Goal: Communication & Community: Answer question/provide support

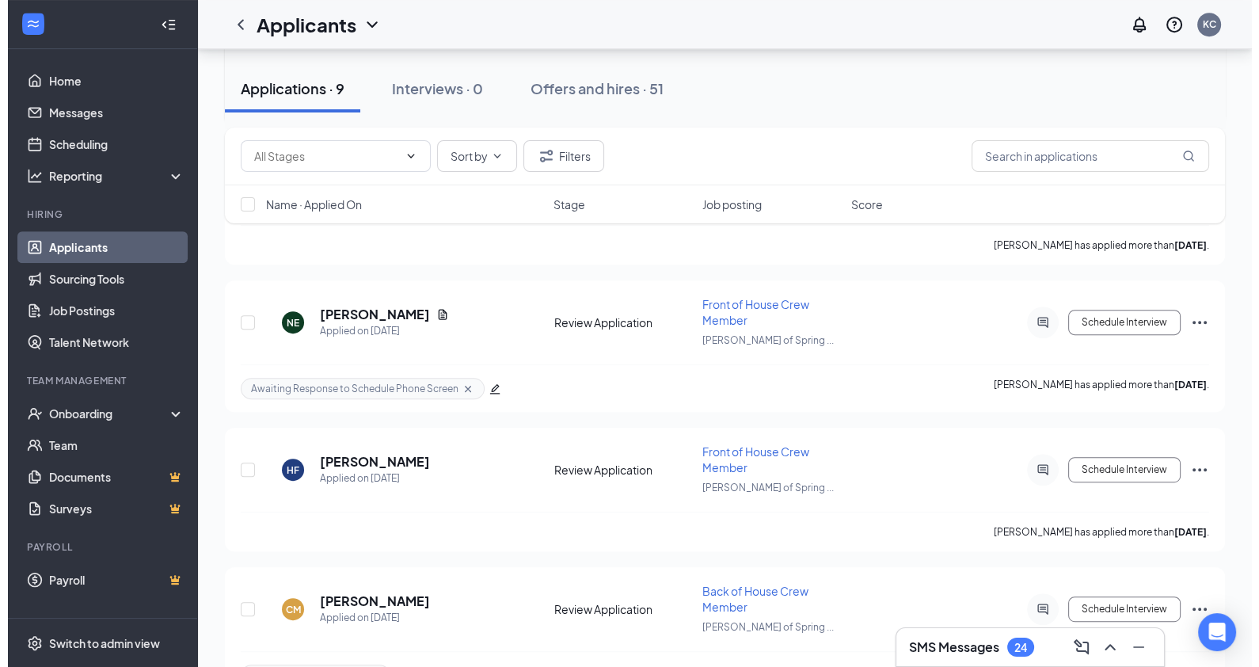
scroll to position [971, 0]
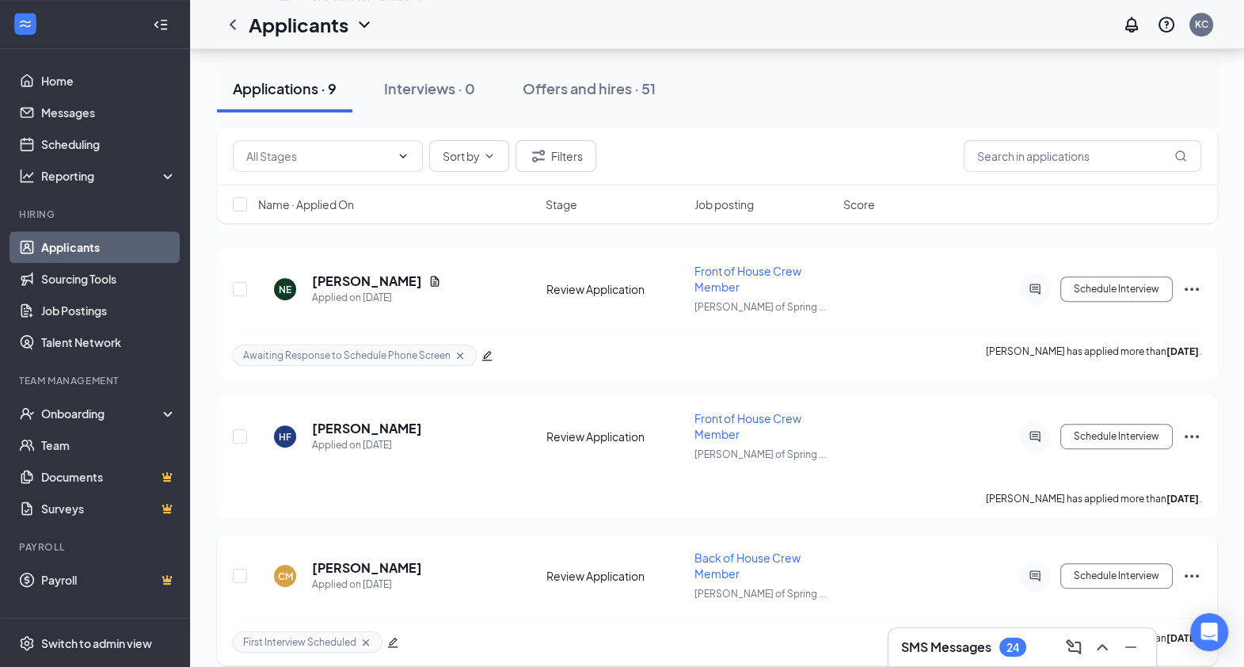
click at [1041, 569] on icon "ActiveChat" at bounding box center [1035, 575] width 19 height 13
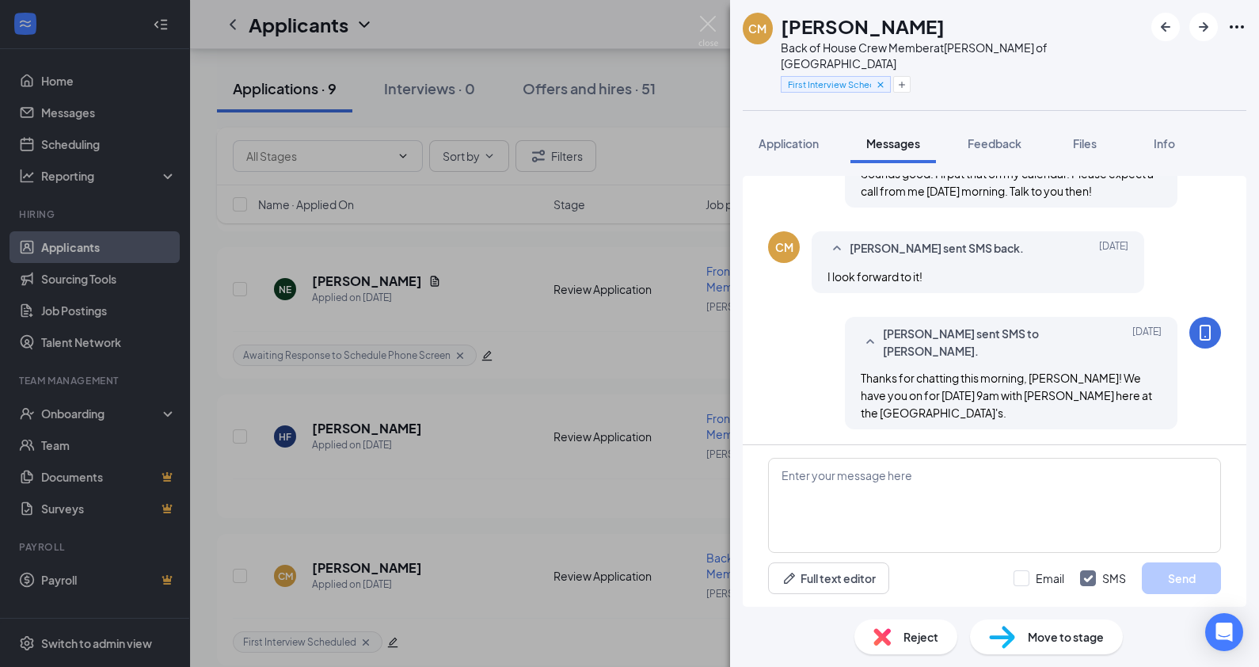
scroll to position [693, 0]
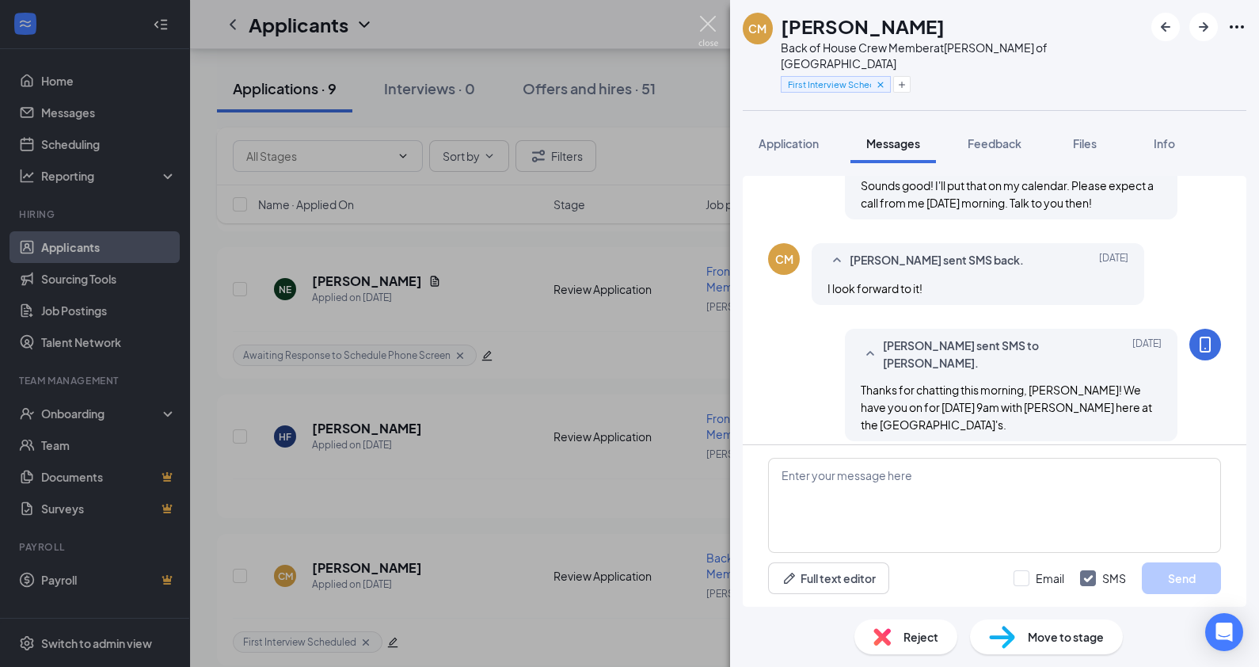
click at [703, 24] on img at bounding box center [709, 31] width 20 height 31
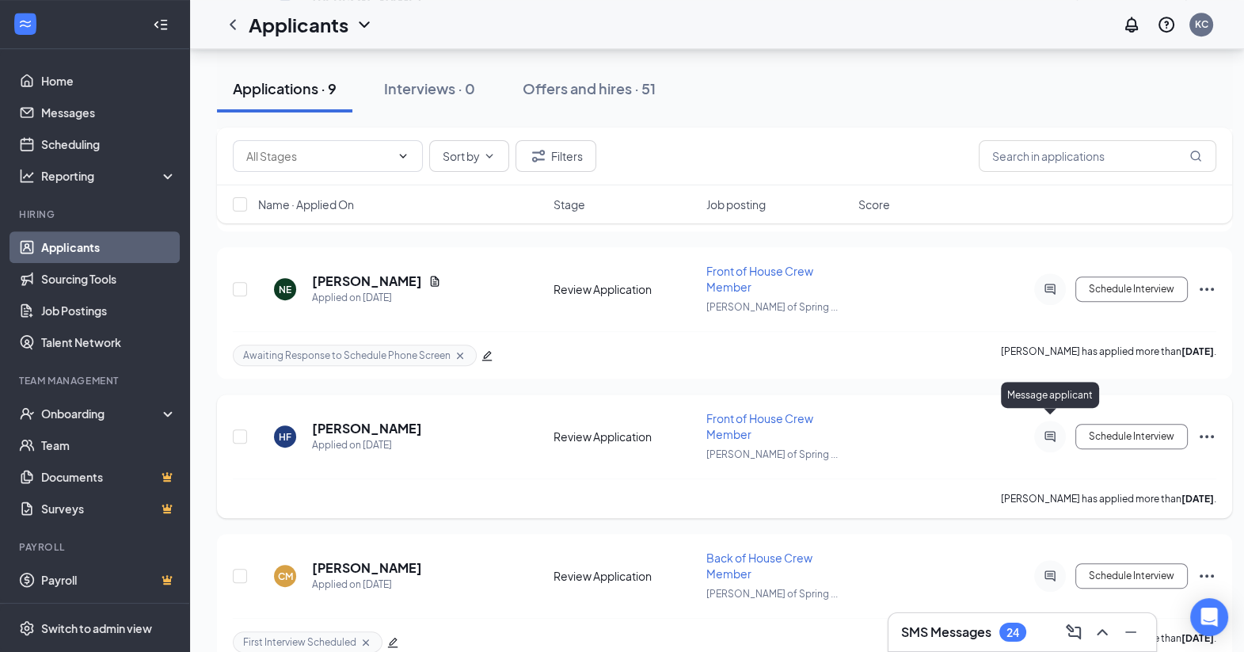
click at [1053, 430] on icon "ActiveChat" at bounding box center [1050, 436] width 19 height 13
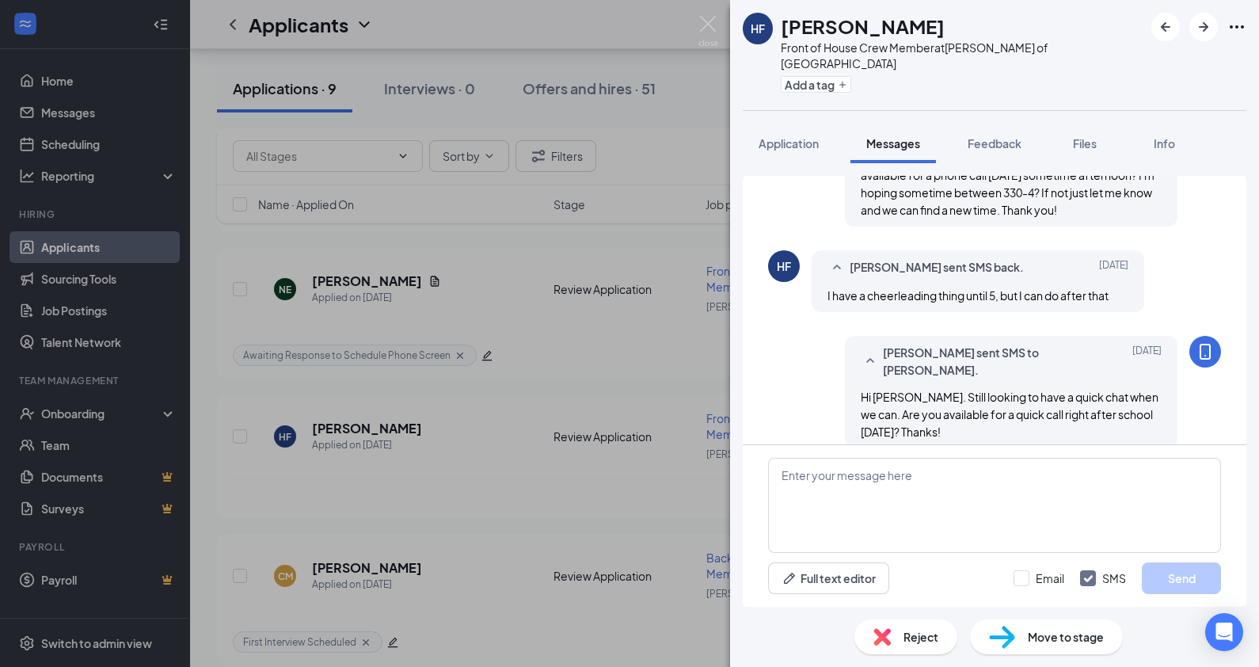
scroll to position [451, 0]
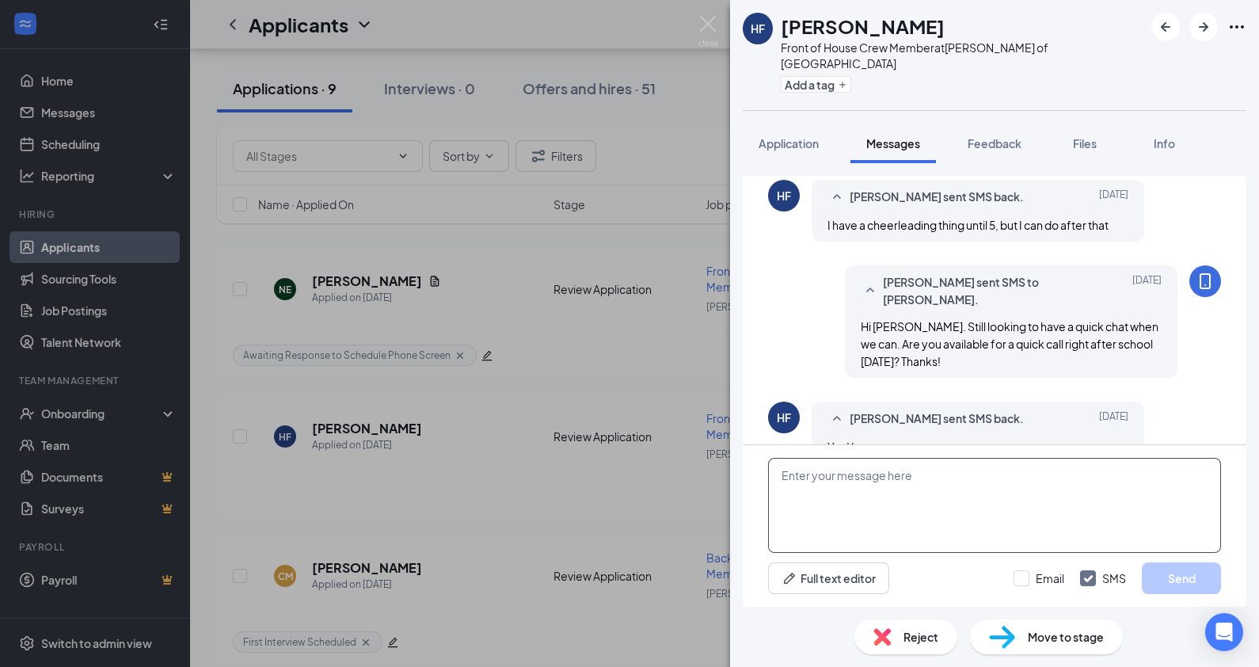
click at [878, 461] on textarea at bounding box center [994, 505] width 453 height 95
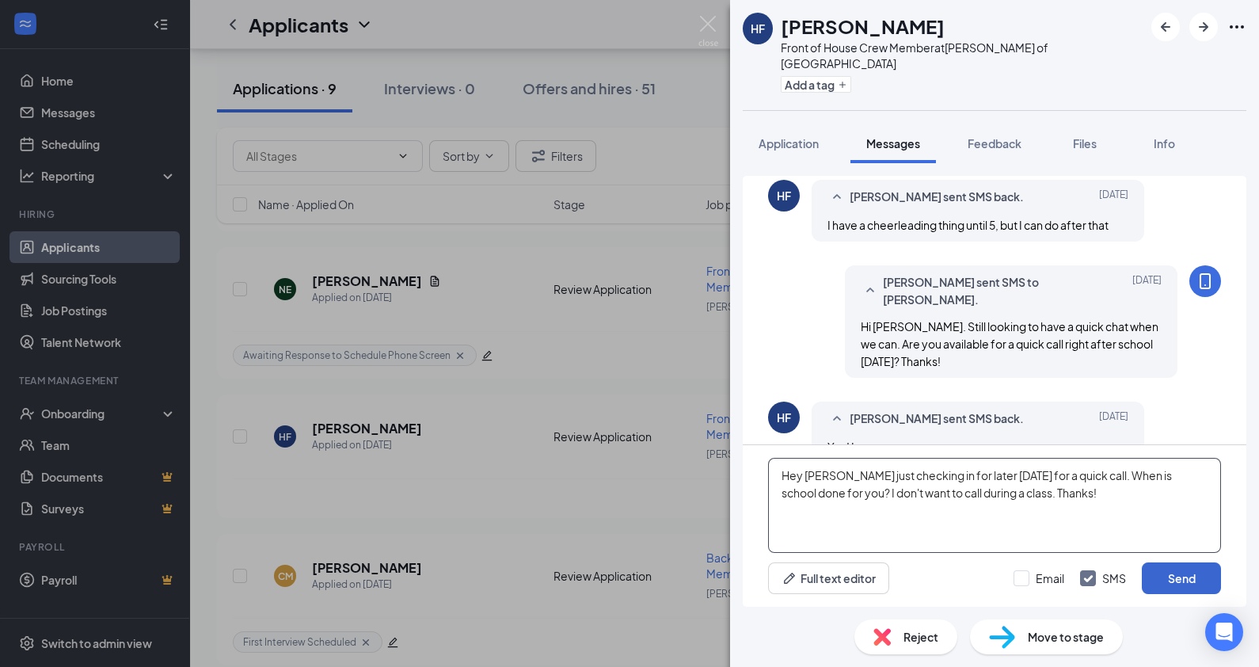
type textarea "Hey [PERSON_NAME] just checking in for later [DATE] for a quick call. When is s…"
click at [1173, 575] on button "Send" at bounding box center [1181, 578] width 79 height 32
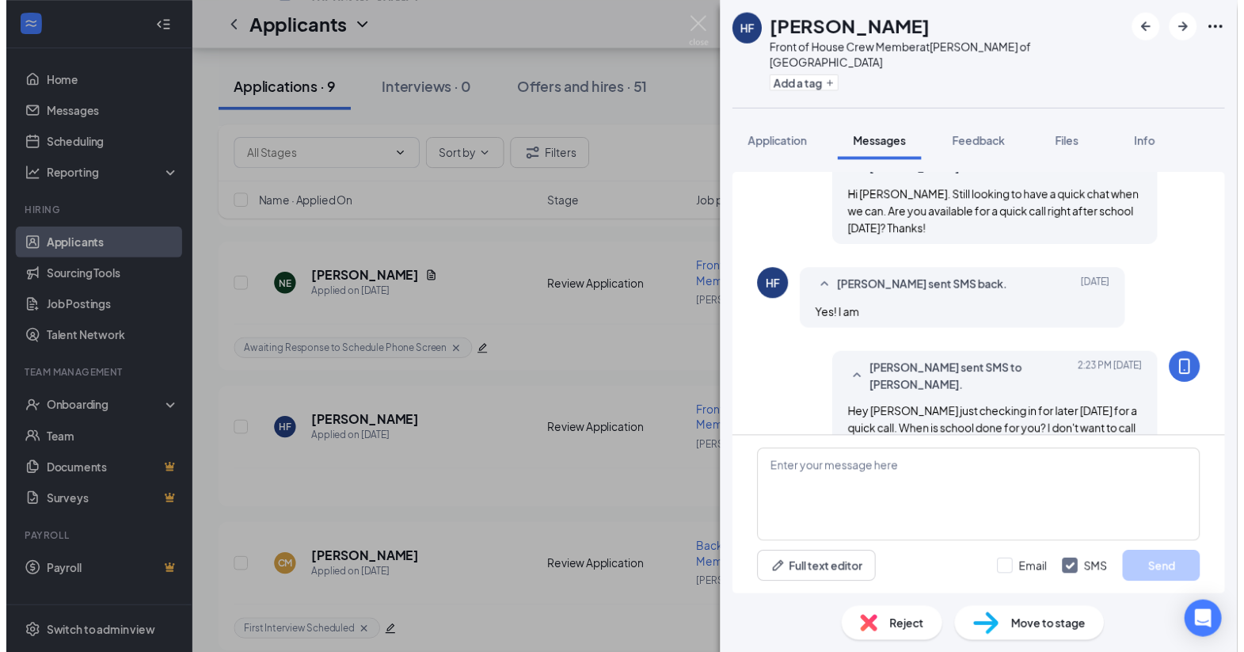
scroll to position [586, 0]
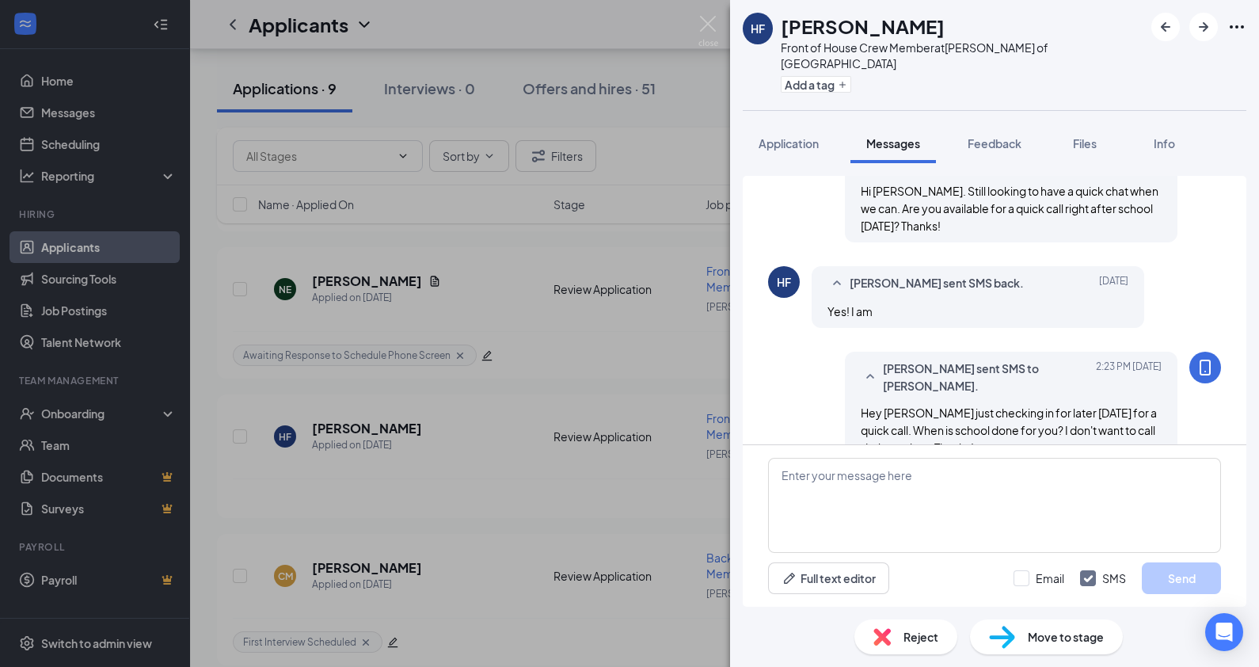
click at [509, 222] on div "[PERSON_NAME] Fromfeld Front of House Crew Member at [PERSON_NAME] of Spring Gr…" at bounding box center [629, 333] width 1259 height 667
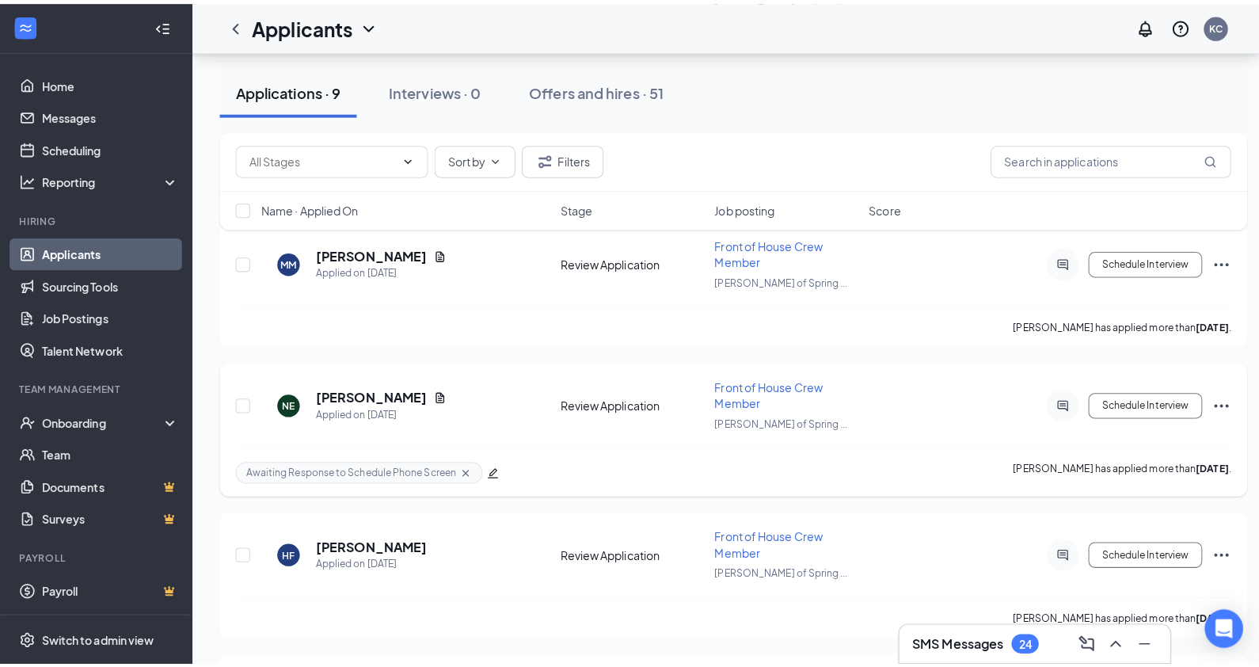
scroll to position [862, 0]
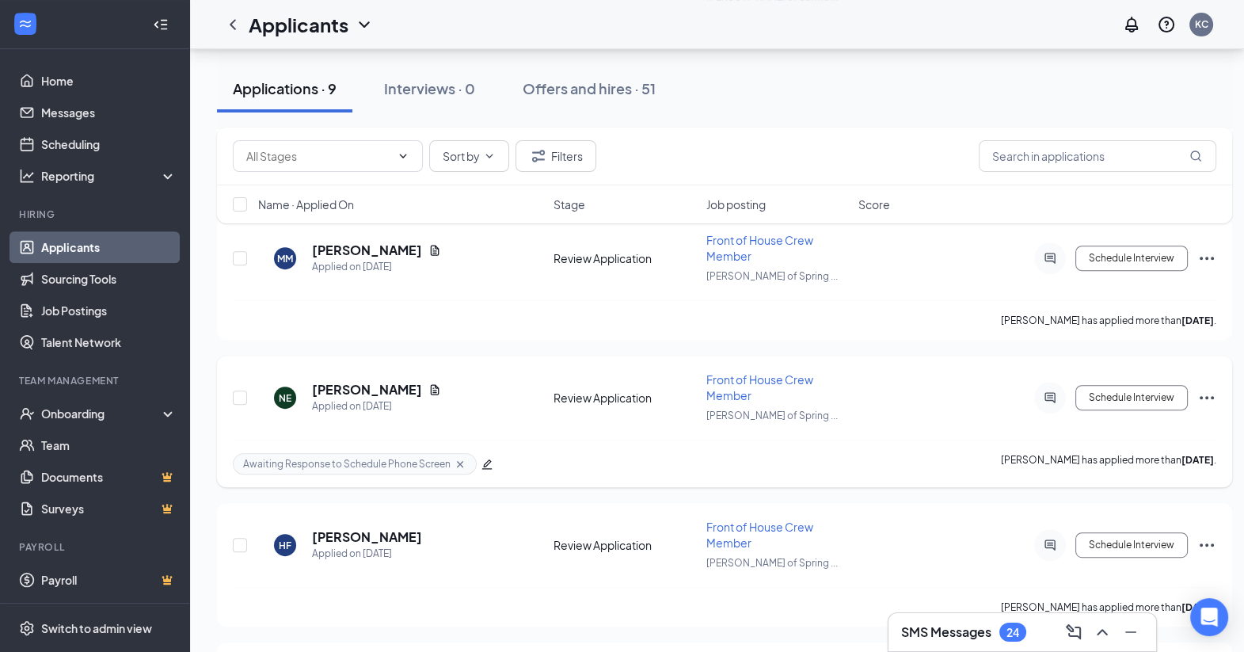
click at [1057, 391] on icon "ActiveChat" at bounding box center [1050, 397] width 19 height 13
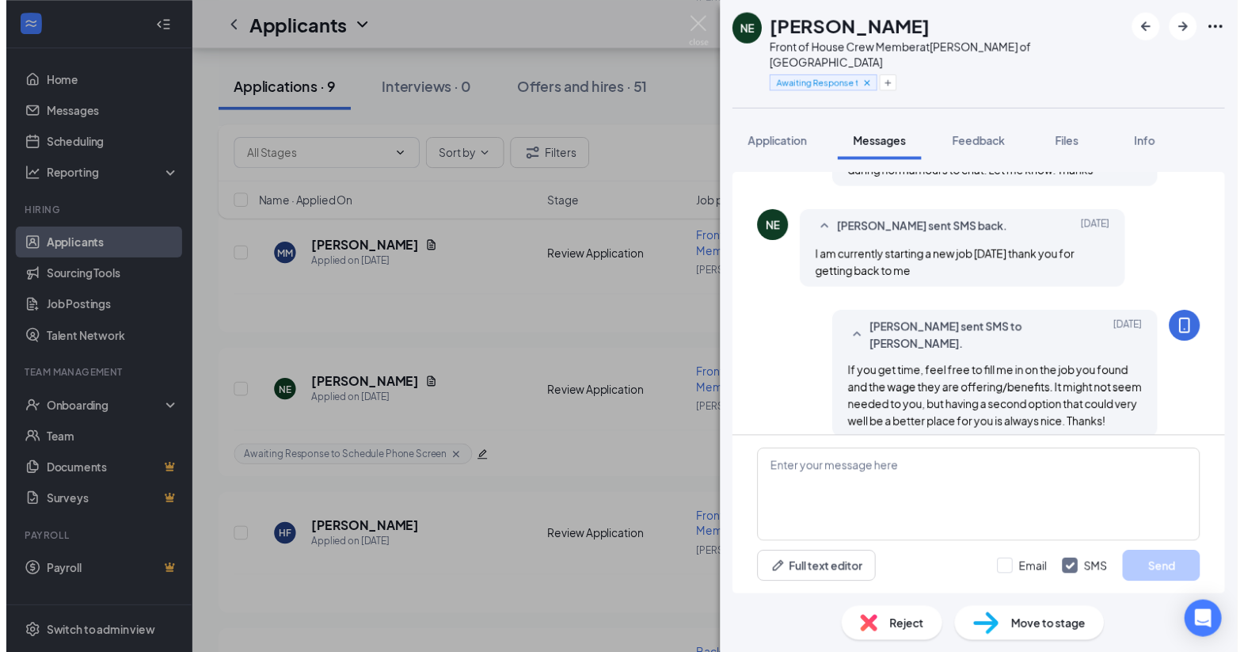
scroll to position [657, 0]
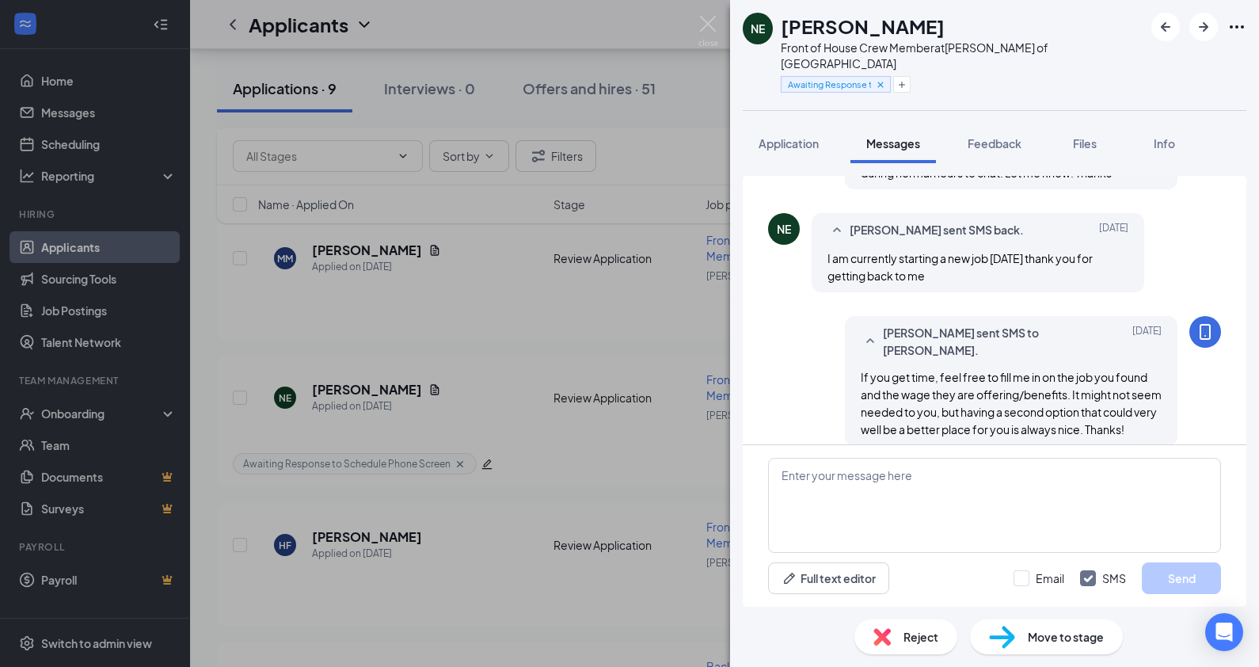
click at [907, 641] on span "Reject" at bounding box center [921, 636] width 35 height 17
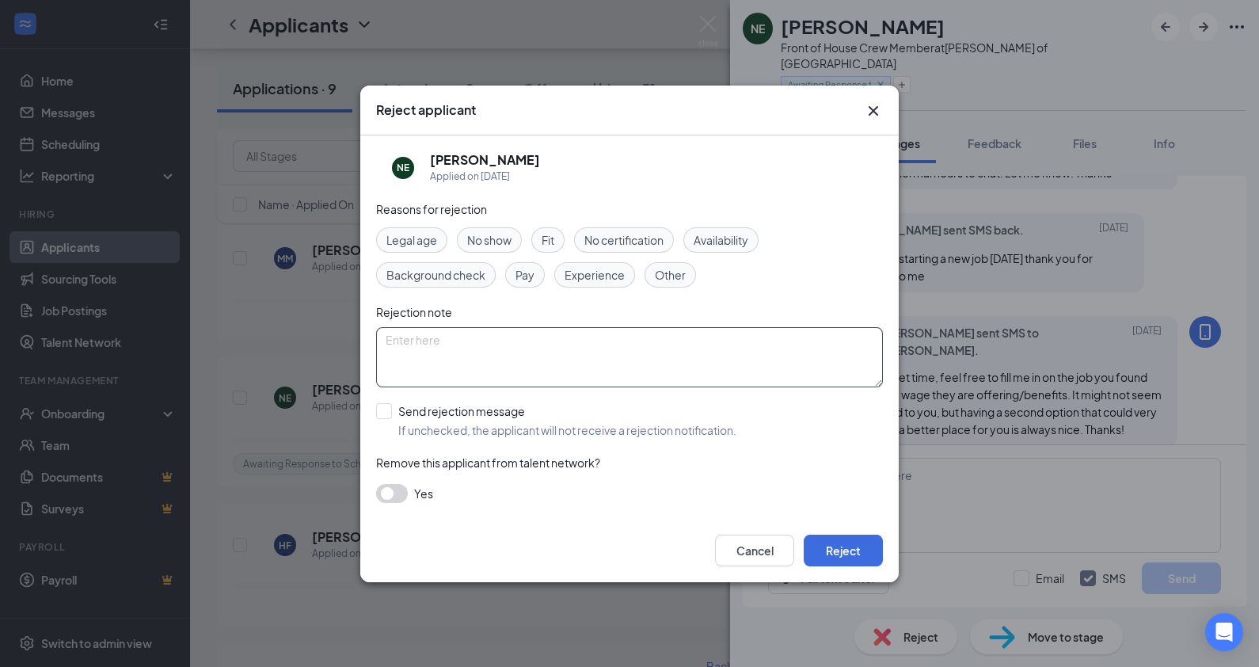
click at [518, 356] on textarea at bounding box center [629, 357] width 507 height 60
type textarea "Found other job -KC"
click at [853, 550] on button "Reject" at bounding box center [843, 551] width 79 height 32
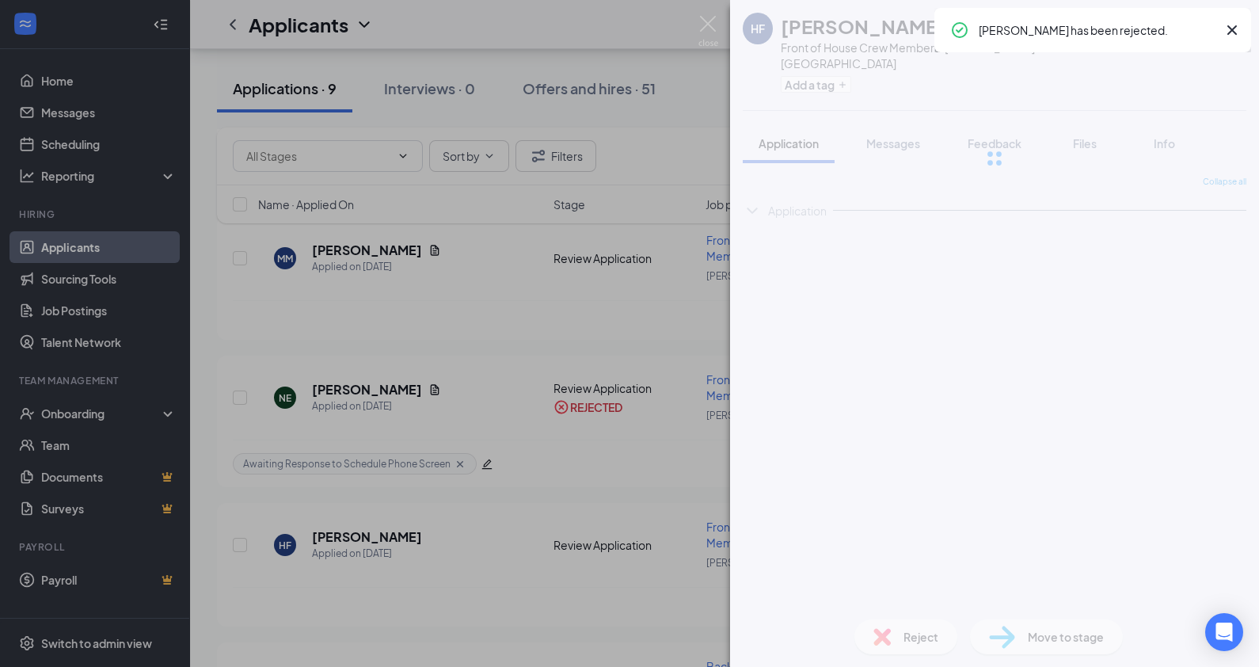
click at [509, 333] on div "[PERSON_NAME] Front of House Crew Member at [PERSON_NAME] of Spring Green Add a…" at bounding box center [629, 333] width 1259 height 667
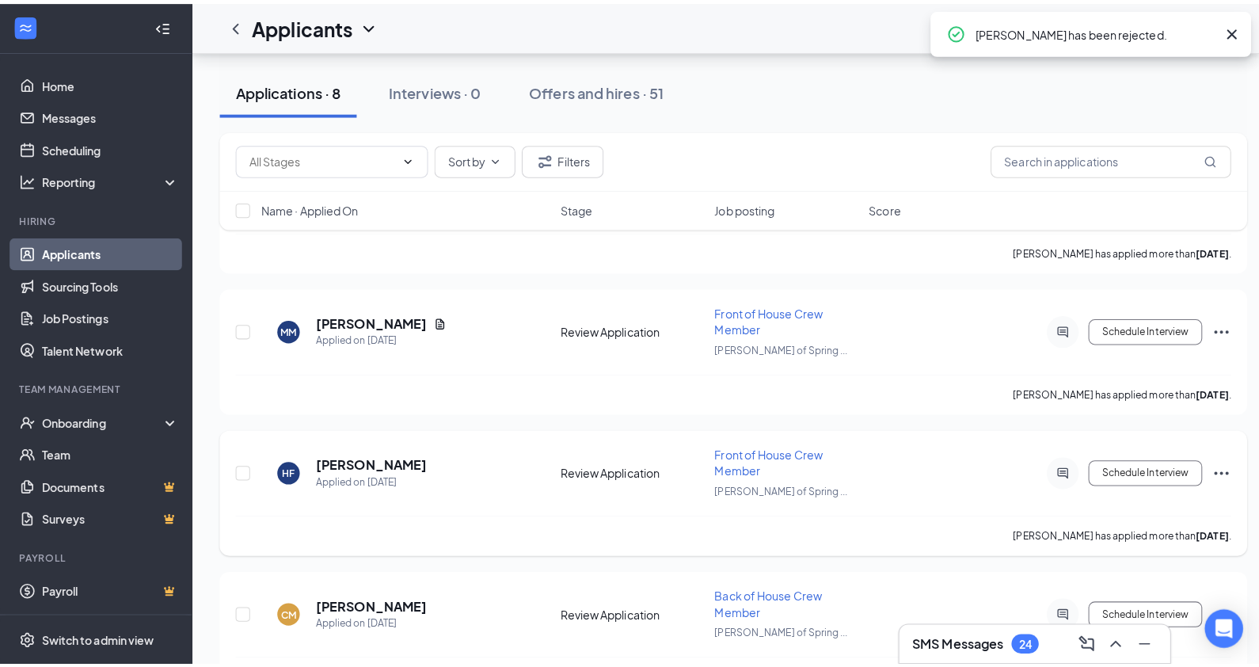
scroll to position [750, 0]
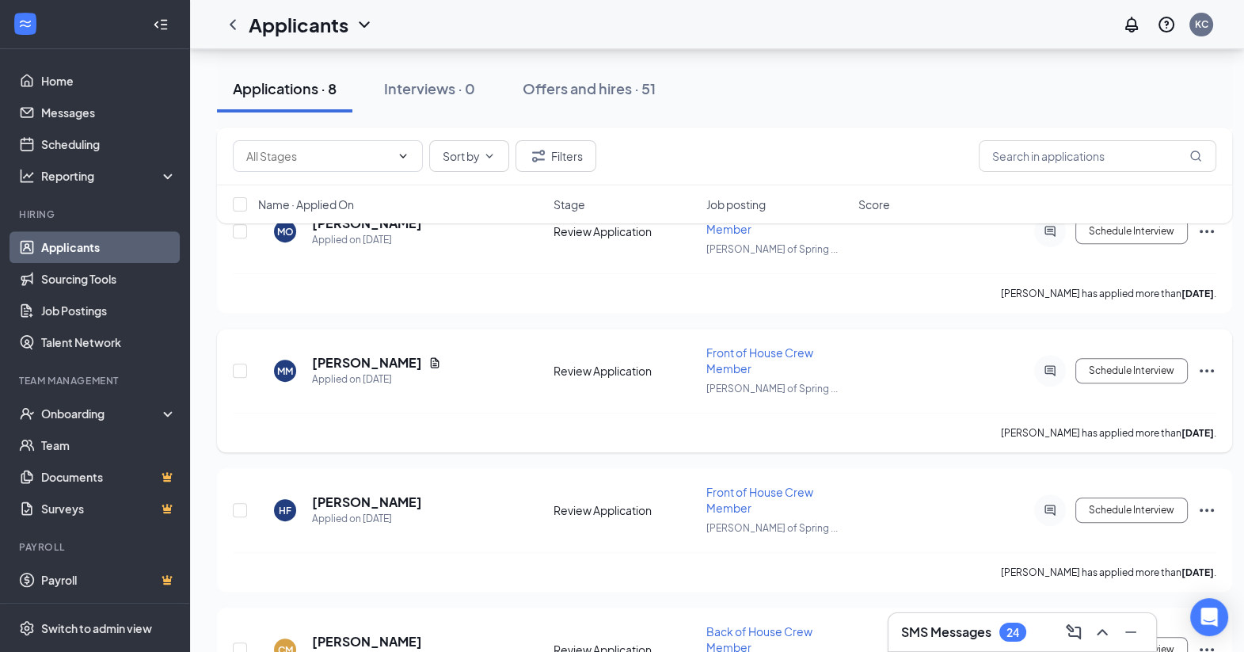
click at [1051, 355] on div at bounding box center [1050, 371] width 32 height 32
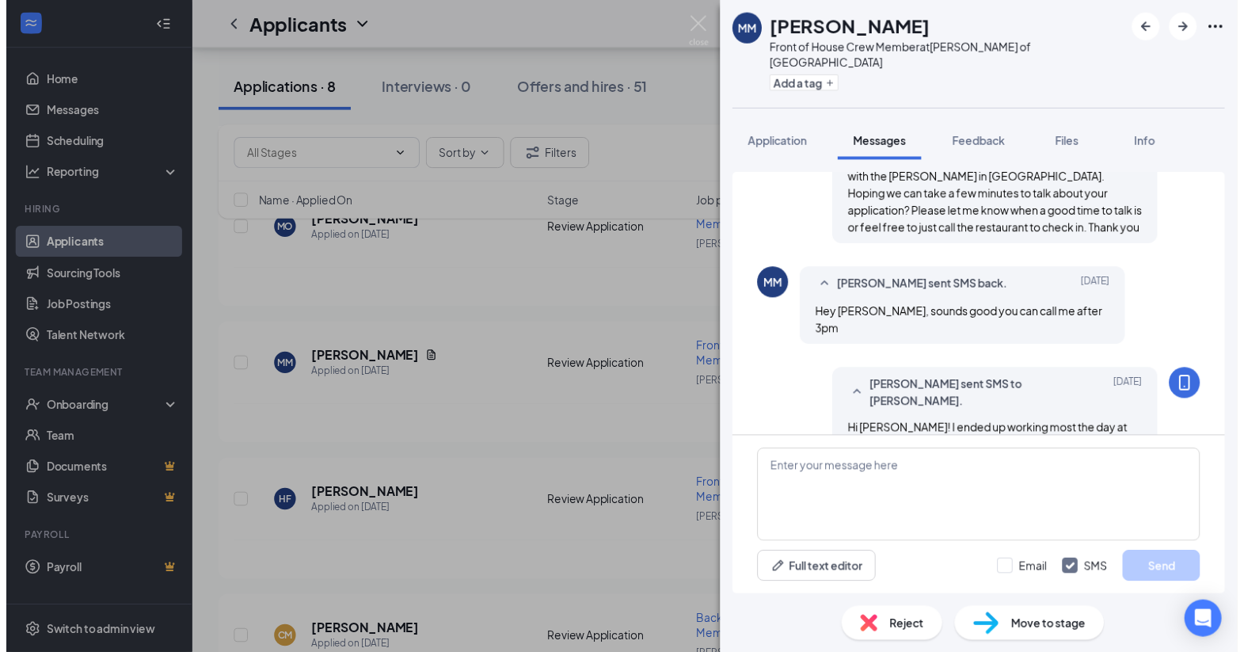
scroll to position [336, 0]
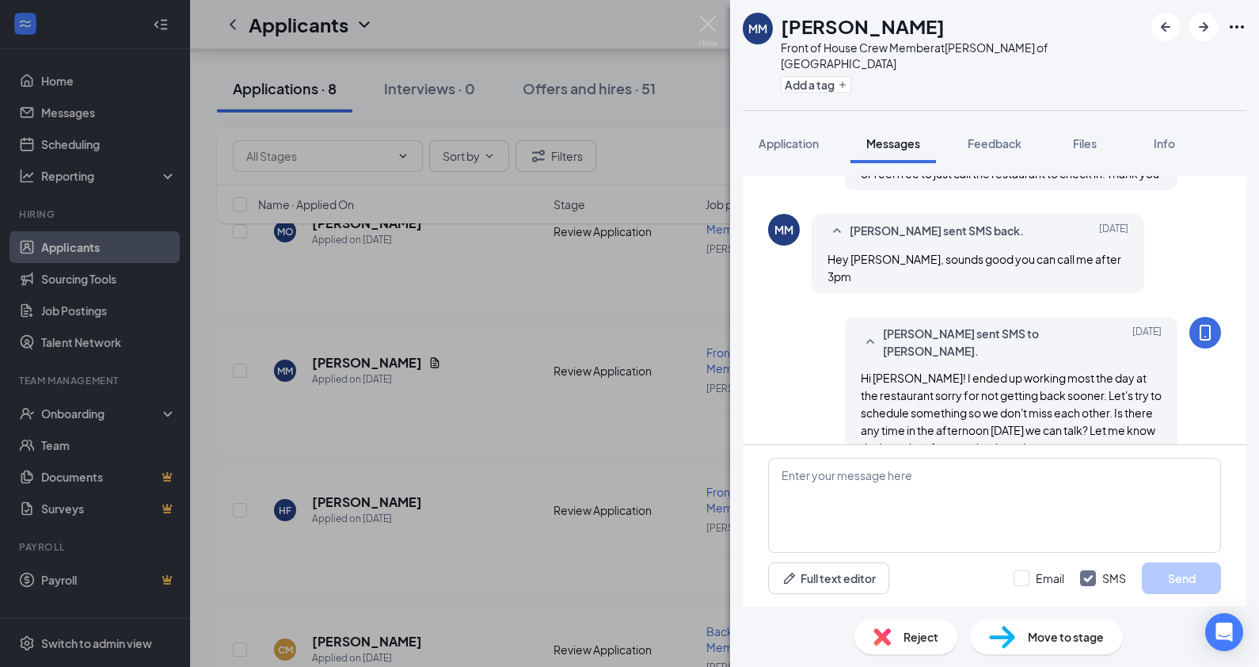
click at [661, 300] on div "MM [PERSON_NAME] Front of House Crew Member at [PERSON_NAME] of Spring Green Ad…" at bounding box center [629, 333] width 1259 height 667
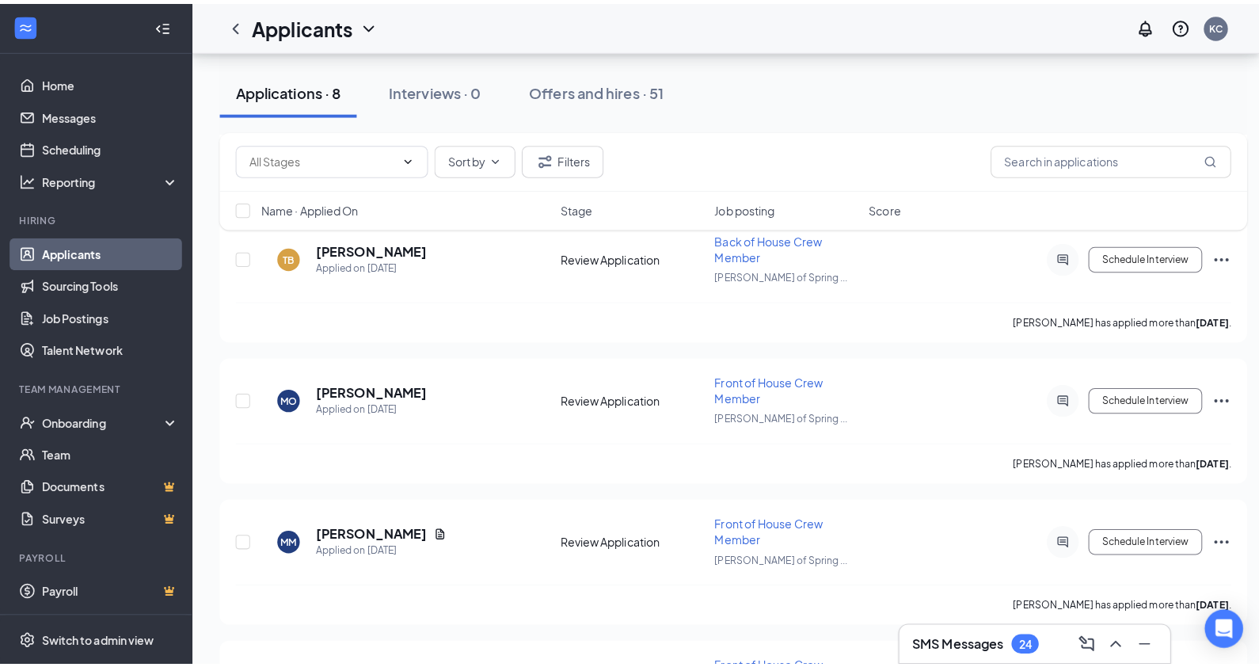
scroll to position [588, 0]
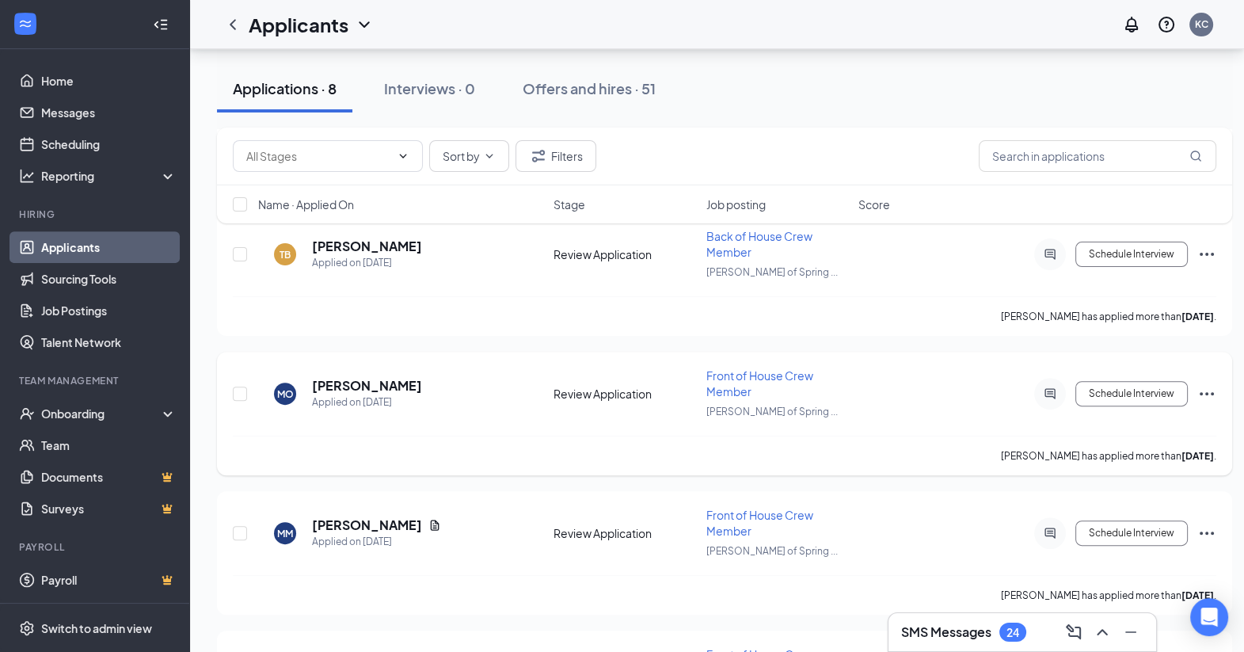
click at [1060, 387] on icon "ActiveChat" at bounding box center [1050, 393] width 19 height 13
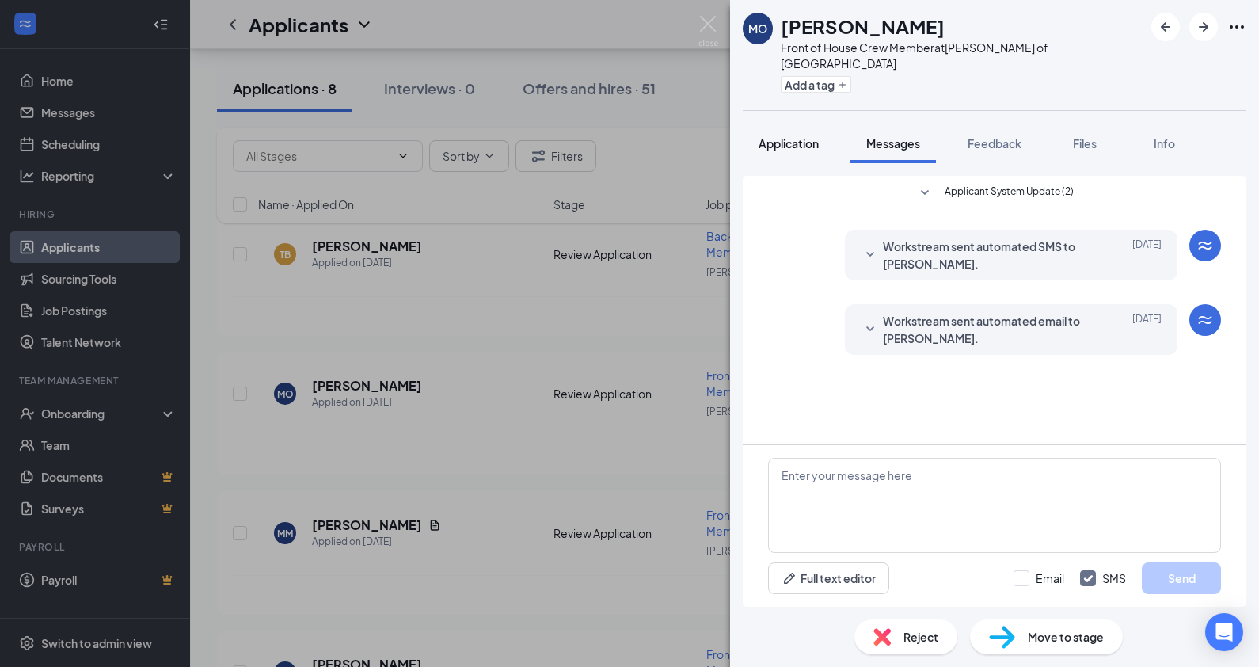
click at [794, 136] on span "Application" at bounding box center [789, 143] width 60 height 14
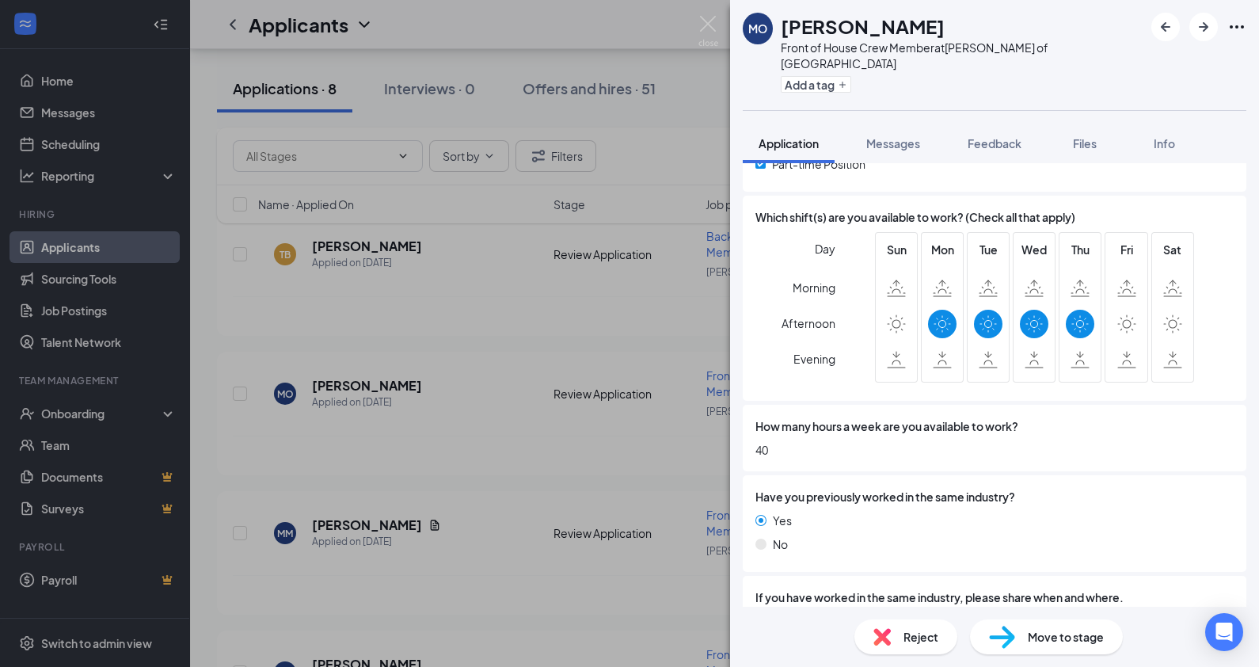
scroll to position [758, 0]
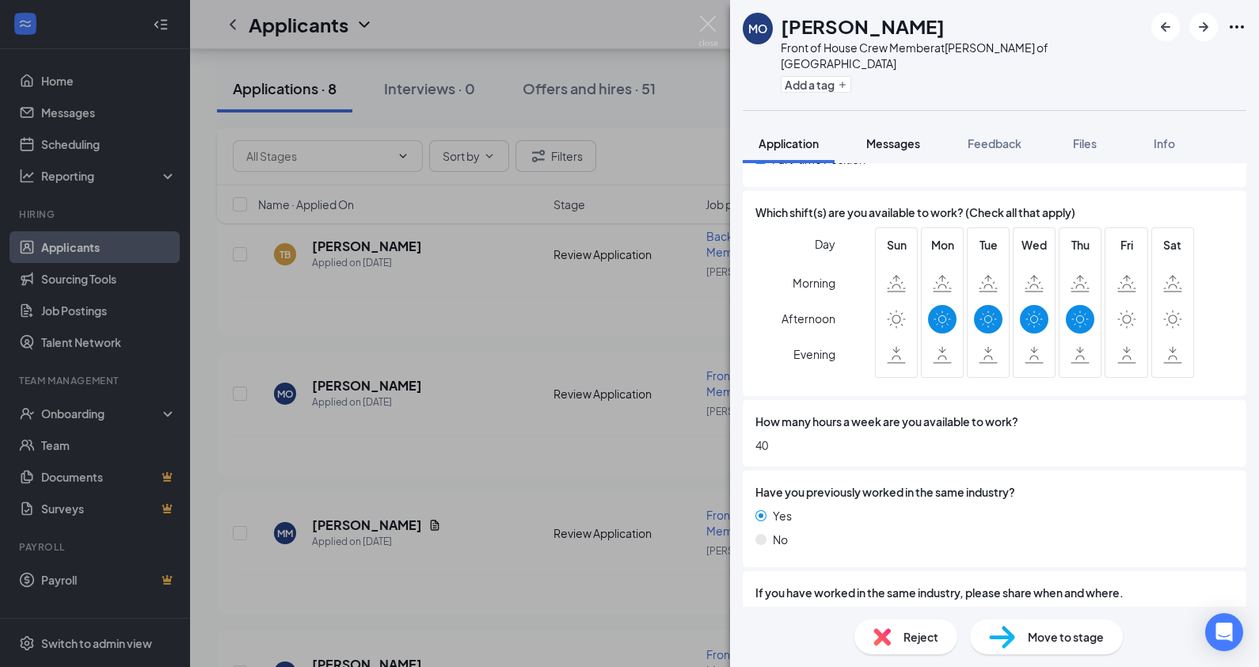
click at [888, 136] on span "Messages" at bounding box center [893, 143] width 54 height 14
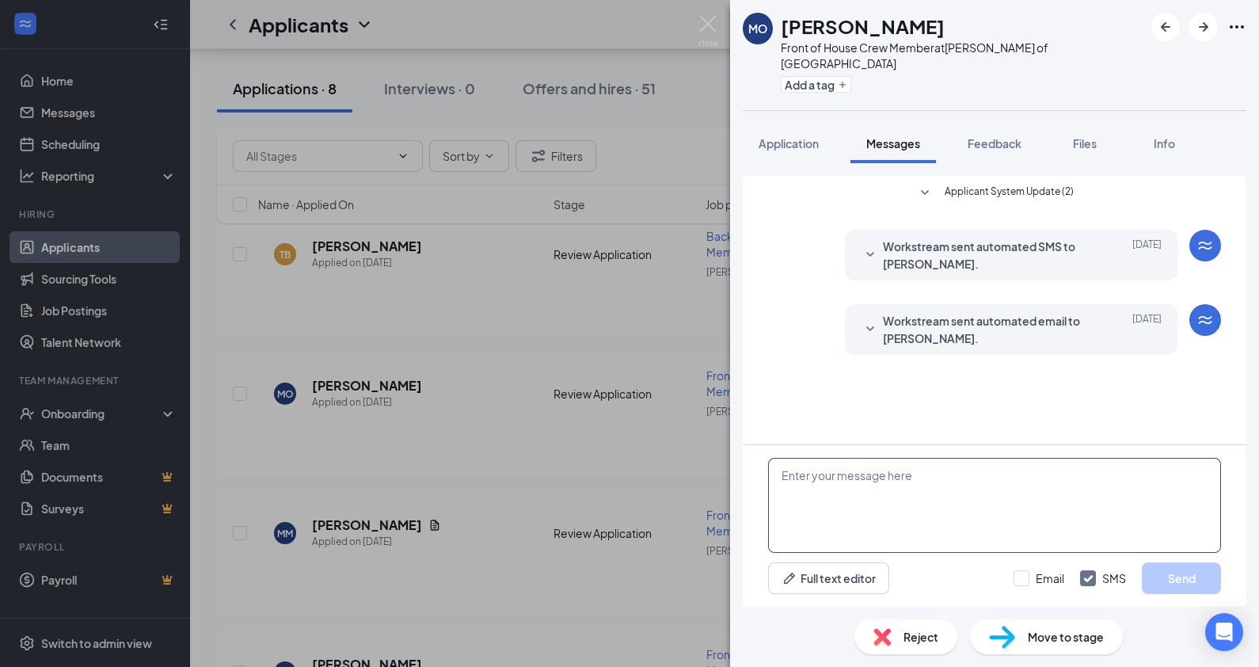
click at [938, 499] on textarea at bounding box center [994, 505] width 453 height 95
type textarea "Hi Makenzie! Thanks for the applc"
click at [988, 135] on div "Feedback" at bounding box center [995, 143] width 54 height 16
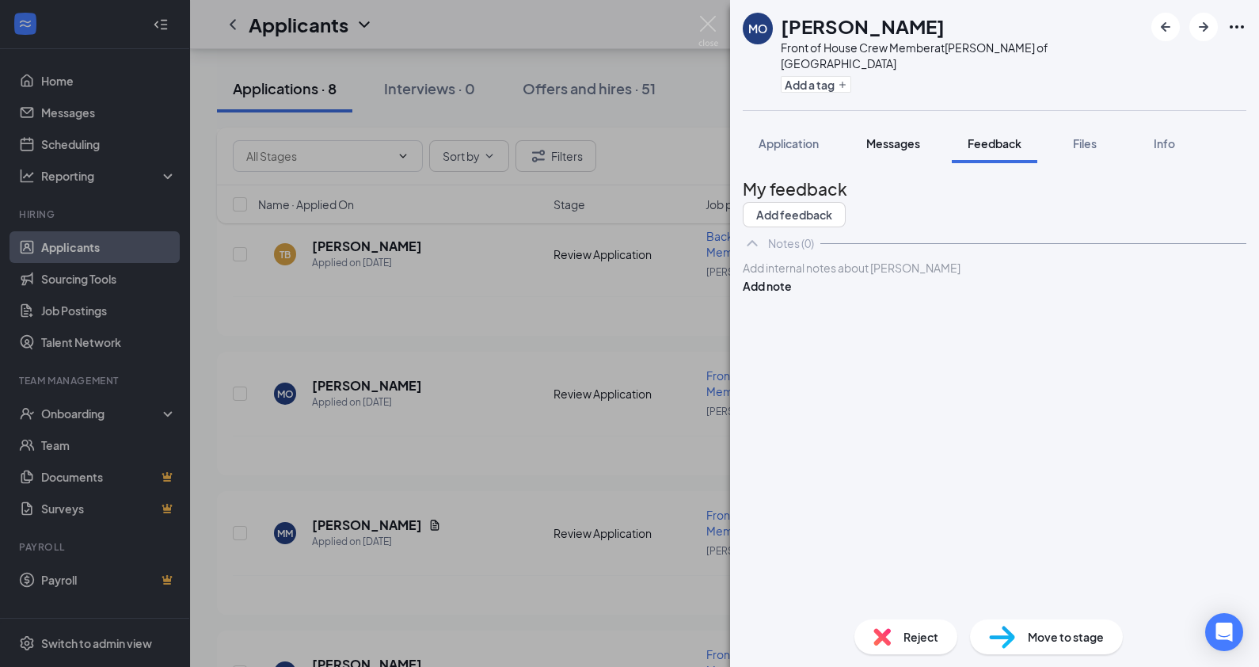
click at [883, 136] on span "Messages" at bounding box center [893, 143] width 54 height 14
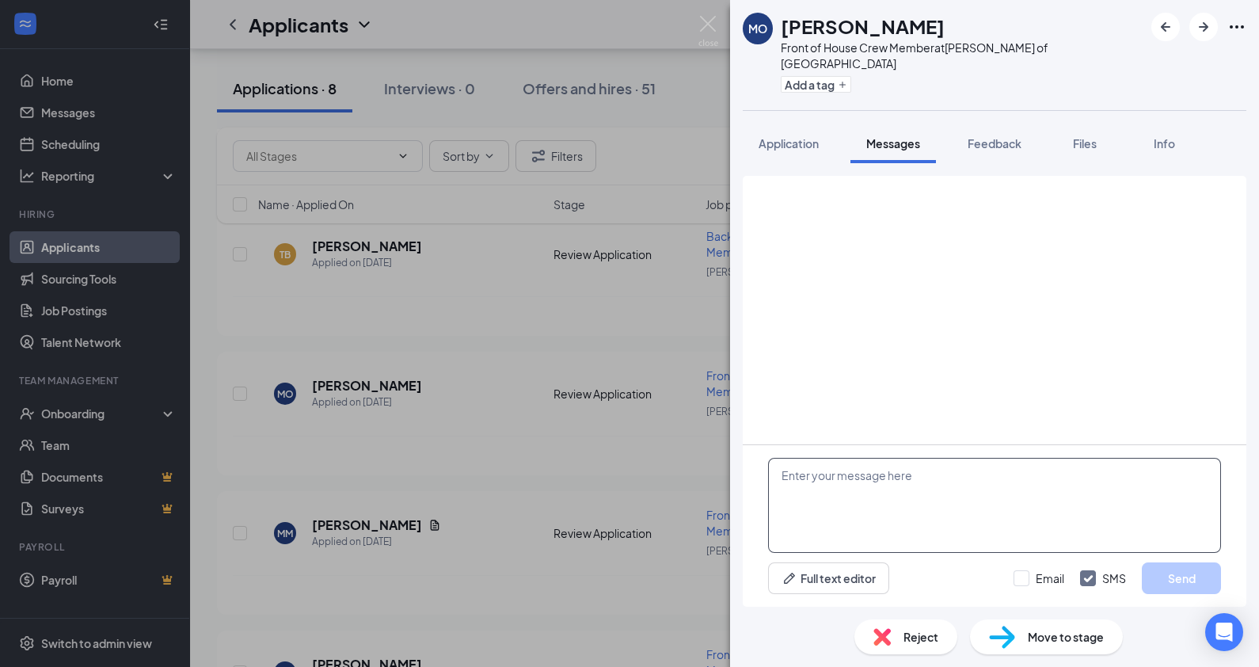
click at [917, 478] on textarea at bounding box center [994, 505] width 453 height 95
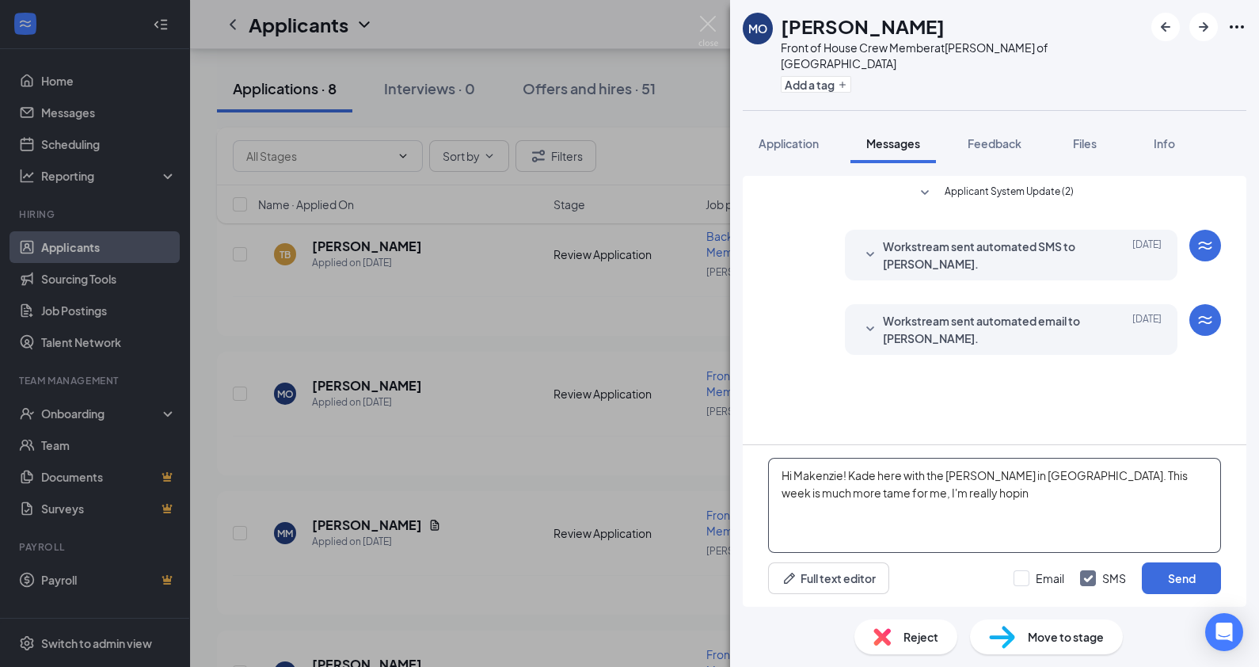
drag, startPoint x: 1072, startPoint y: 499, endPoint x: 1079, endPoint y: 475, distance: 24.8
click at [1079, 475] on textarea "Hi Makenzie! Kade here with the [PERSON_NAME] in [GEOGRAPHIC_DATA]. This week i…" at bounding box center [994, 505] width 453 height 95
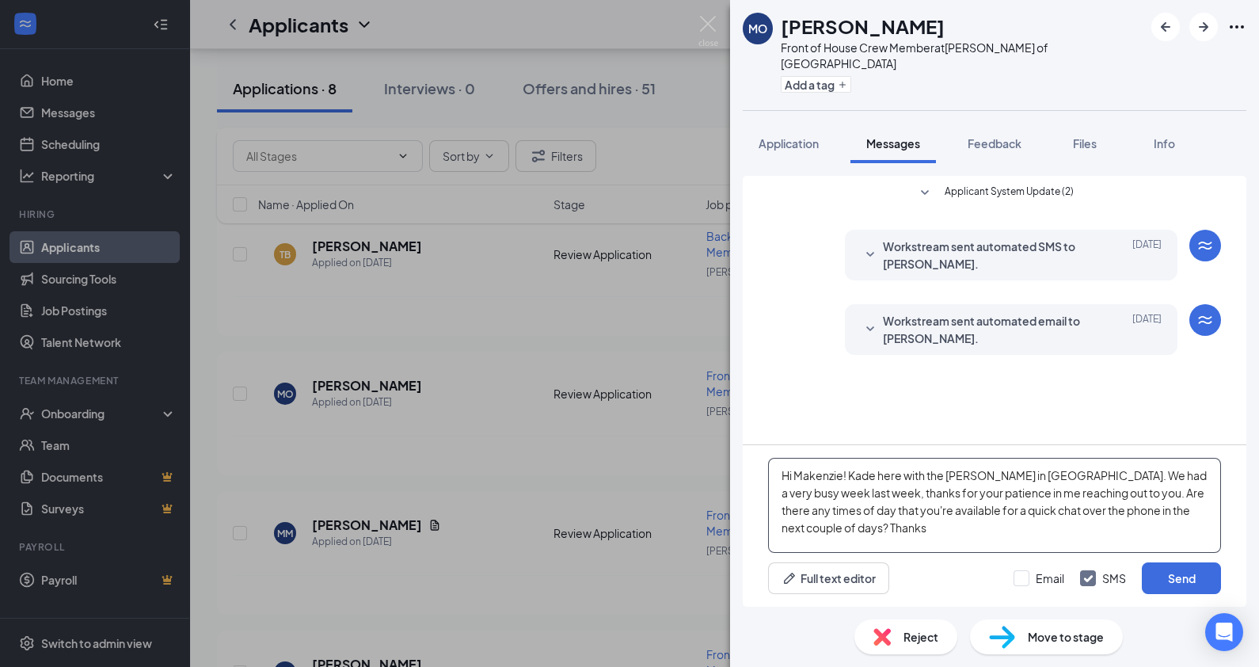
type textarea "Hi Makenzie! Kade here with the [PERSON_NAME] in [GEOGRAPHIC_DATA]. We had a ve…"
click at [1182, 595] on div "Hi Makenzie! Kade here with the [PERSON_NAME] in [GEOGRAPHIC_DATA]. We had a ve…" at bounding box center [995, 526] width 504 height 162
click at [1152, 569] on button "Send" at bounding box center [1181, 578] width 79 height 32
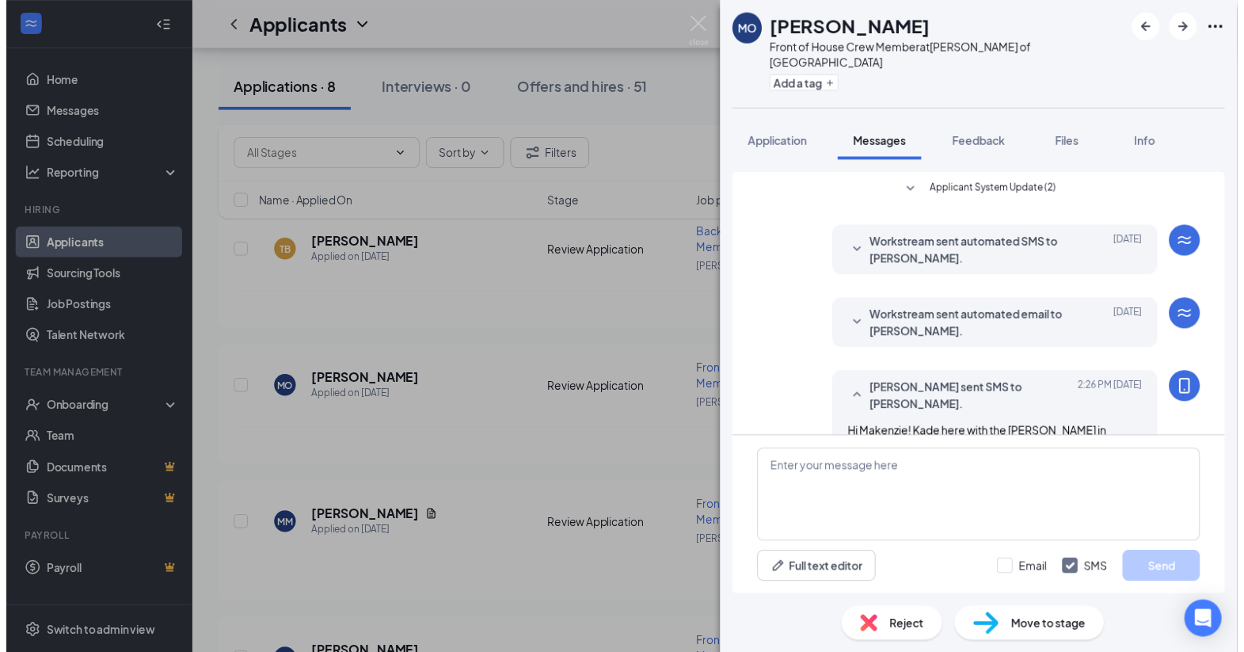
scroll to position [67, 0]
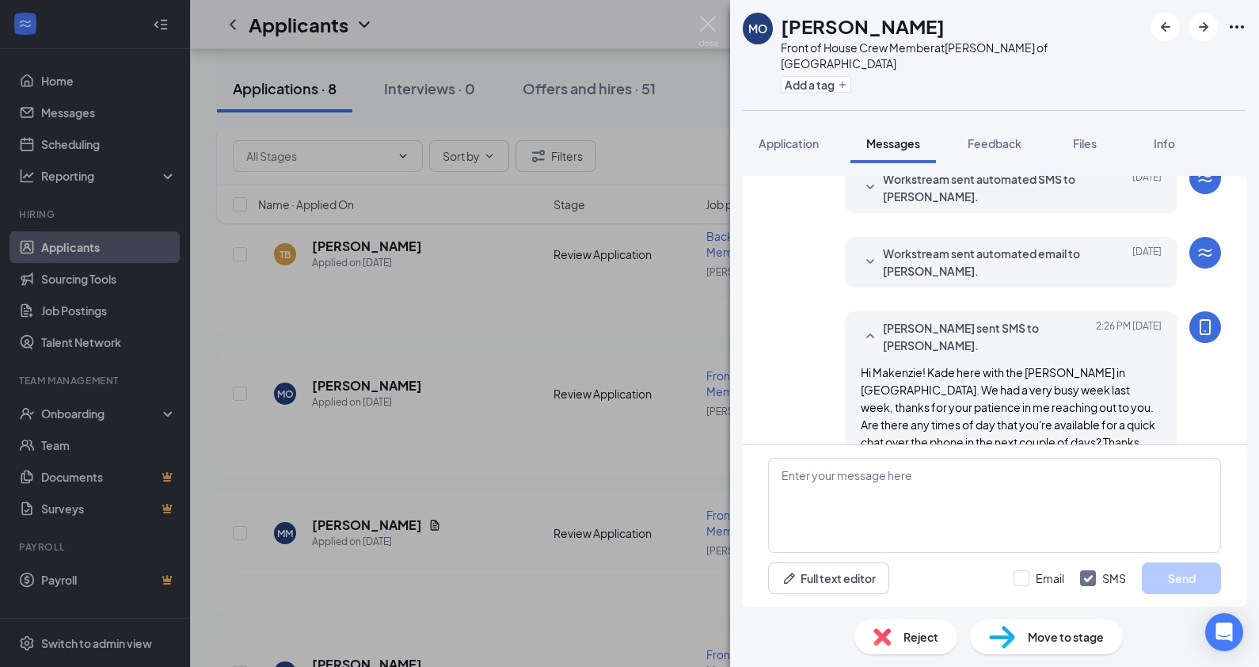
click at [520, 356] on div "MO [PERSON_NAME] Front of House Crew Member at [PERSON_NAME] of Spring Green Ad…" at bounding box center [629, 333] width 1259 height 667
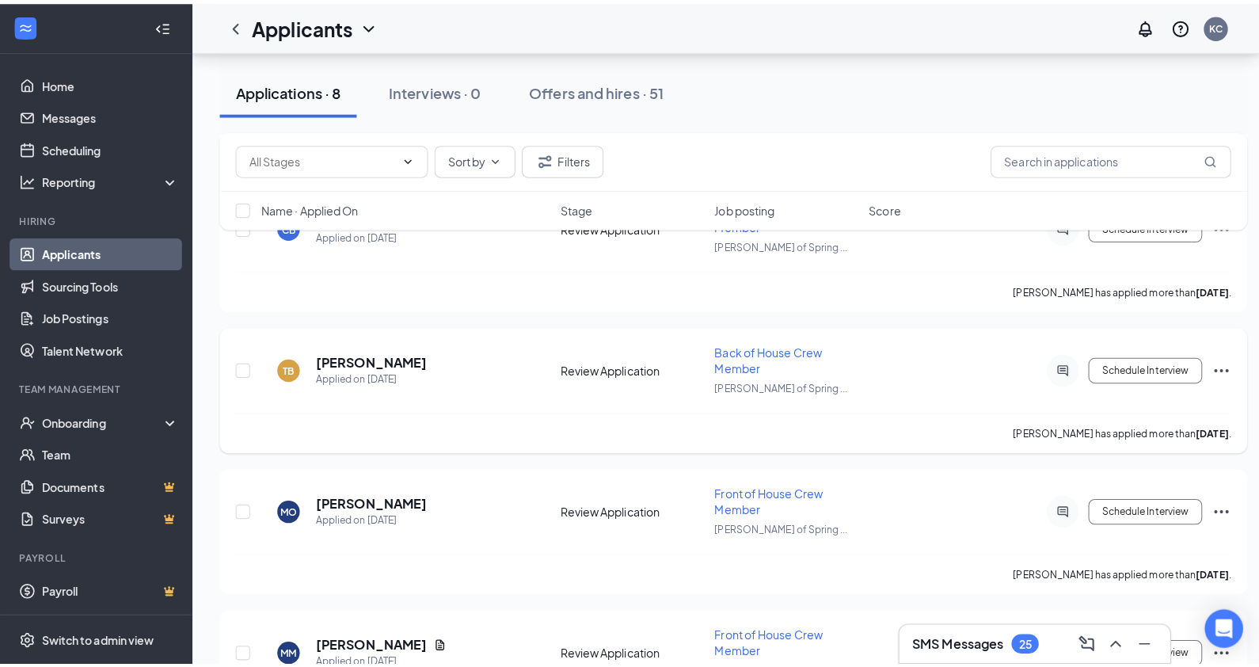
scroll to position [479, 0]
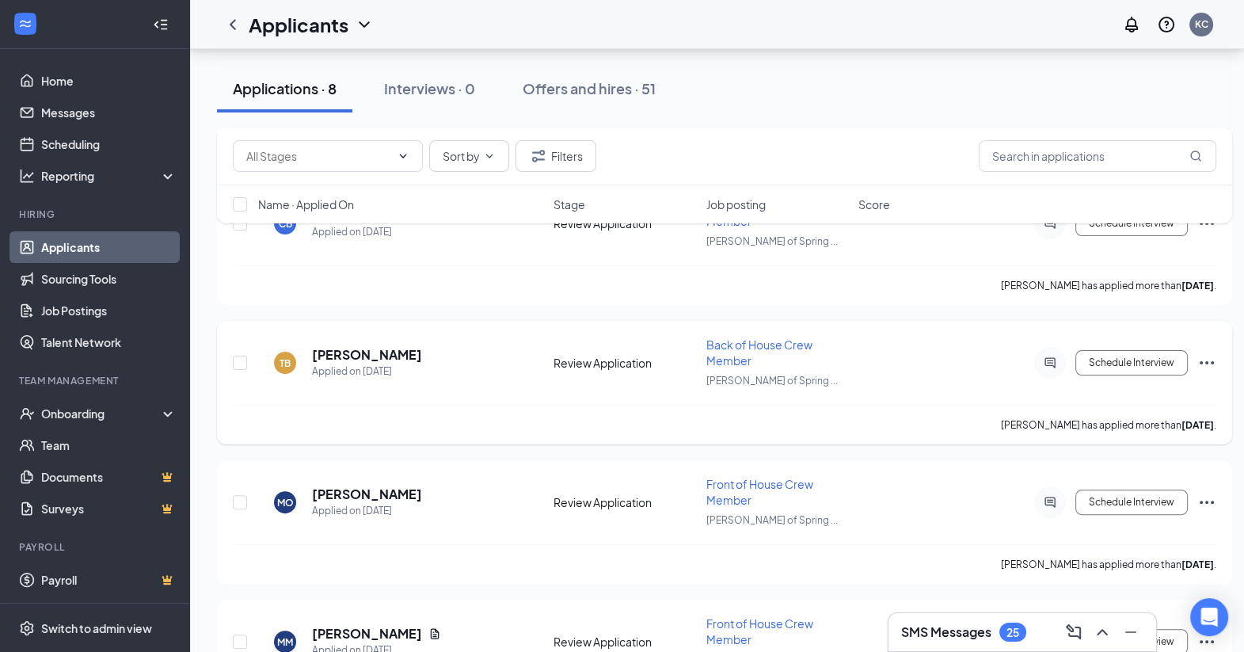
click at [1037, 351] on div at bounding box center [1050, 363] width 32 height 32
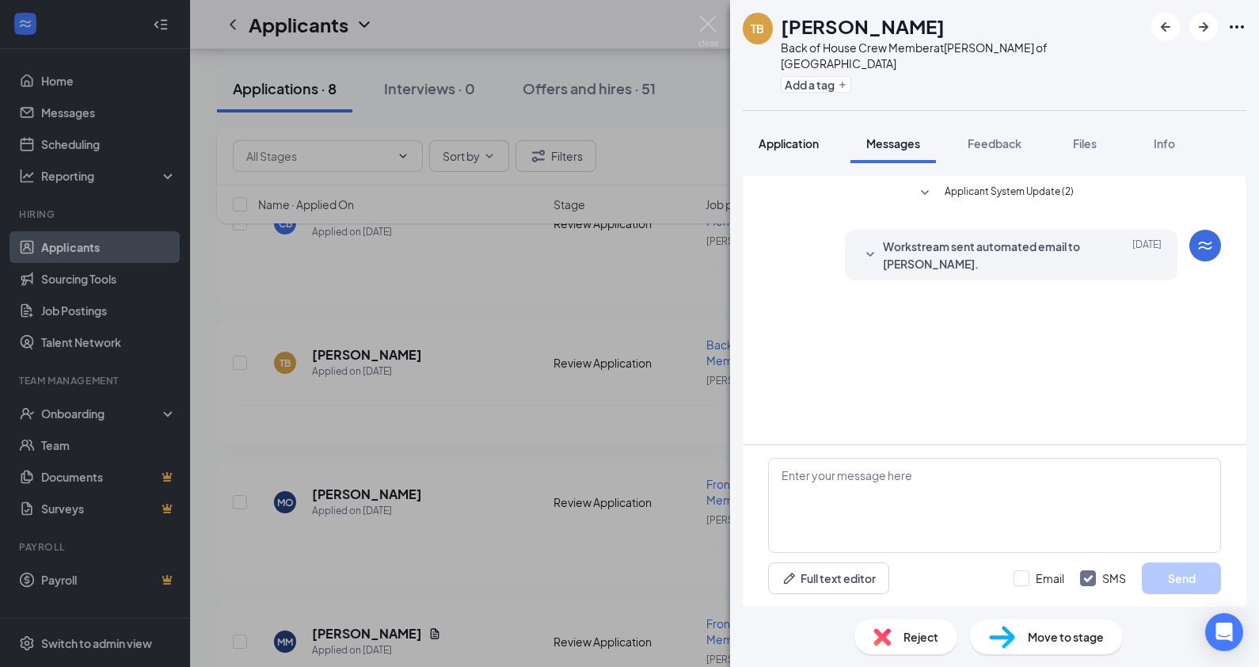
click at [775, 124] on button "Application" at bounding box center [789, 144] width 92 height 40
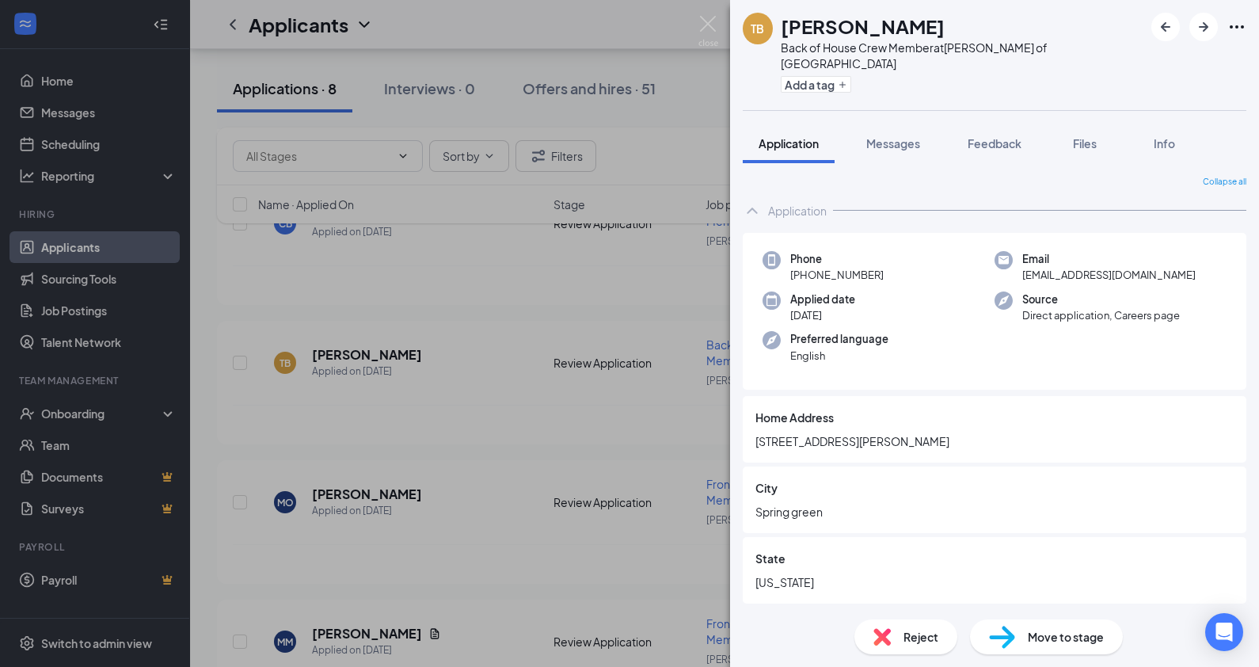
scroll to position [437, 0]
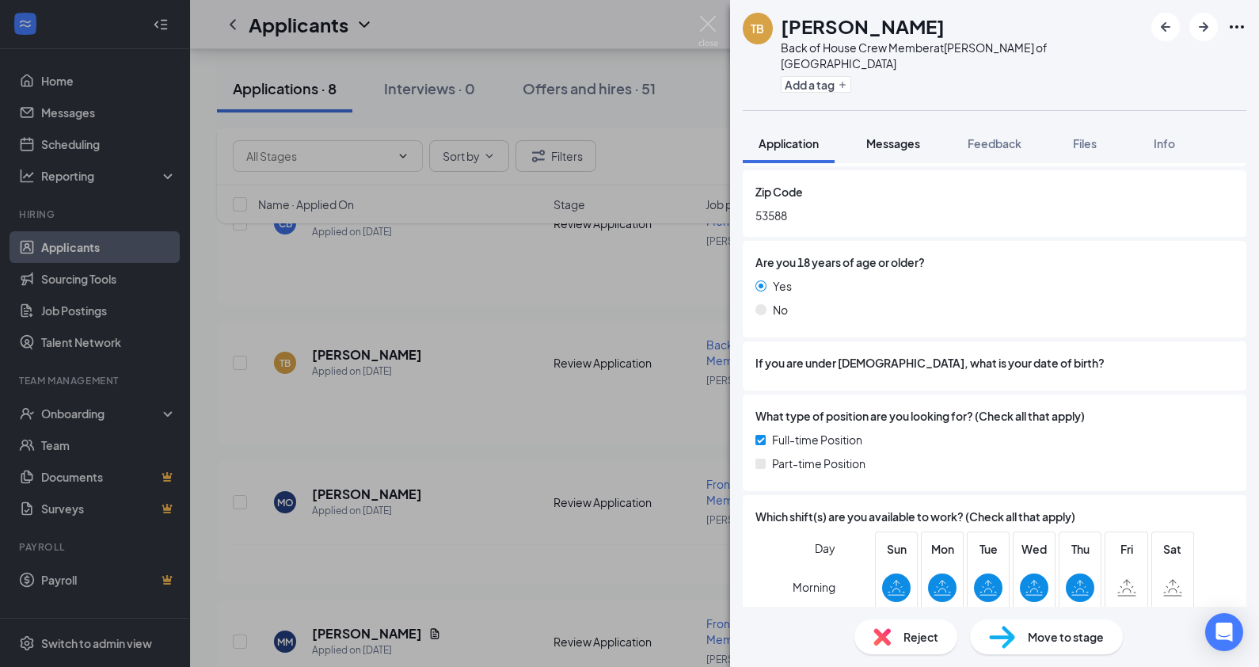
click at [888, 136] on span "Messages" at bounding box center [893, 143] width 54 height 14
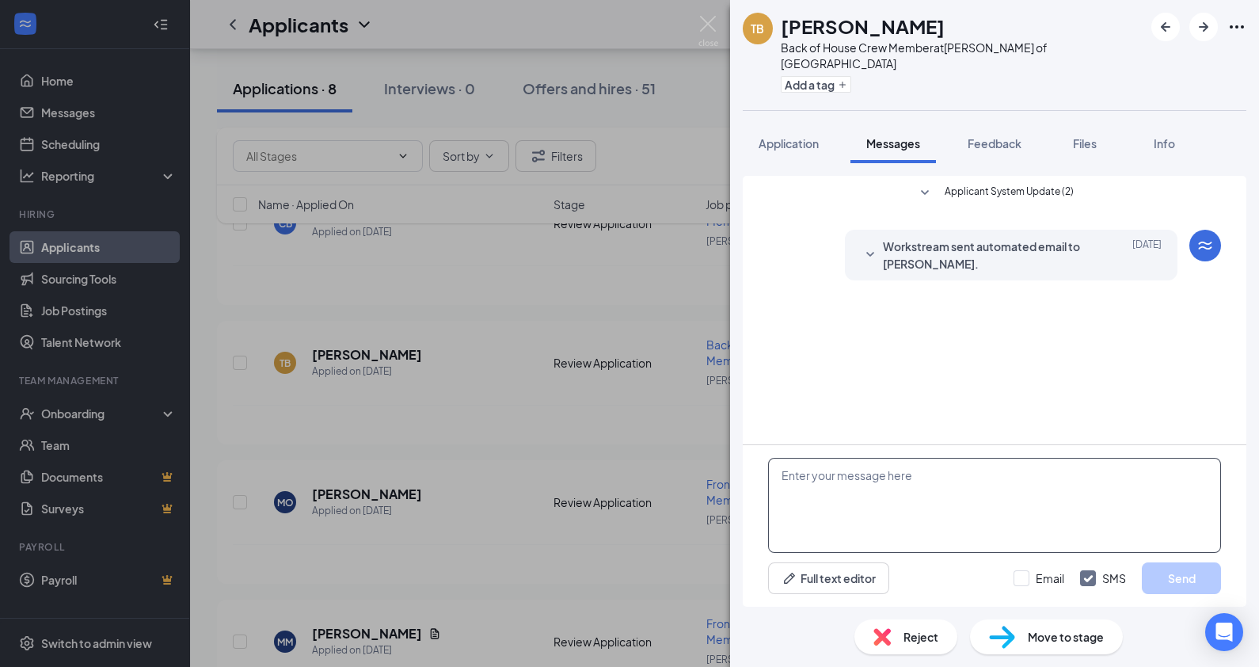
click at [914, 493] on textarea at bounding box center [994, 505] width 453 height 95
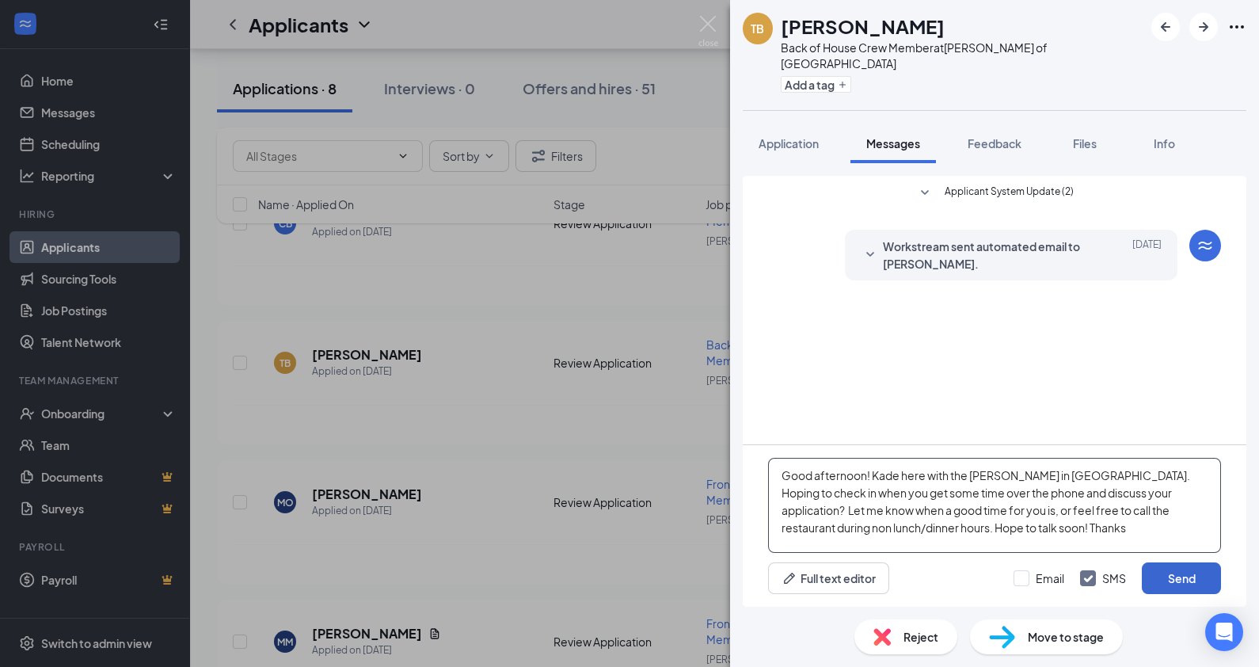
type textarea "Good afternoon! Kade here with the [PERSON_NAME] in [GEOGRAPHIC_DATA]. Hoping t…"
click at [1171, 581] on button "Send" at bounding box center [1181, 578] width 79 height 32
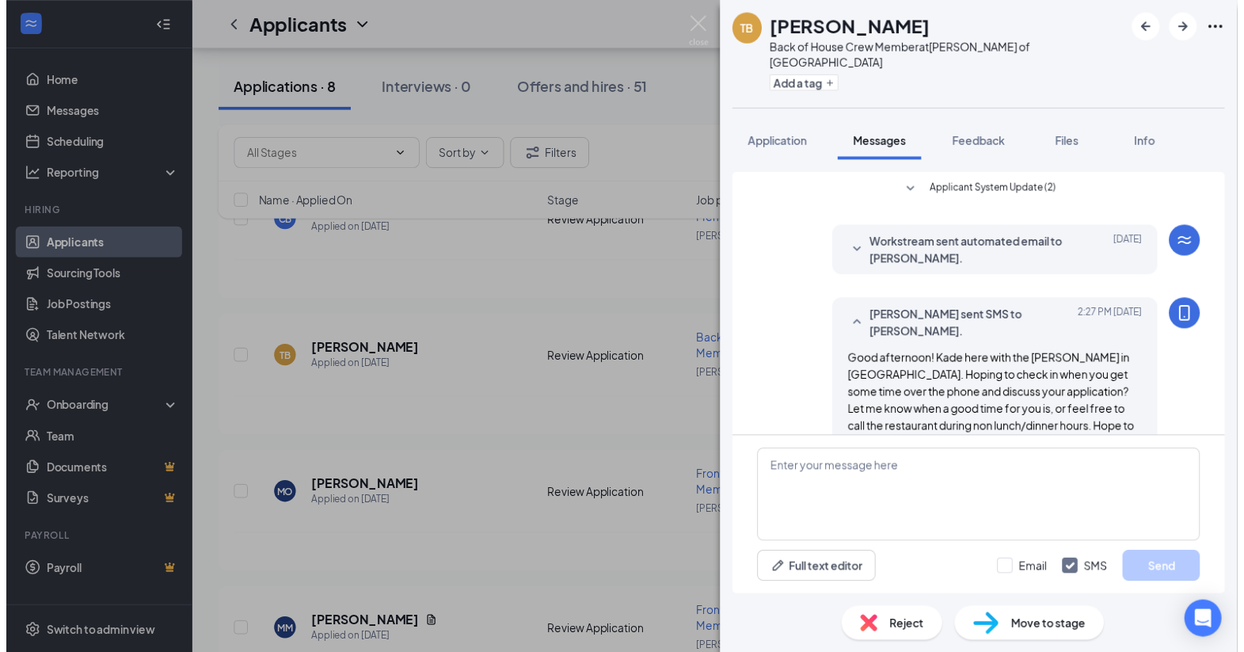
scroll to position [23, 0]
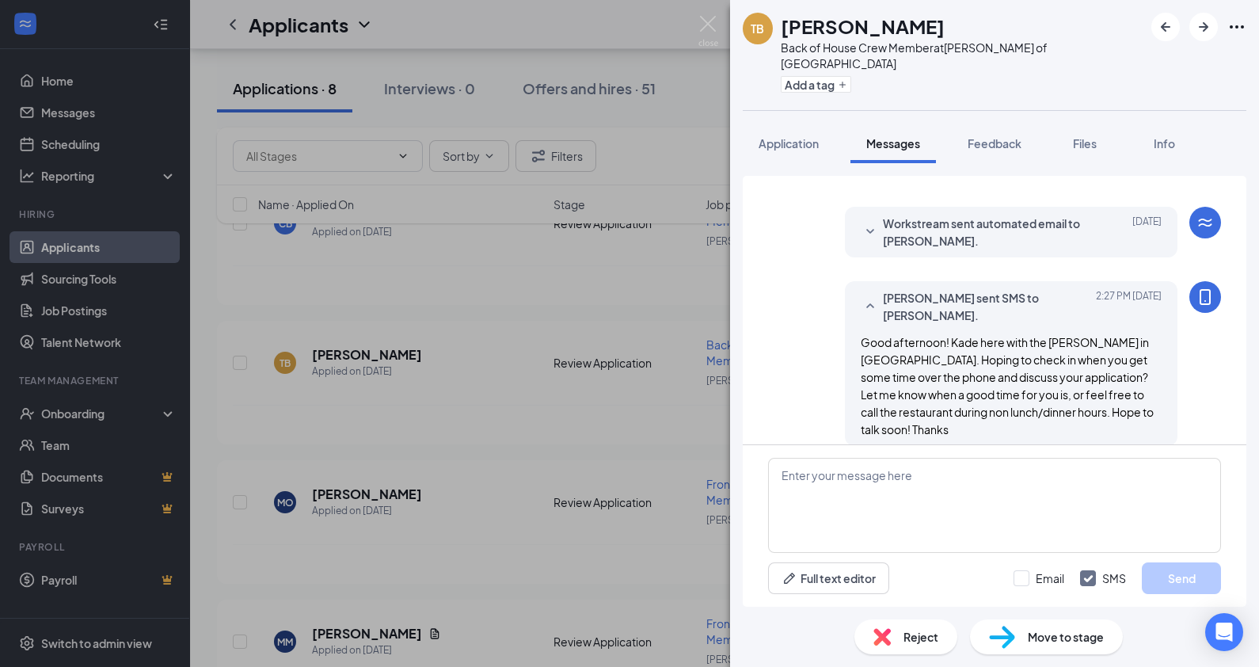
click at [709, 15] on div "TB [PERSON_NAME] Back of House Crew Member at [PERSON_NAME] of Spring Green Add…" at bounding box center [629, 333] width 1259 height 667
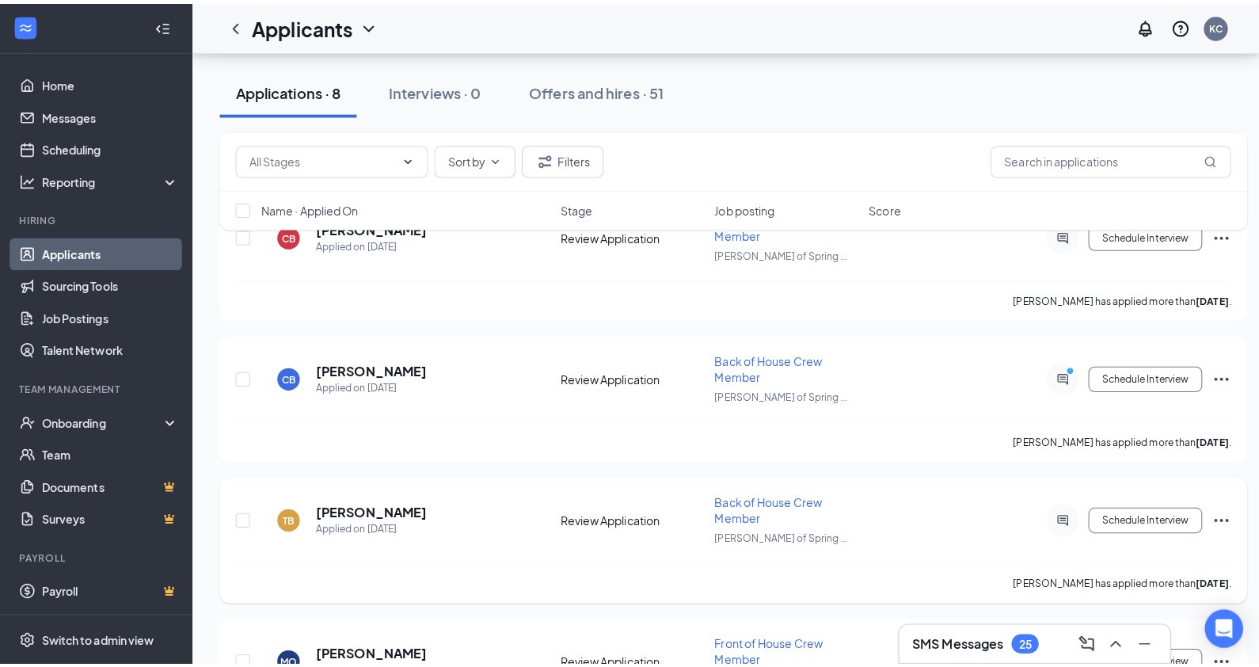
scroll to position [303, 0]
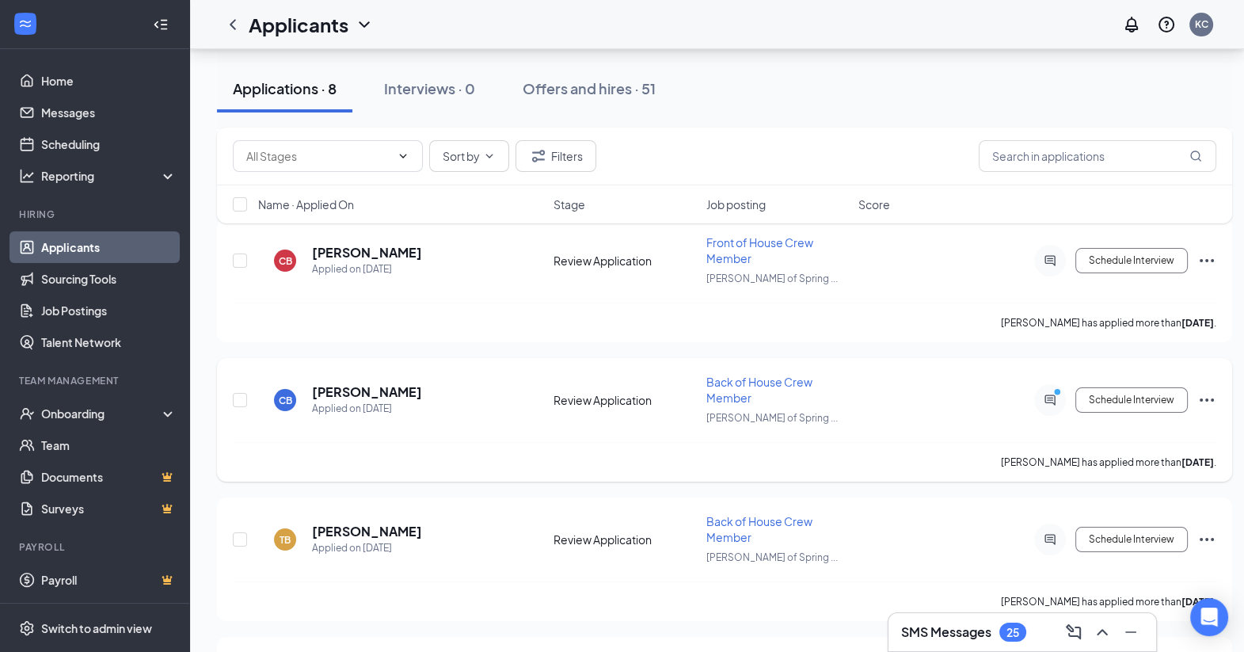
click at [1049, 384] on div at bounding box center [1050, 400] width 32 height 32
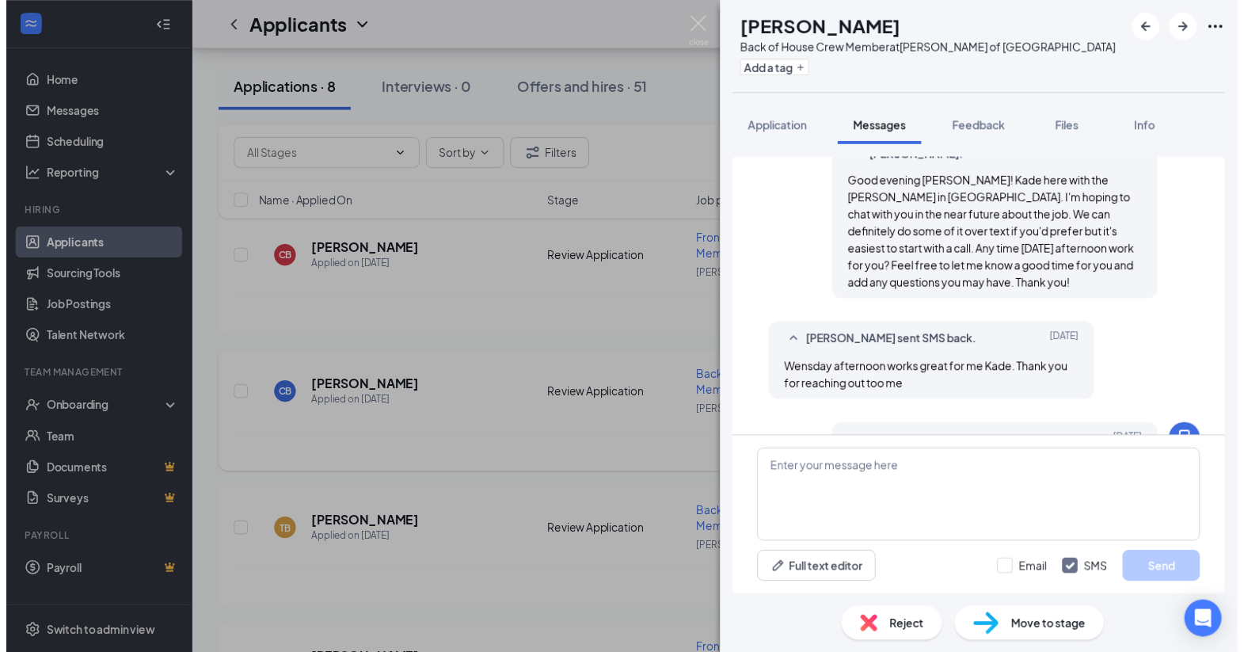
scroll to position [466, 0]
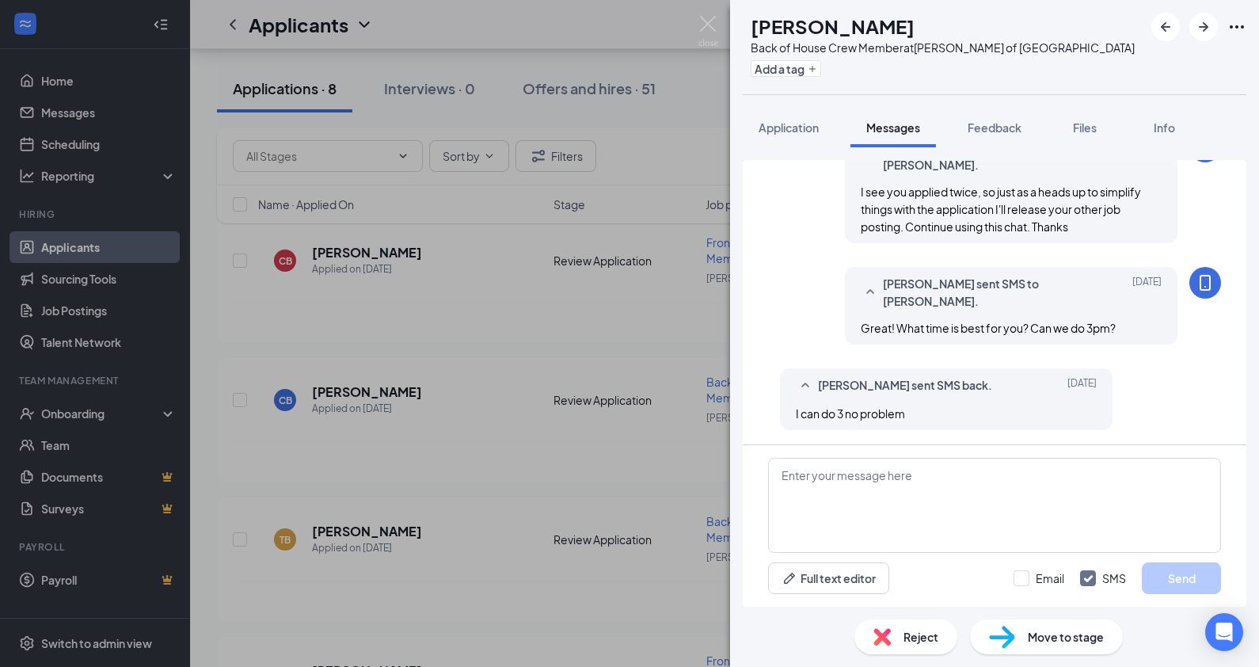
click at [589, 415] on div "CB [PERSON_NAME] Back of House Crew Member at [PERSON_NAME] of Spring Green Add…" at bounding box center [629, 333] width 1259 height 667
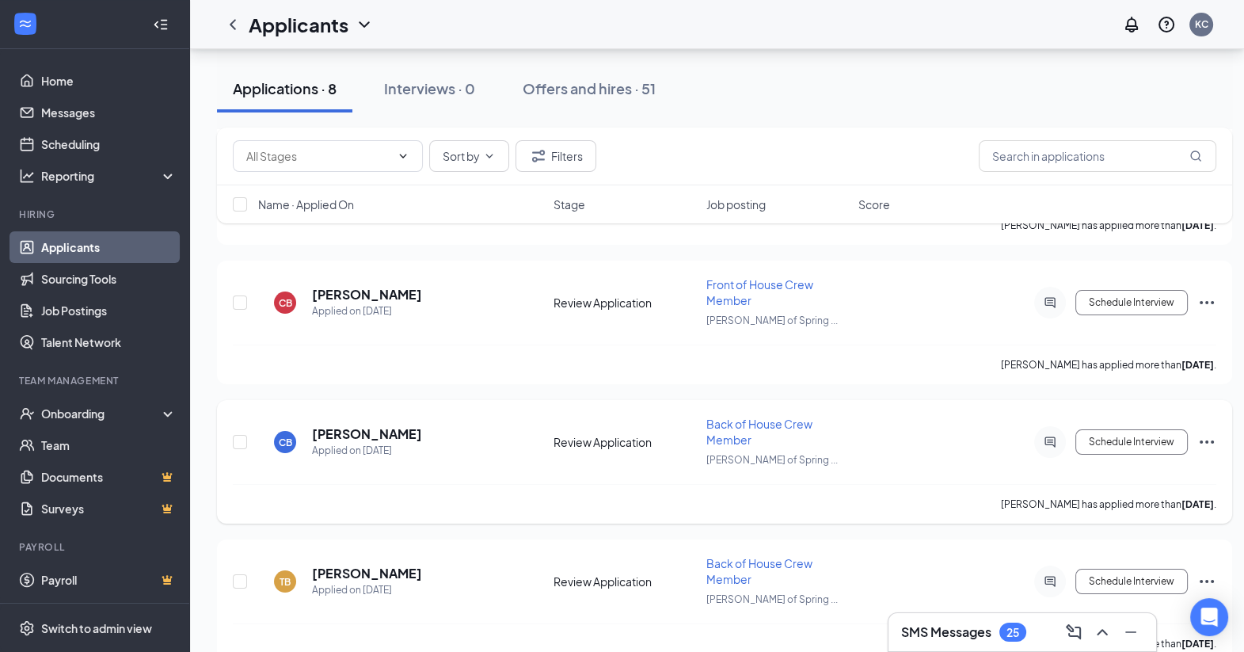
scroll to position [249, 0]
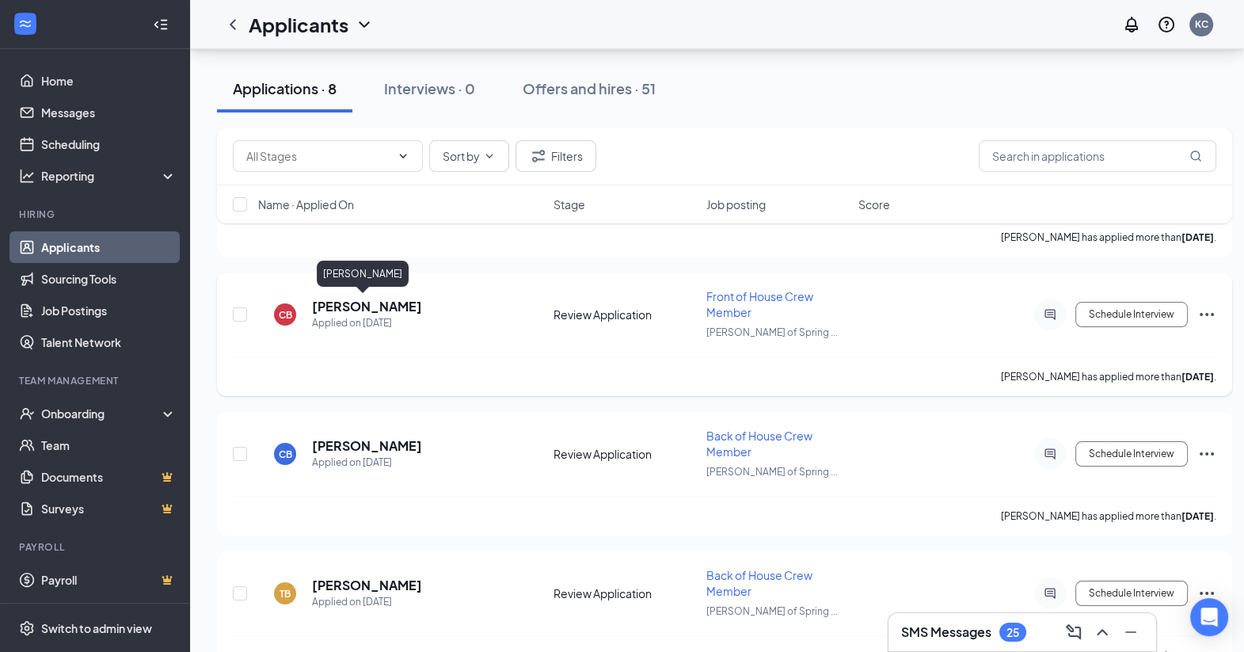
click at [373, 306] on h5 "[PERSON_NAME]" at bounding box center [367, 306] width 110 height 17
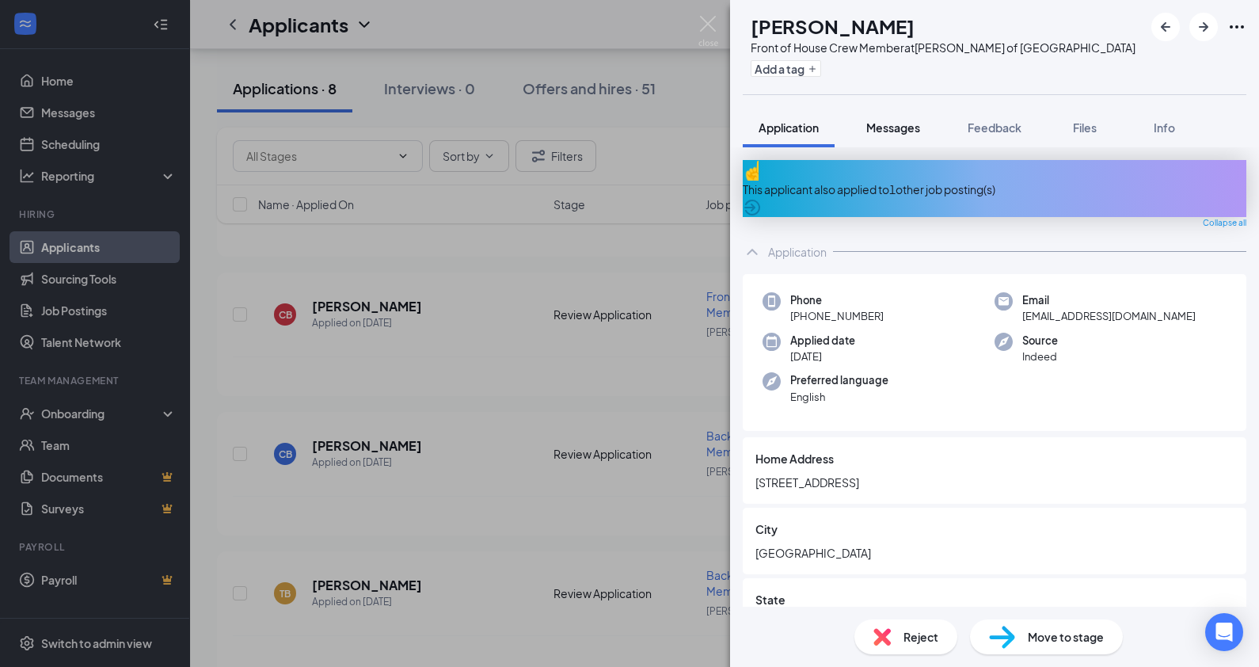
click at [884, 110] on button "Messages" at bounding box center [894, 128] width 86 height 40
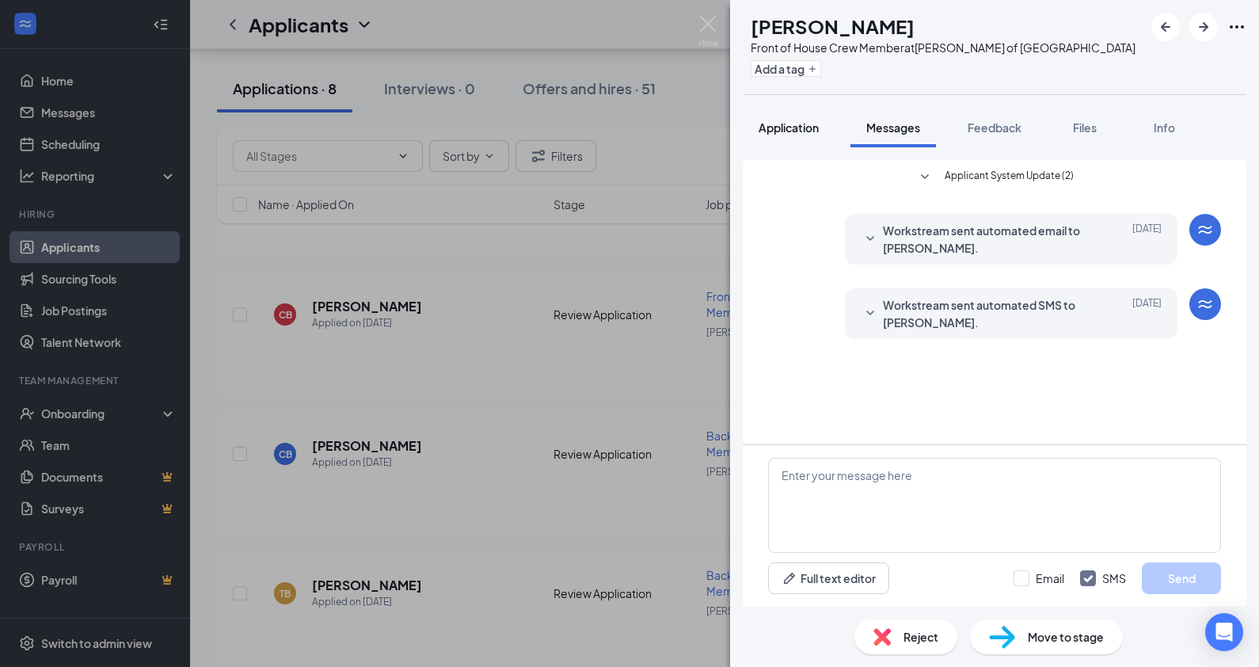
click at [808, 127] on span "Application" at bounding box center [789, 127] width 60 height 14
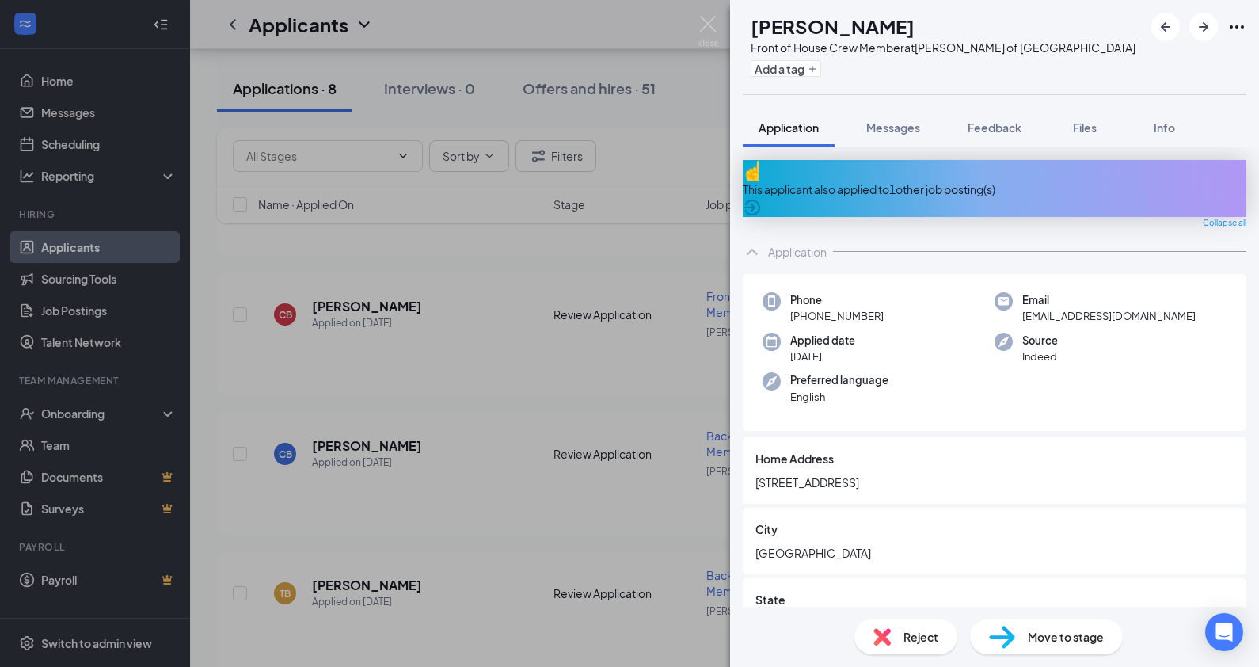
click at [938, 645] on div "Reject" at bounding box center [906, 636] width 103 height 35
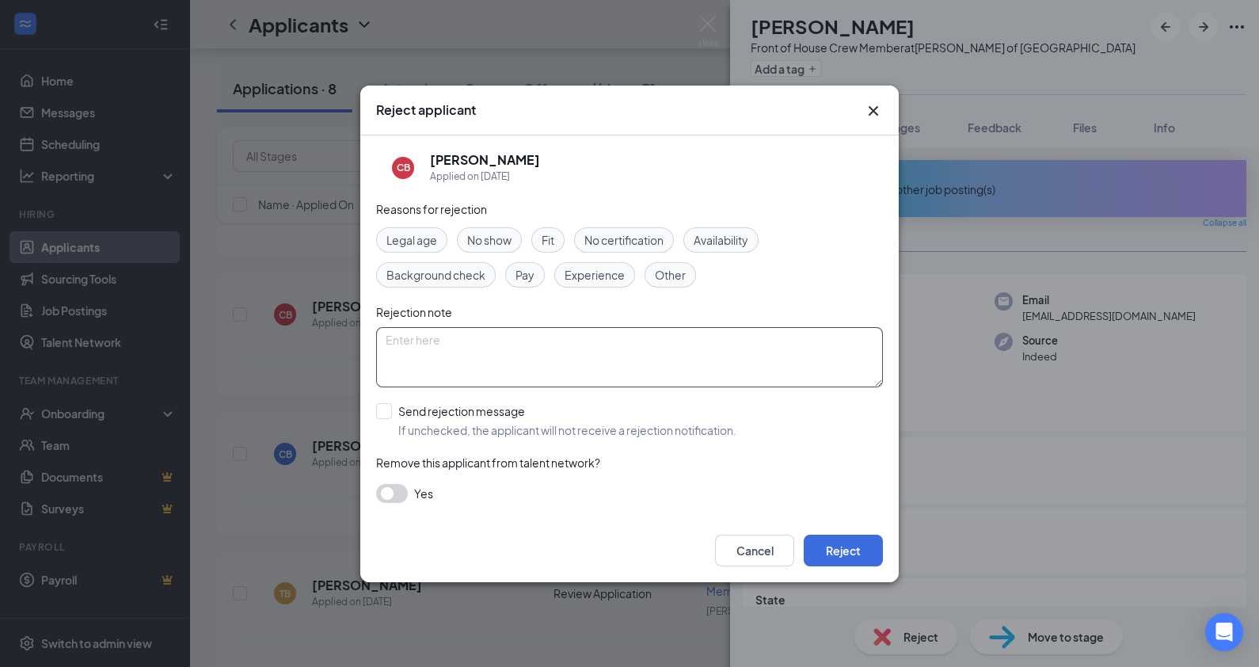
click at [648, 345] on textarea at bounding box center [629, 357] width 507 height 60
click at [501, 342] on textarea "Duplicate application. -KC" at bounding box center [629, 357] width 507 height 60
type textarea "Duplicate application. -KC"
click at [833, 539] on button "Reject" at bounding box center [843, 551] width 79 height 32
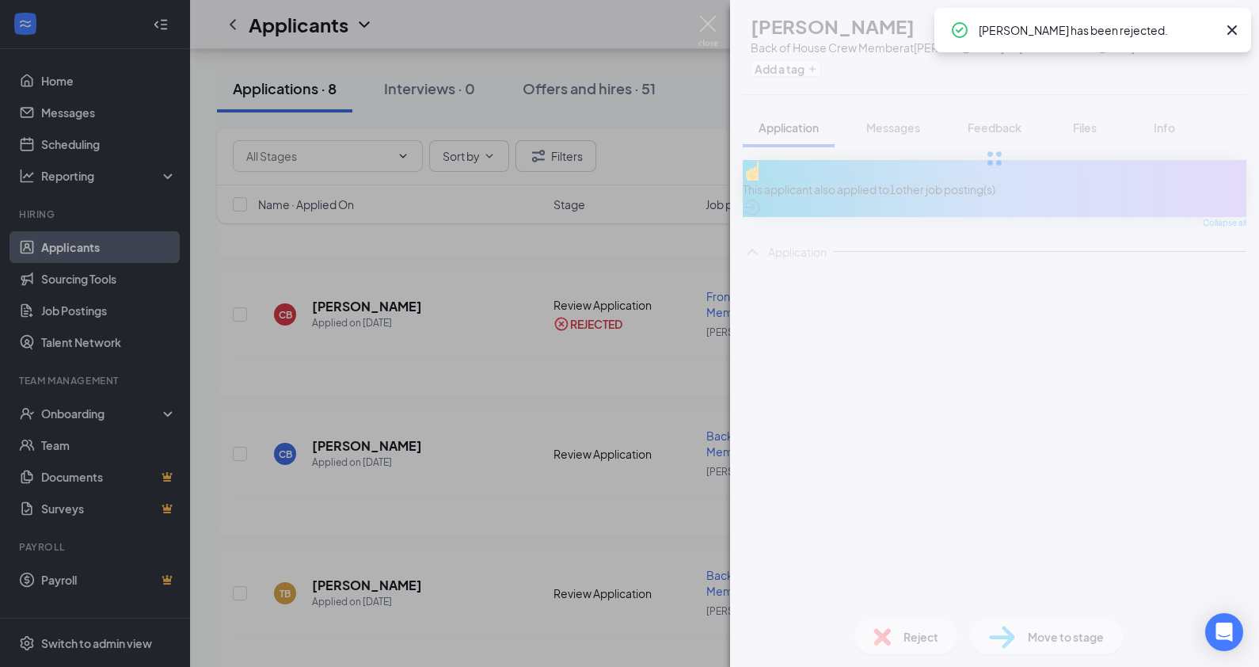
click at [494, 403] on div "CB [PERSON_NAME] Back of House Crew Member at [PERSON_NAME] of Spring Green Add…" at bounding box center [629, 333] width 1259 height 667
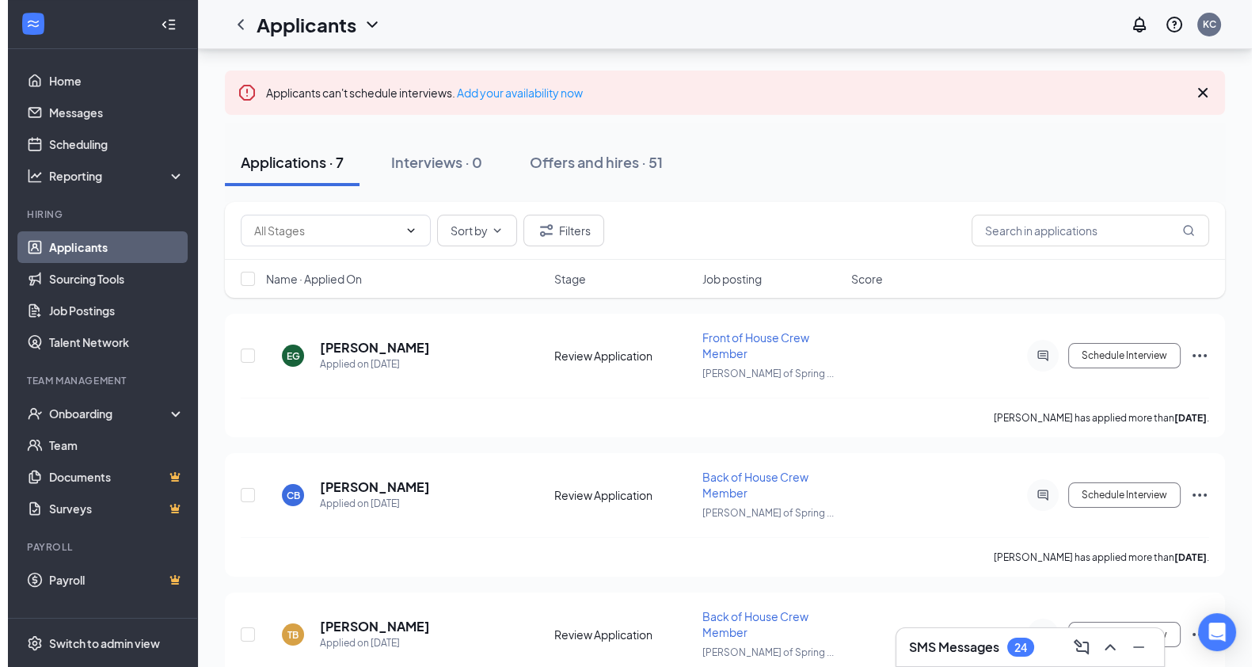
scroll to position [67, 0]
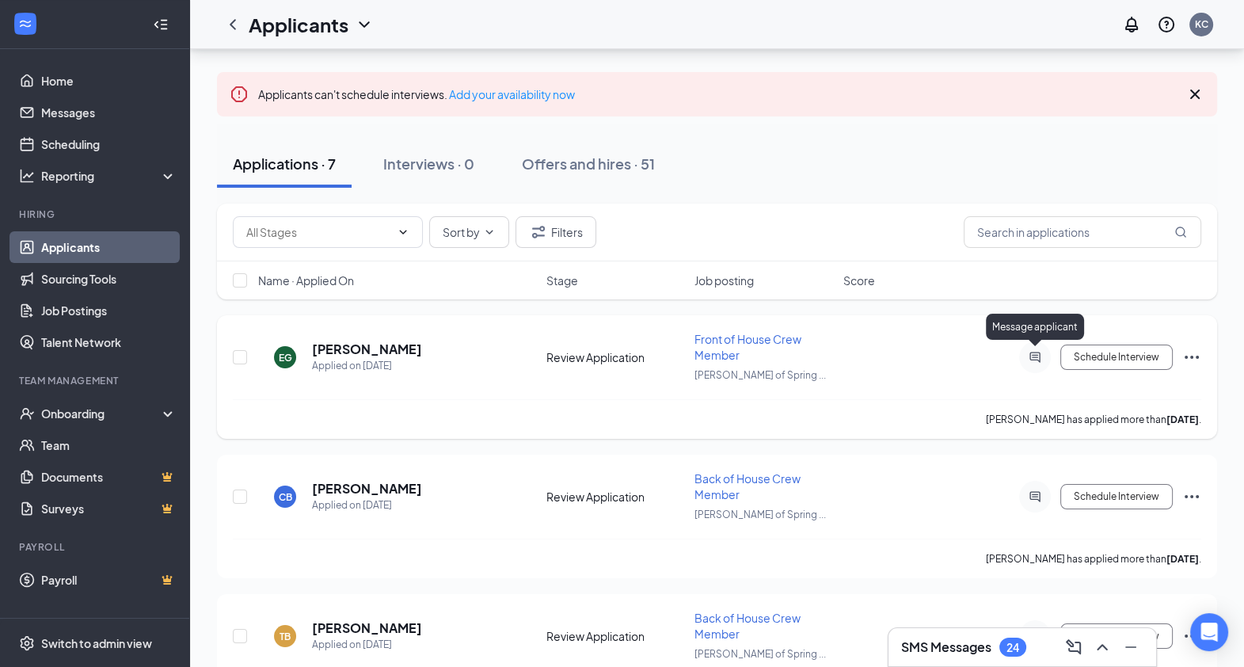
click at [1050, 360] on div at bounding box center [1035, 357] width 32 height 32
click at [422, 348] on h5 "[PERSON_NAME]" at bounding box center [367, 349] width 110 height 17
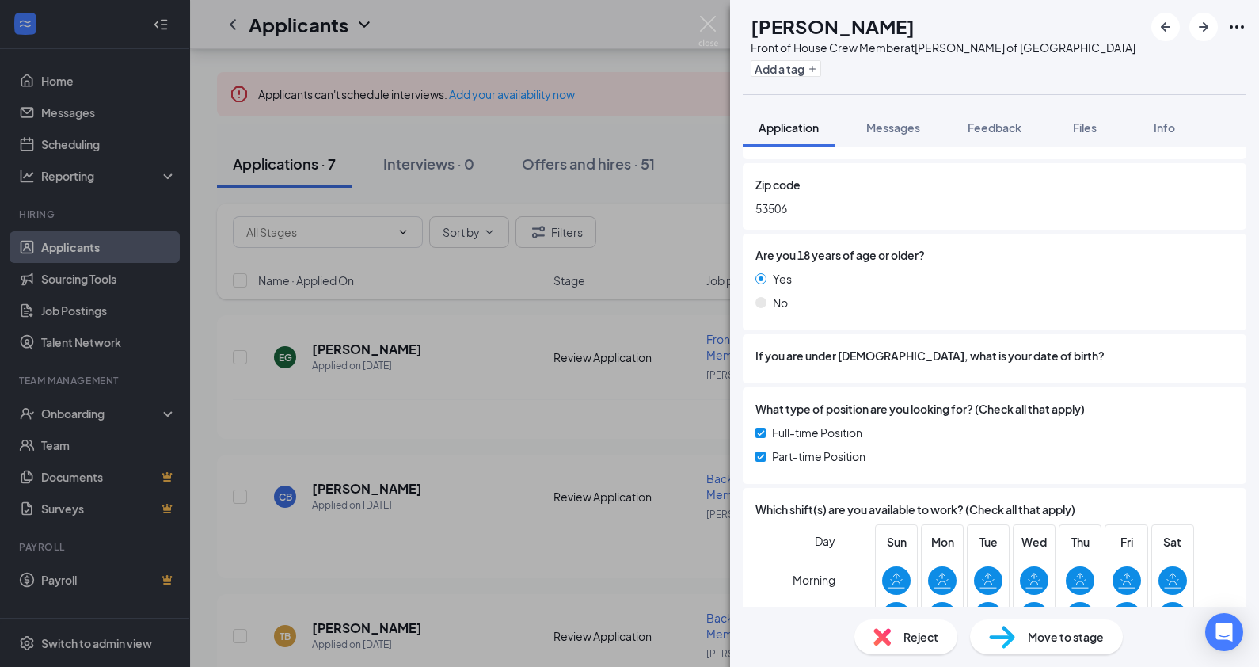
scroll to position [417, 0]
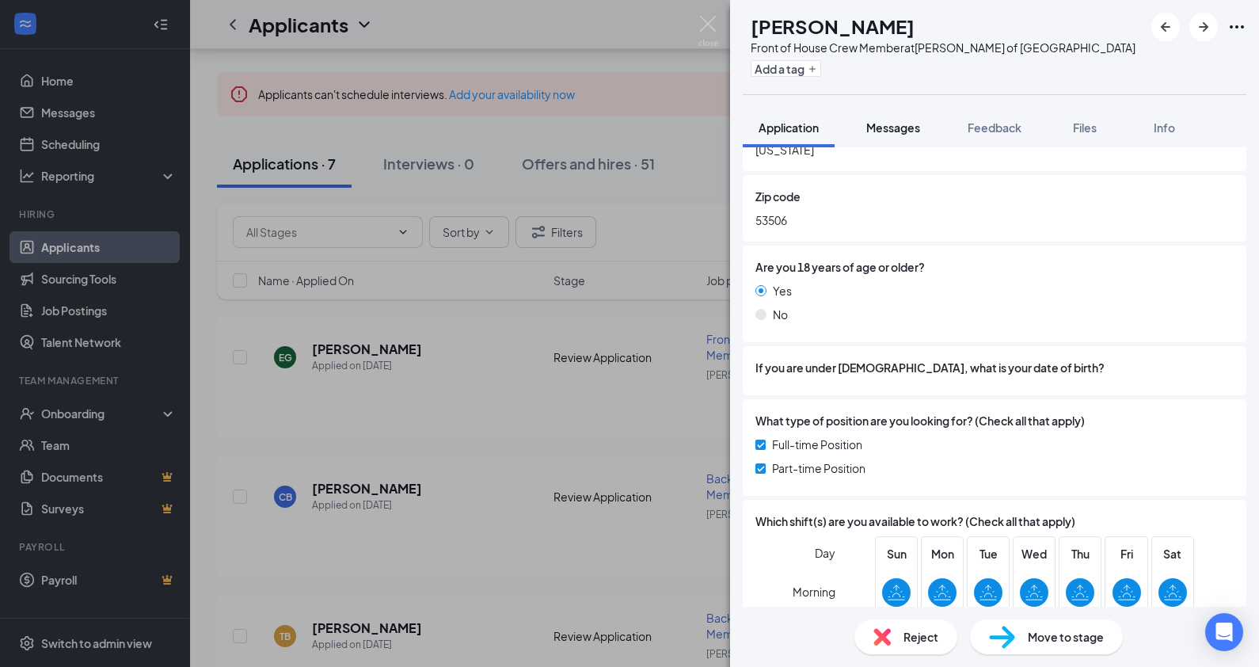
click at [883, 138] on button "Messages" at bounding box center [894, 128] width 86 height 40
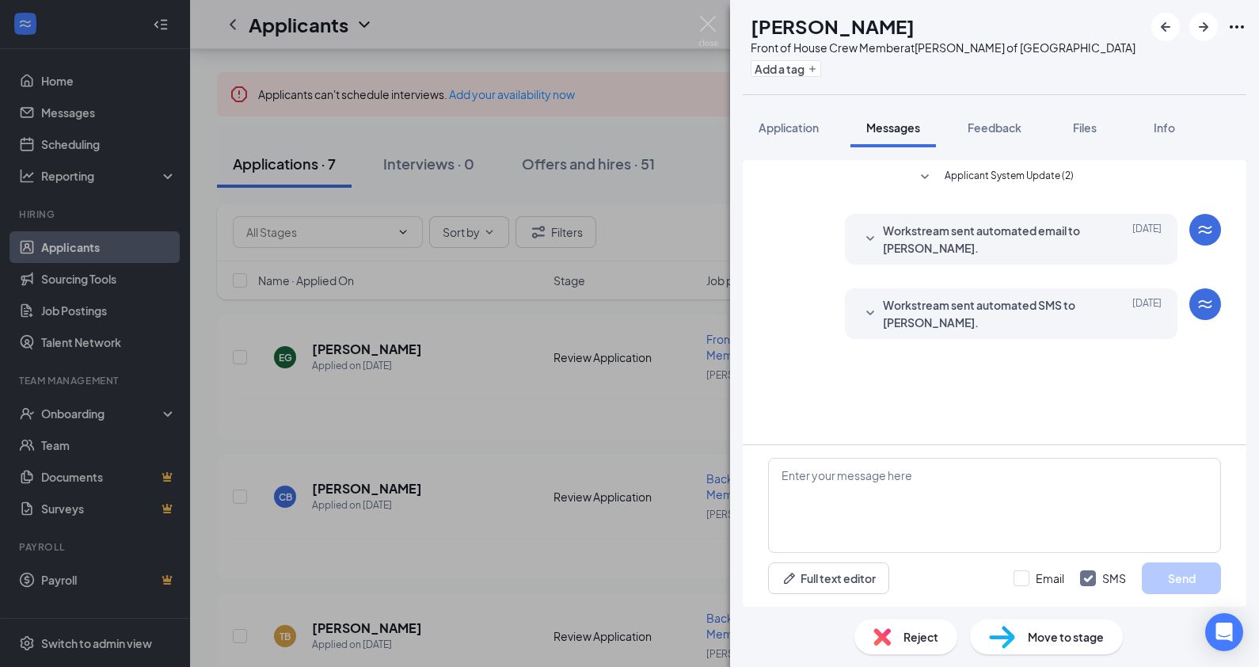
click at [800, 125] on span "Application" at bounding box center [789, 127] width 60 height 14
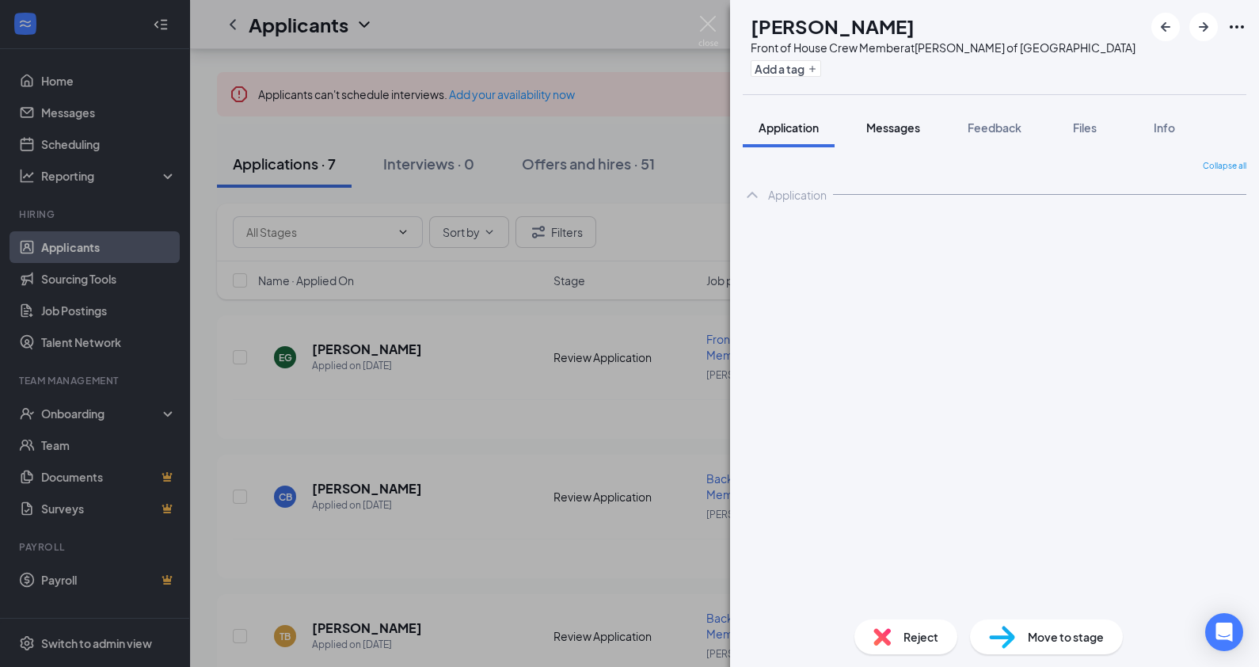
click at [879, 120] on span "Messages" at bounding box center [893, 127] width 54 height 14
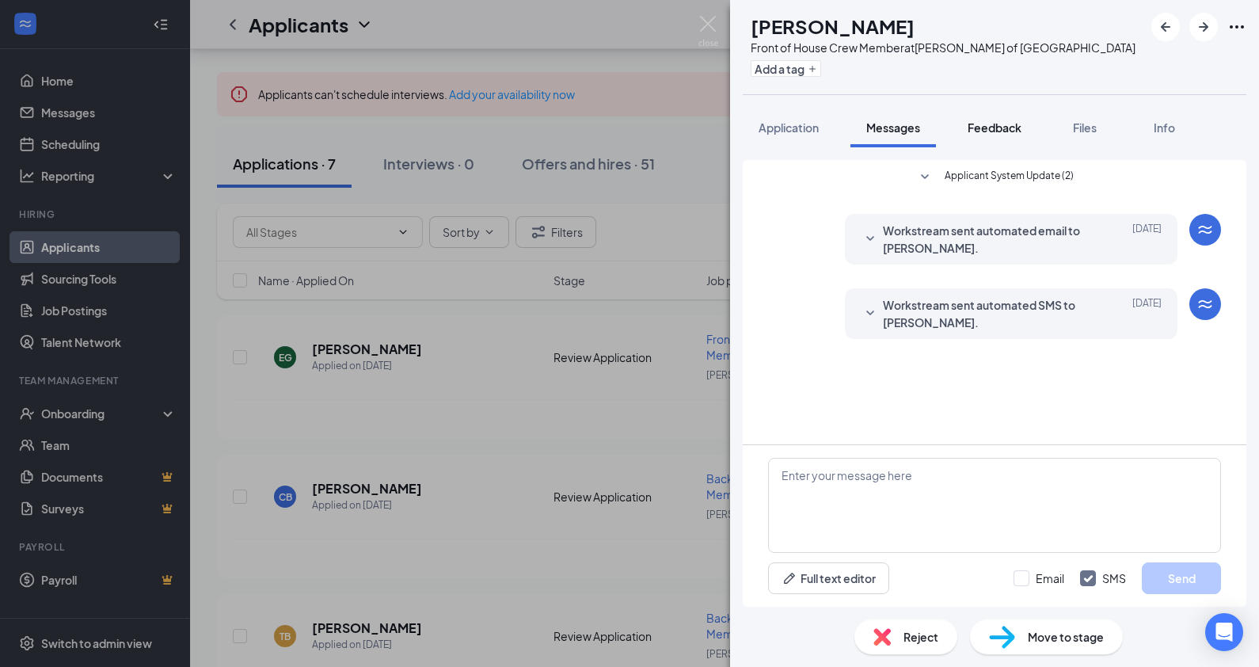
click at [992, 136] on button "Feedback" at bounding box center [995, 128] width 86 height 40
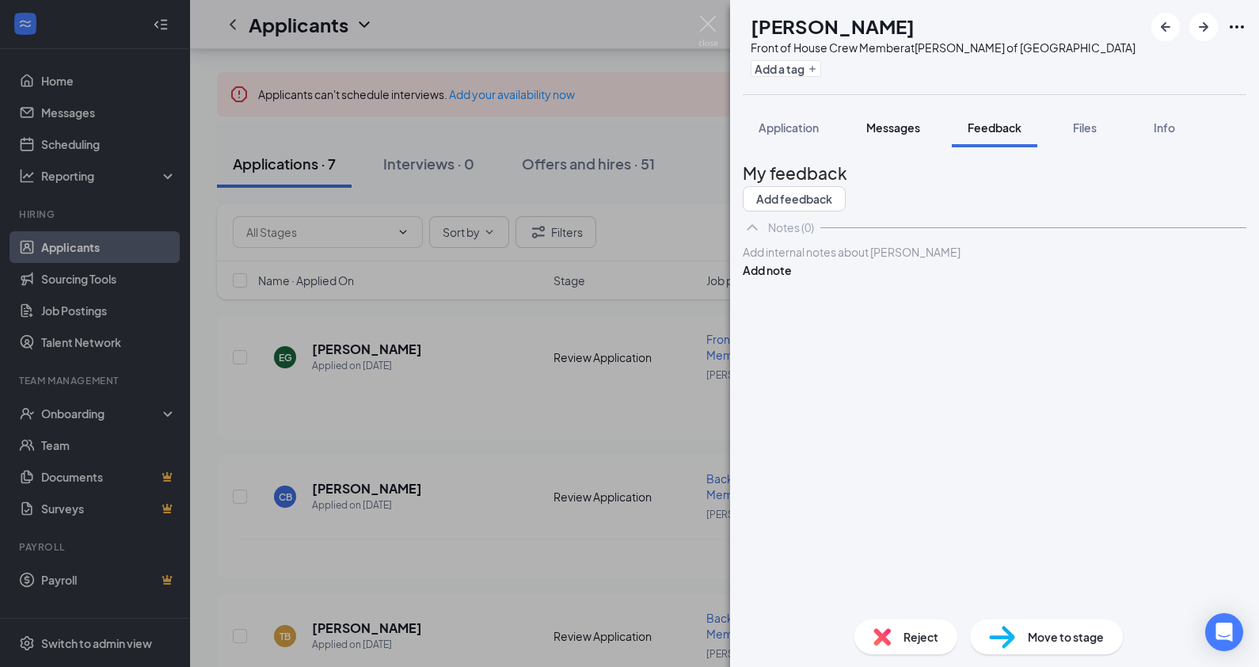
click at [927, 134] on button "Messages" at bounding box center [894, 128] width 86 height 40
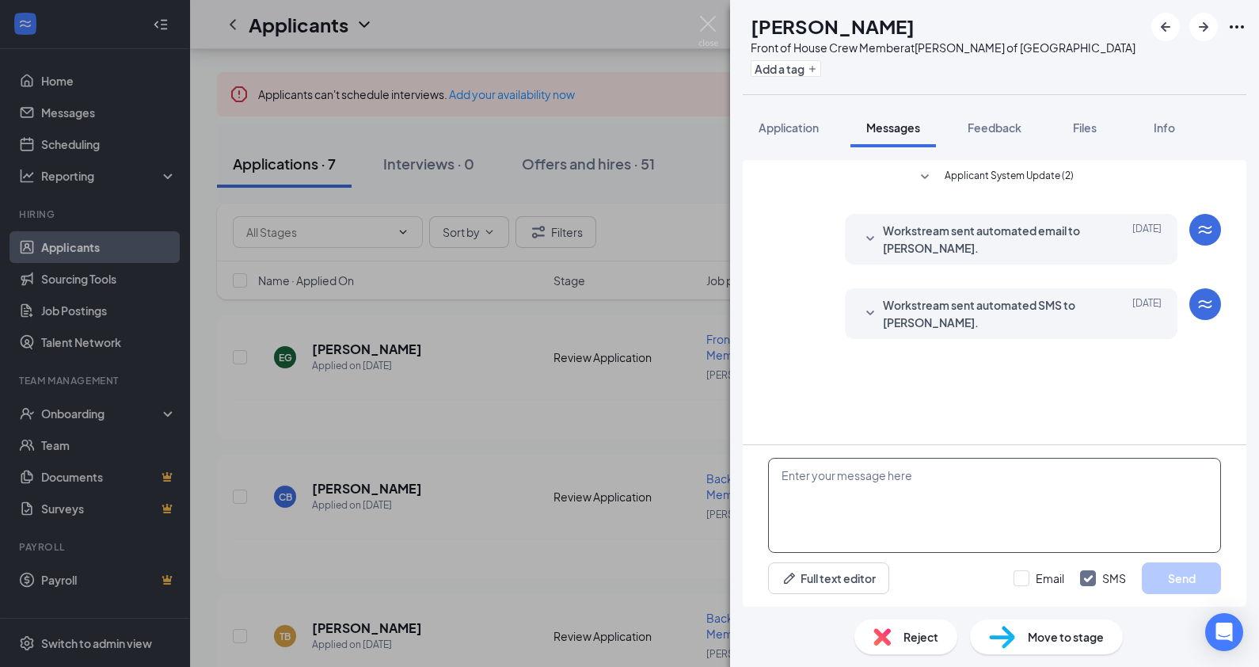
click at [962, 465] on textarea at bounding box center [994, 505] width 453 height 95
click at [831, 352] on div "Applicant System Update (2) Workstream sent automated email to [PERSON_NAME]. […" at bounding box center [994, 257] width 453 height 195
click at [893, 476] on textarea "Good afternoon" at bounding box center [994, 505] width 453 height 95
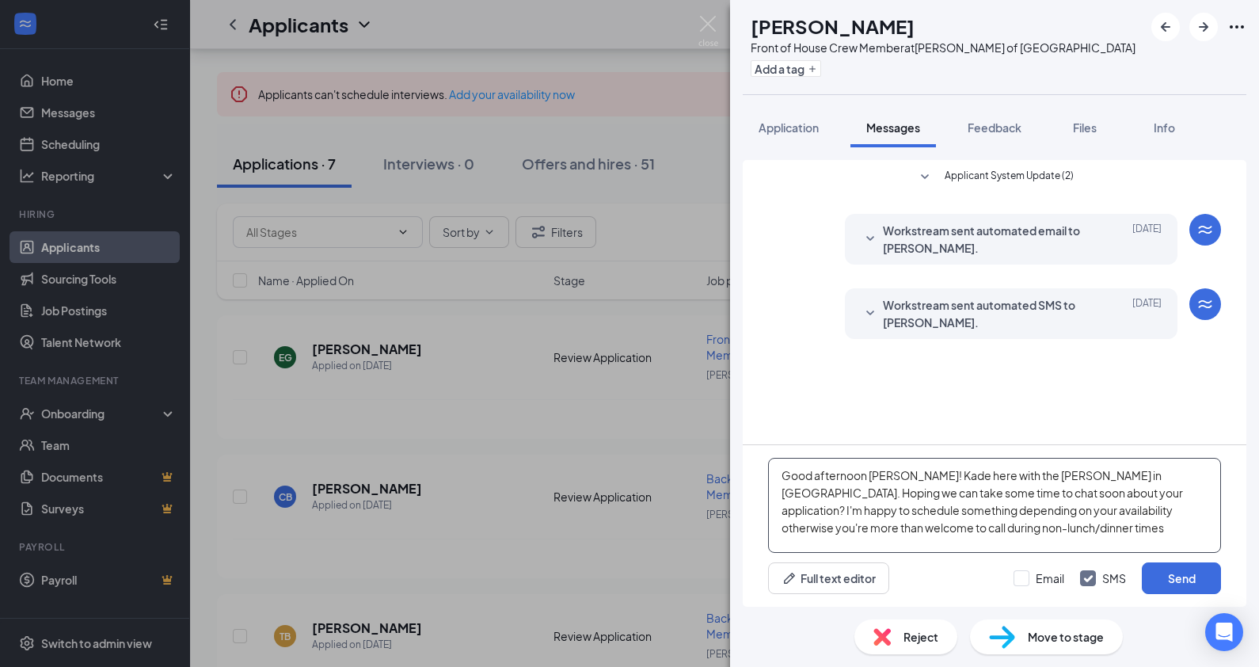
click at [796, 527] on textarea "Good afternoon [PERSON_NAME]! Kade here with the [PERSON_NAME] in [GEOGRAPHIC_D…" at bounding box center [994, 505] width 453 height 95
click at [1052, 522] on textarea "Good afternoon [PERSON_NAME]! Kade here with the [PERSON_NAME] in [GEOGRAPHIC_D…" at bounding box center [994, 505] width 453 height 95
click at [923, 490] on textarea "Good afternoon [PERSON_NAME]! Kade here with the [PERSON_NAME] in [GEOGRAPHIC_D…" at bounding box center [994, 505] width 453 height 95
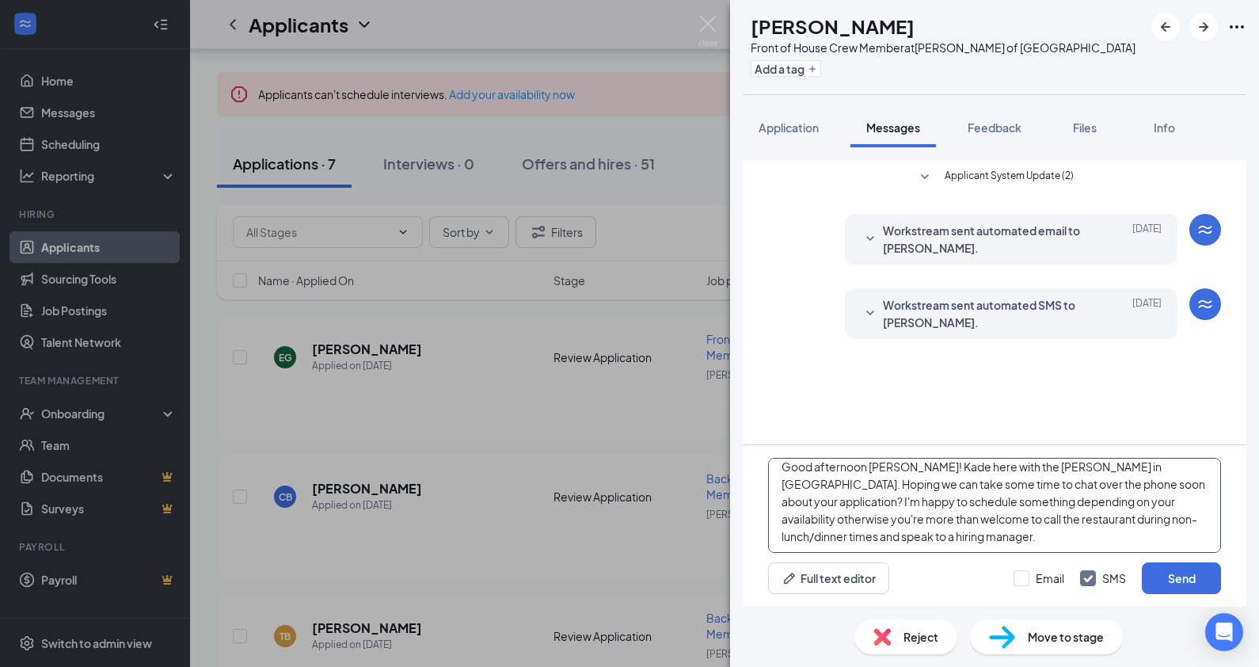
click at [957, 537] on textarea "Good afternoon [PERSON_NAME]! Kade here with the [PERSON_NAME] in [GEOGRAPHIC_D…" at bounding box center [994, 505] width 453 height 95
type textarea "Good afternoon [PERSON_NAME]! Kade here with the [PERSON_NAME] in [GEOGRAPHIC_D…"
click at [1192, 573] on button "Send" at bounding box center [1181, 578] width 79 height 32
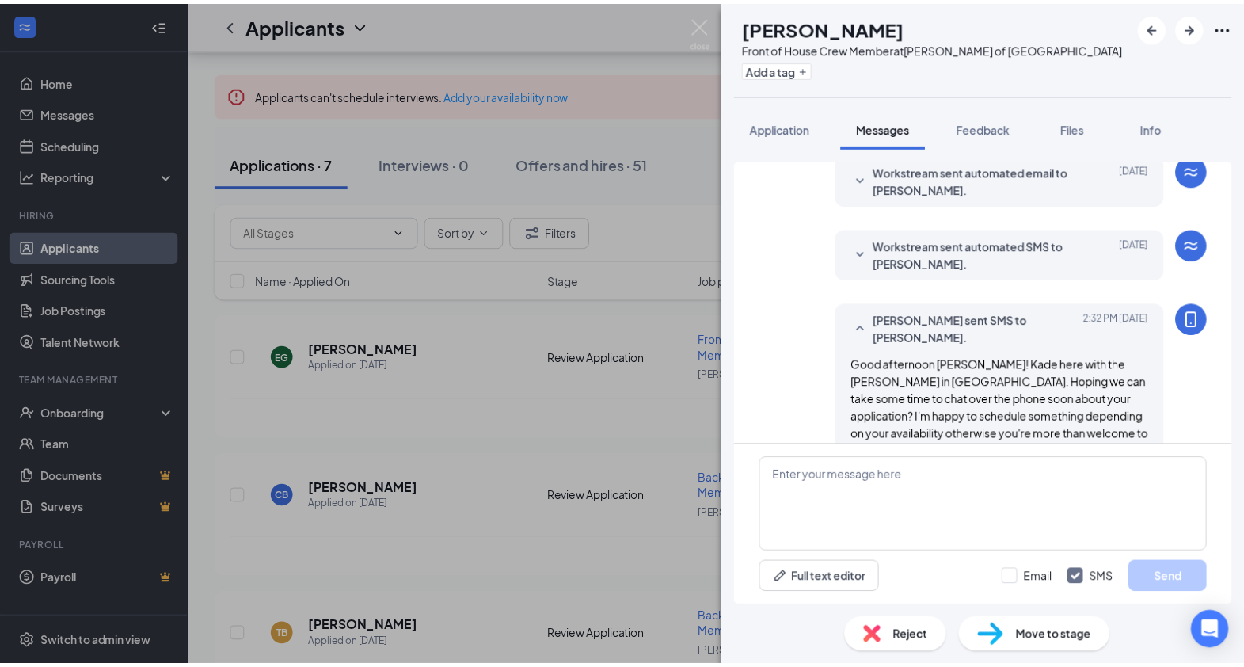
scroll to position [115, 0]
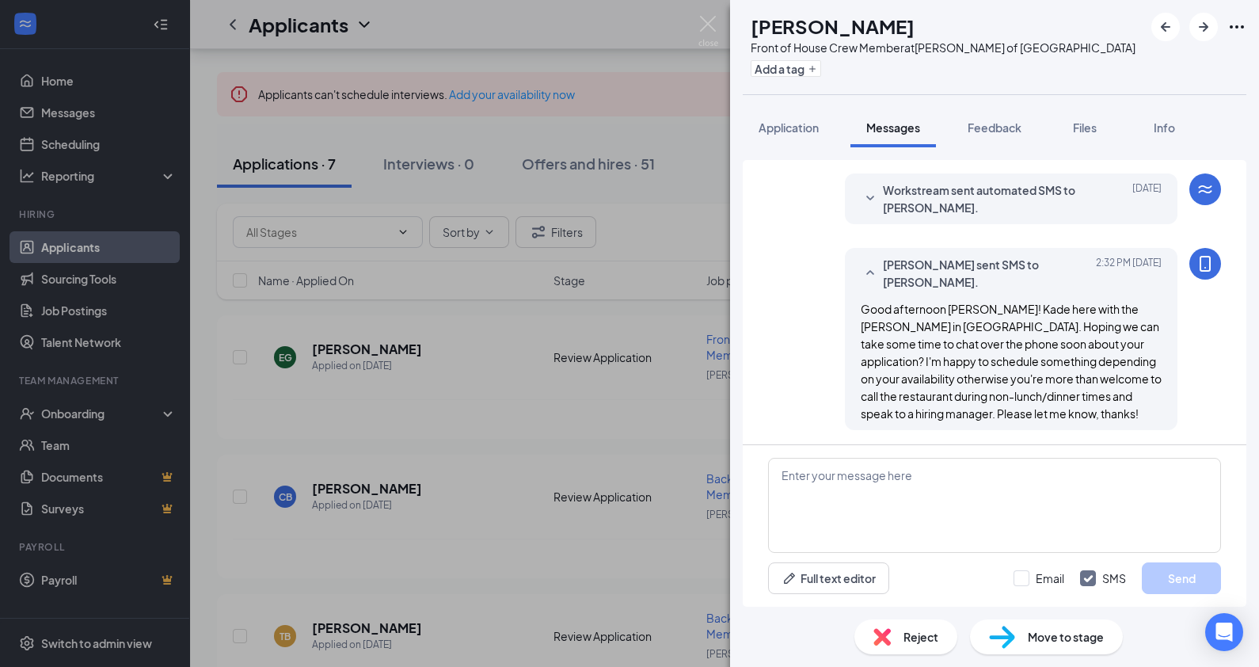
click at [546, 368] on div "EG [PERSON_NAME] Front of House Crew Member at [PERSON_NAME] of Spring Green Ad…" at bounding box center [629, 333] width 1259 height 667
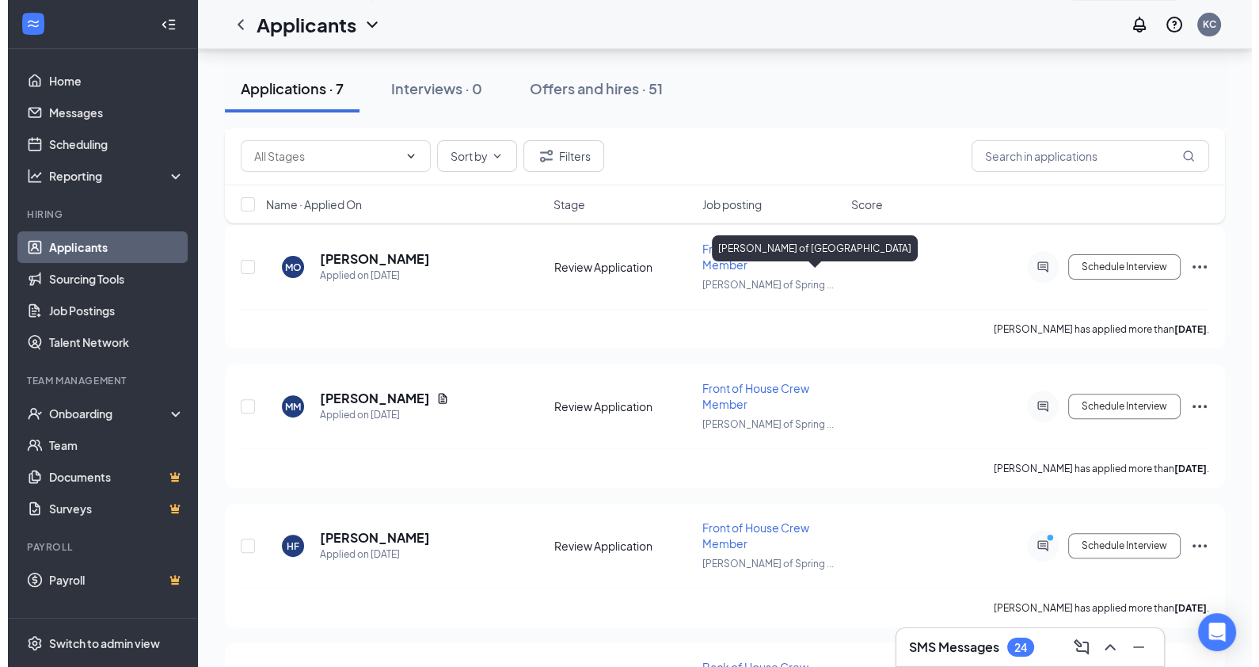
scroll to position [650, 0]
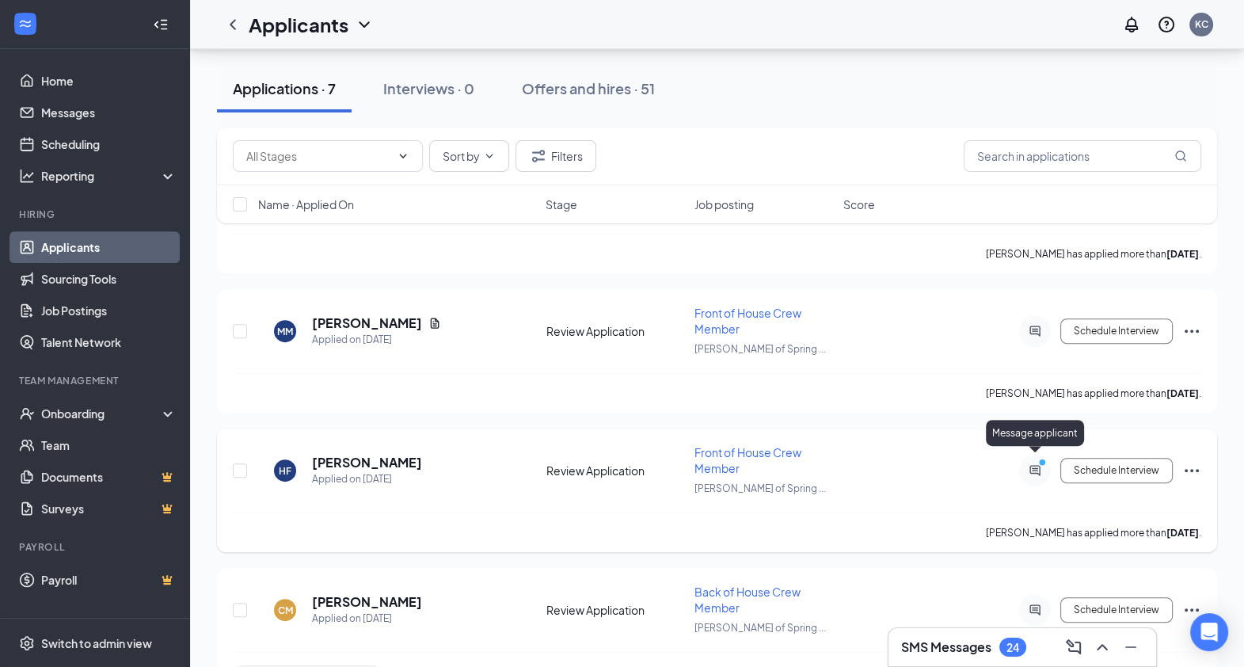
click at [1032, 465] on icon "ActiveChat" at bounding box center [1035, 470] width 10 height 10
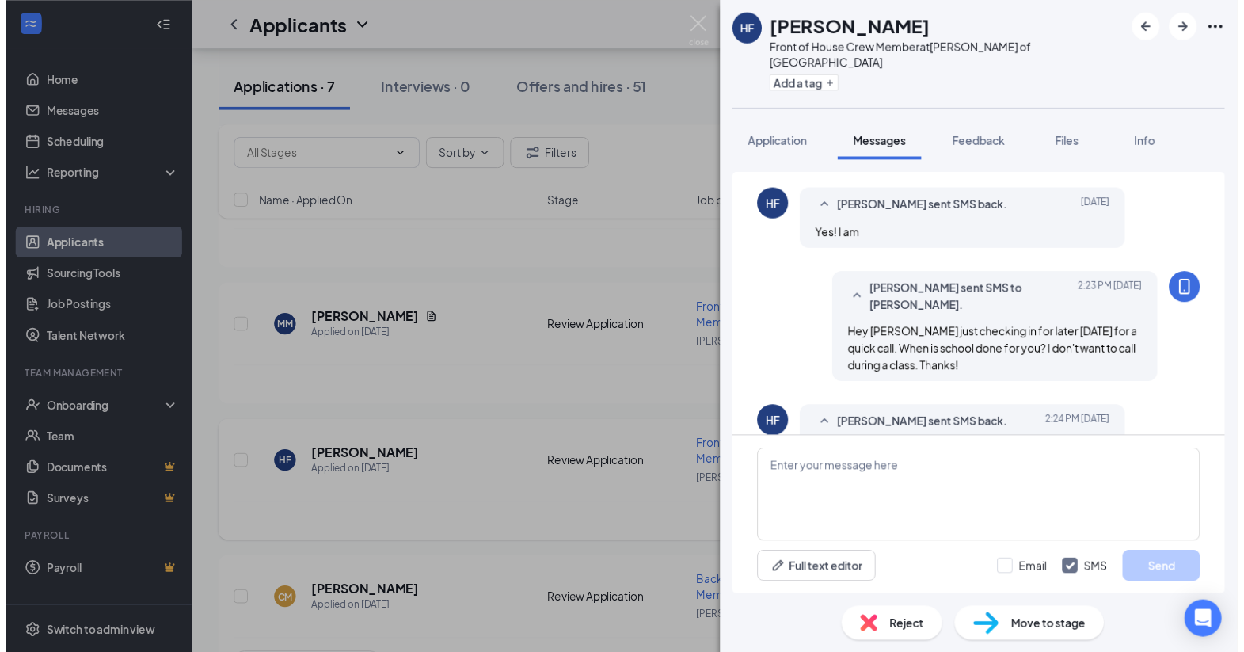
scroll to position [672, 0]
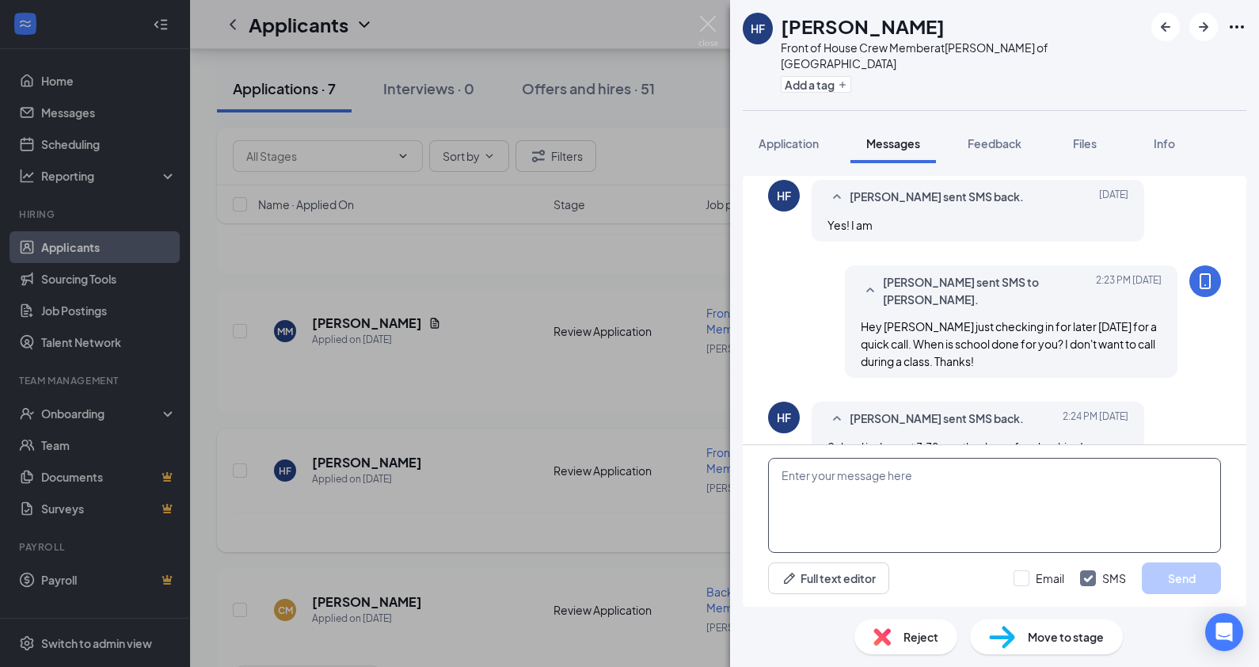
click at [992, 463] on textarea at bounding box center [994, 505] width 453 height 95
click at [630, 377] on div "[PERSON_NAME] Fromfeld Front of House Crew Member at [PERSON_NAME] of Spring Gr…" at bounding box center [629, 333] width 1259 height 667
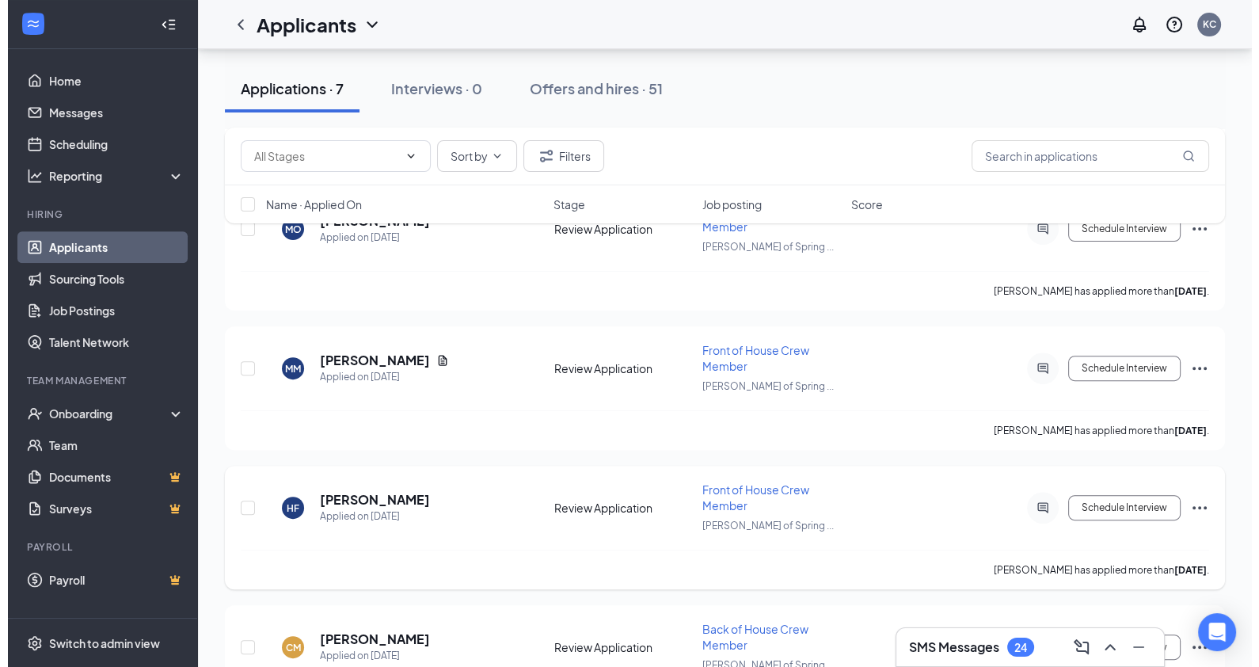
scroll to position [688, 0]
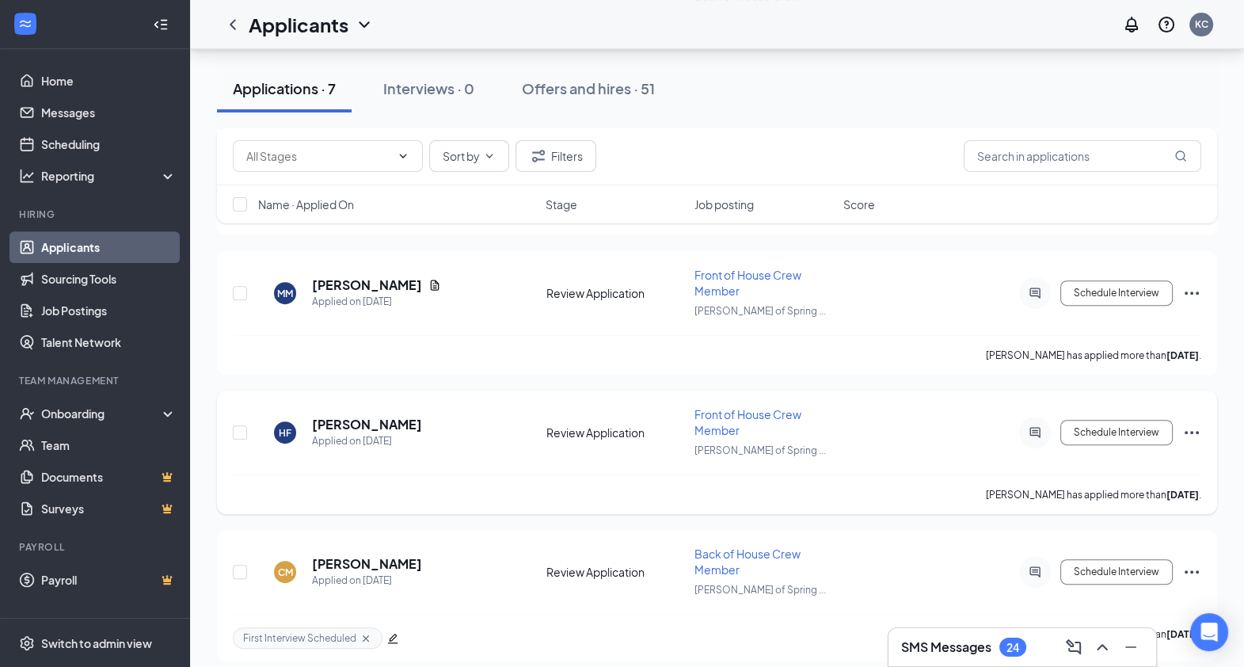
click at [373, 406] on div "[PERSON_NAME] Fromfeld Applied on [DATE] Review Application Front of House Crew…" at bounding box center [717, 440] width 969 height 68
click at [372, 416] on h5 "[PERSON_NAME]" at bounding box center [367, 424] width 110 height 17
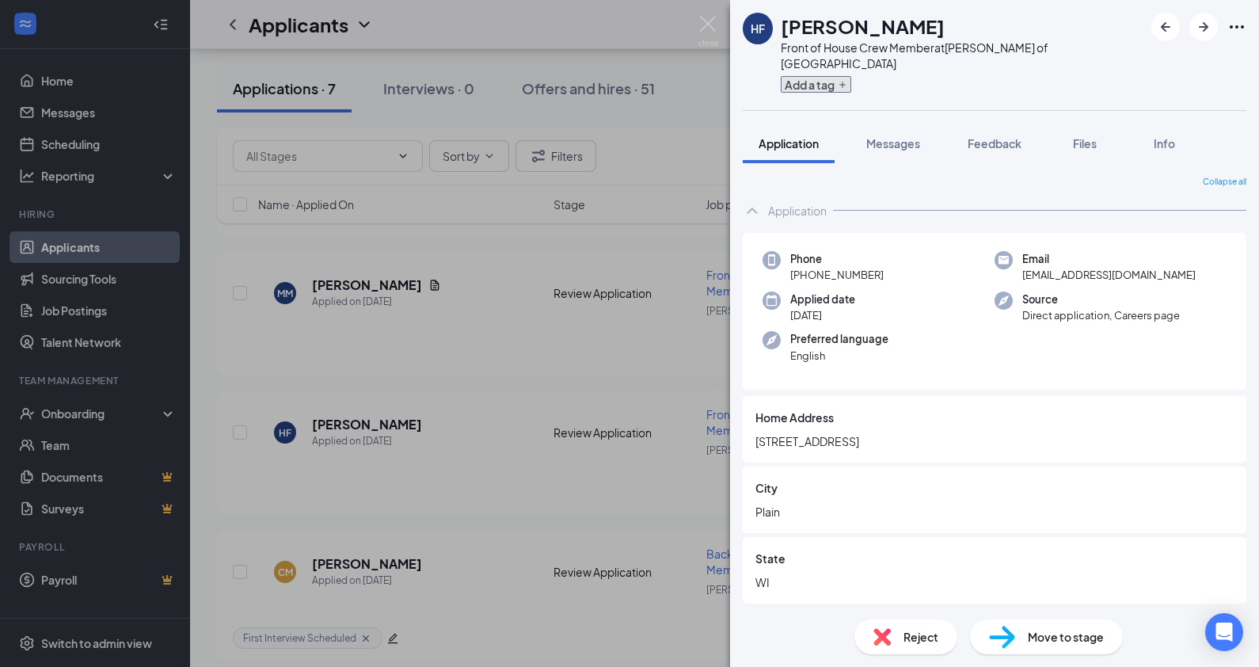
click at [825, 76] on button "Add a tag" at bounding box center [816, 84] width 70 height 17
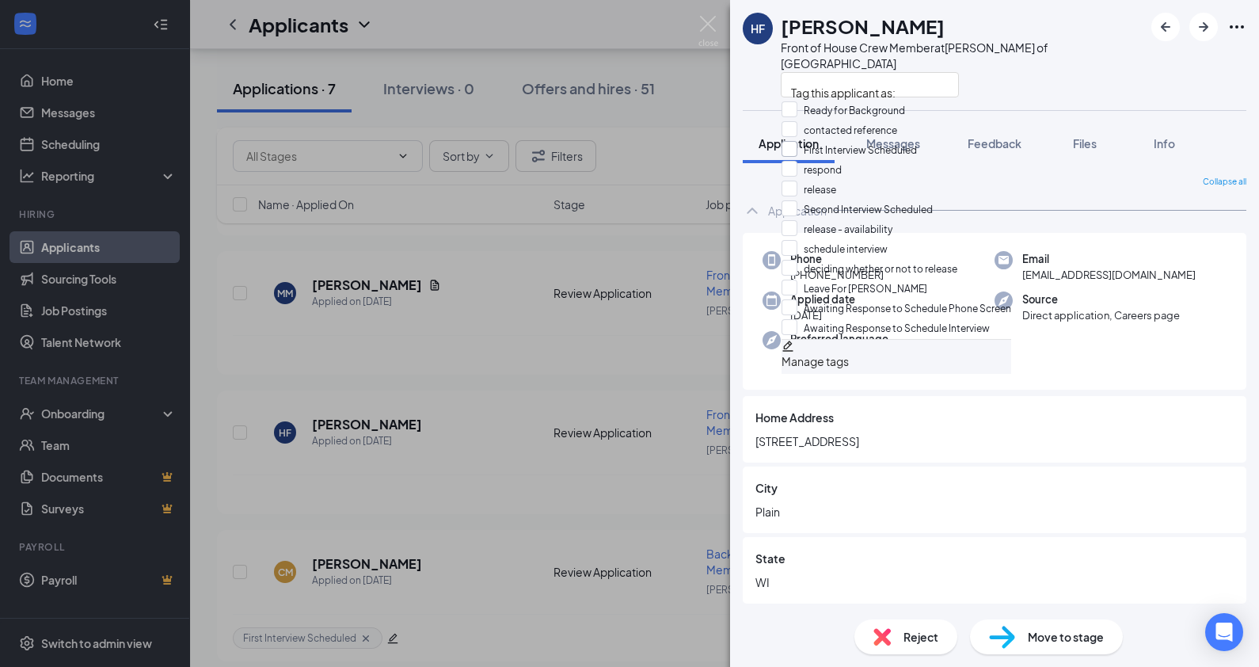
click at [809, 158] on input "First Interview Scheduled" at bounding box center [849, 149] width 135 height 17
checkbox input "true"
click at [1048, 99] on div "[PERSON_NAME] Front of House Crew Member at [PERSON_NAME] of Spring Green Appli…" at bounding box center [994, 333] width 529 height 667
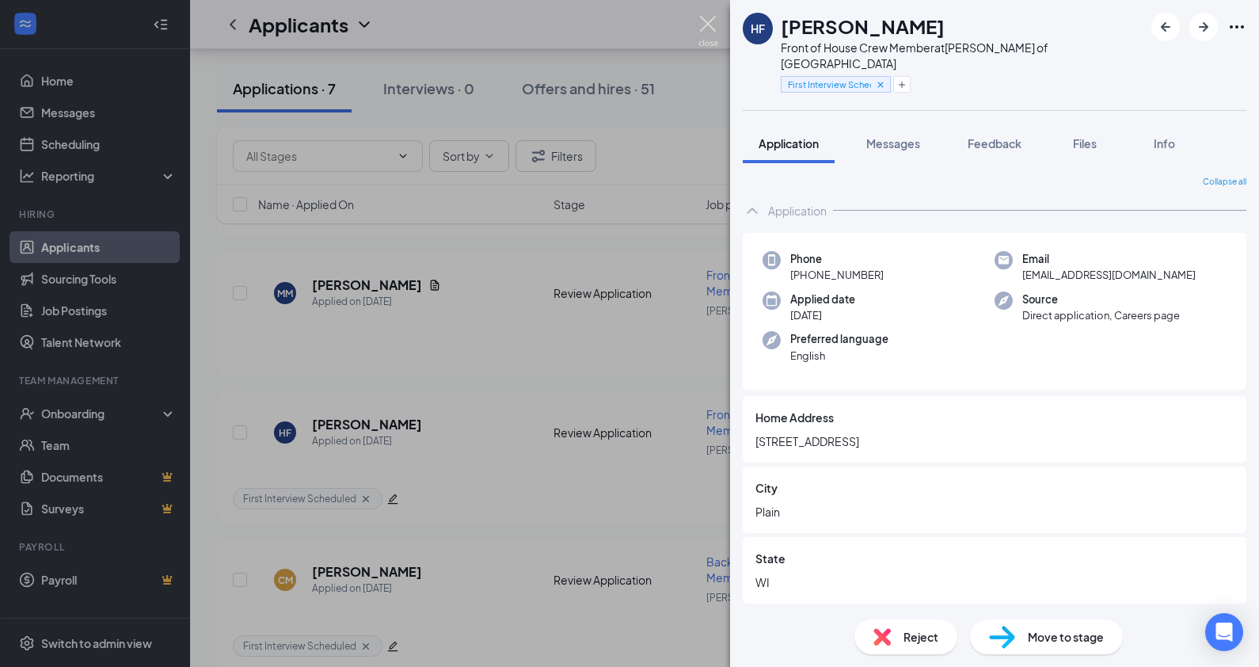
click at [713, 25] on img at bounding box center [709, 31] width 20 height 31
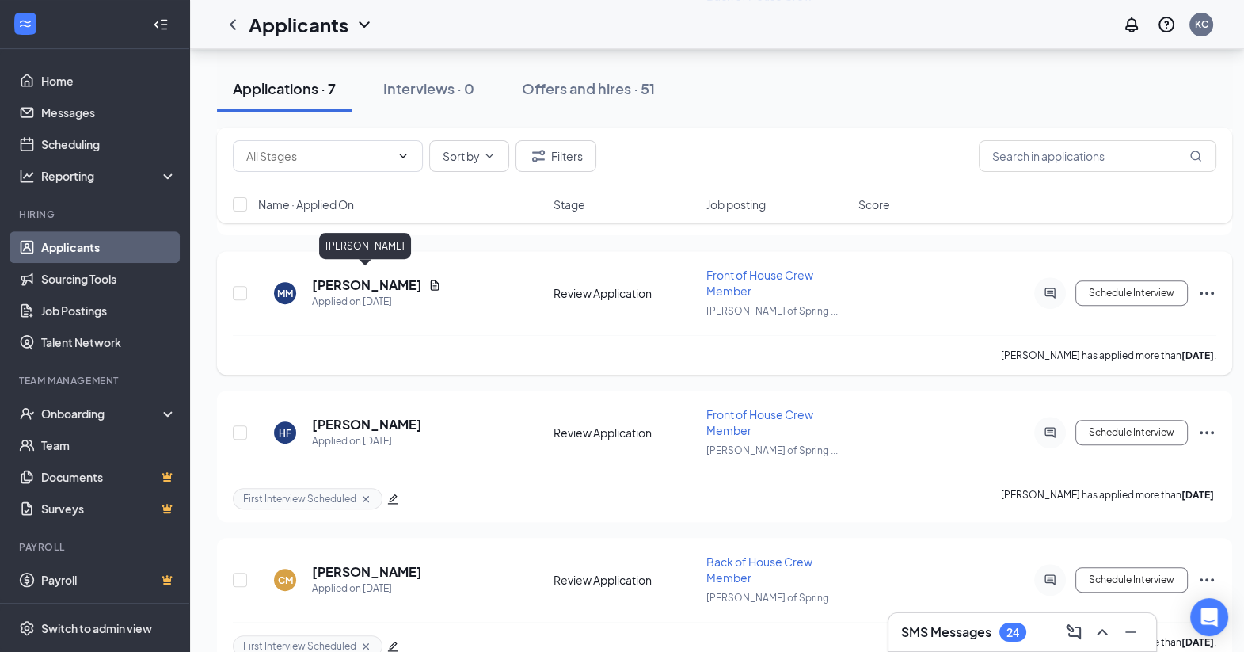
click at [361, 281] on h5 "[PERSON_NAME]" at bounding box center [367, 284] width 110 height 17
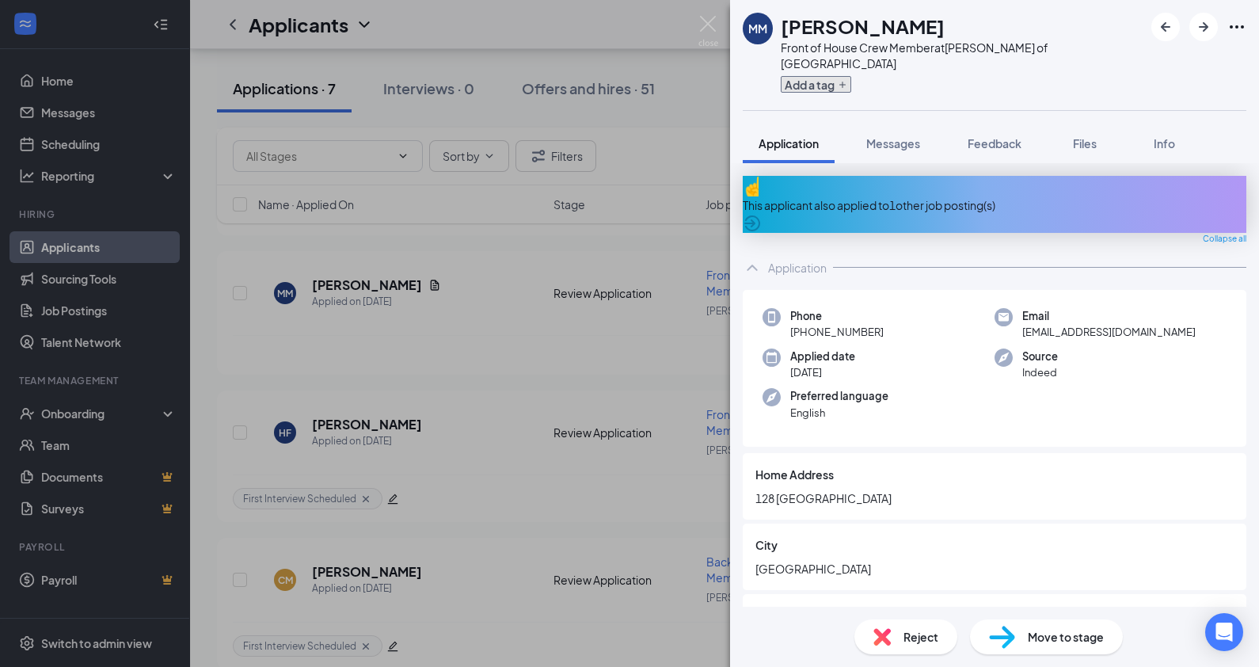
click at [827, 76] on button "Add a tag" at bounding box center [816, 84] width 70 height 17
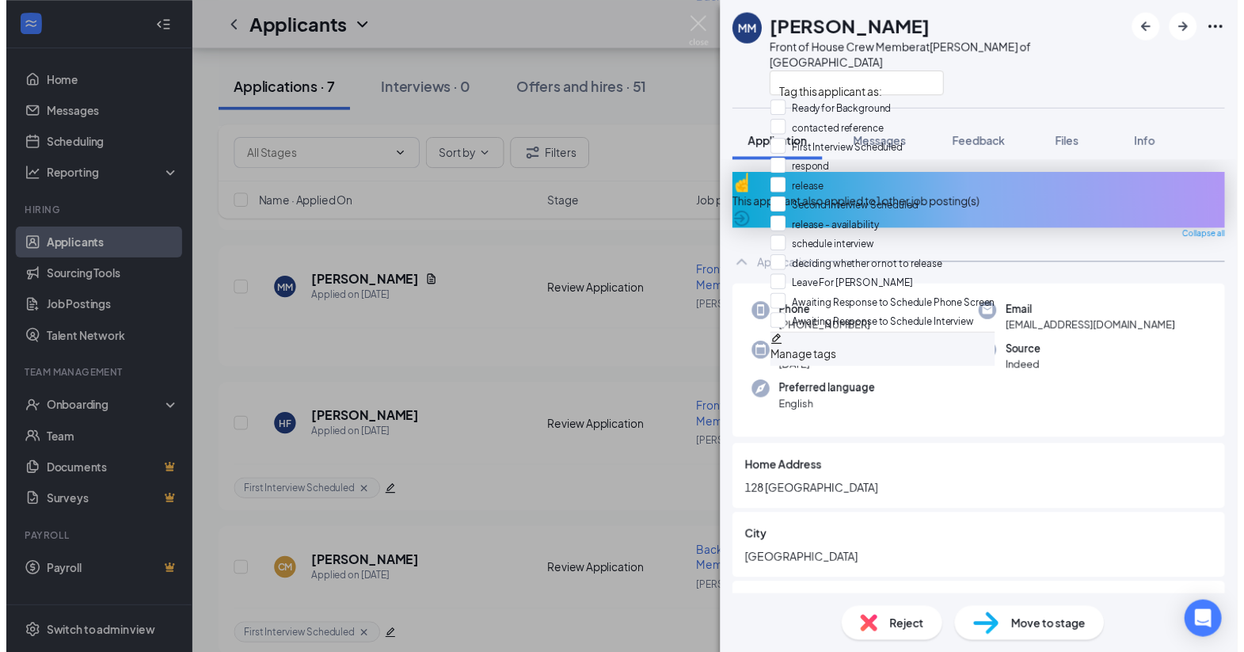
scroll to position [99, 0]
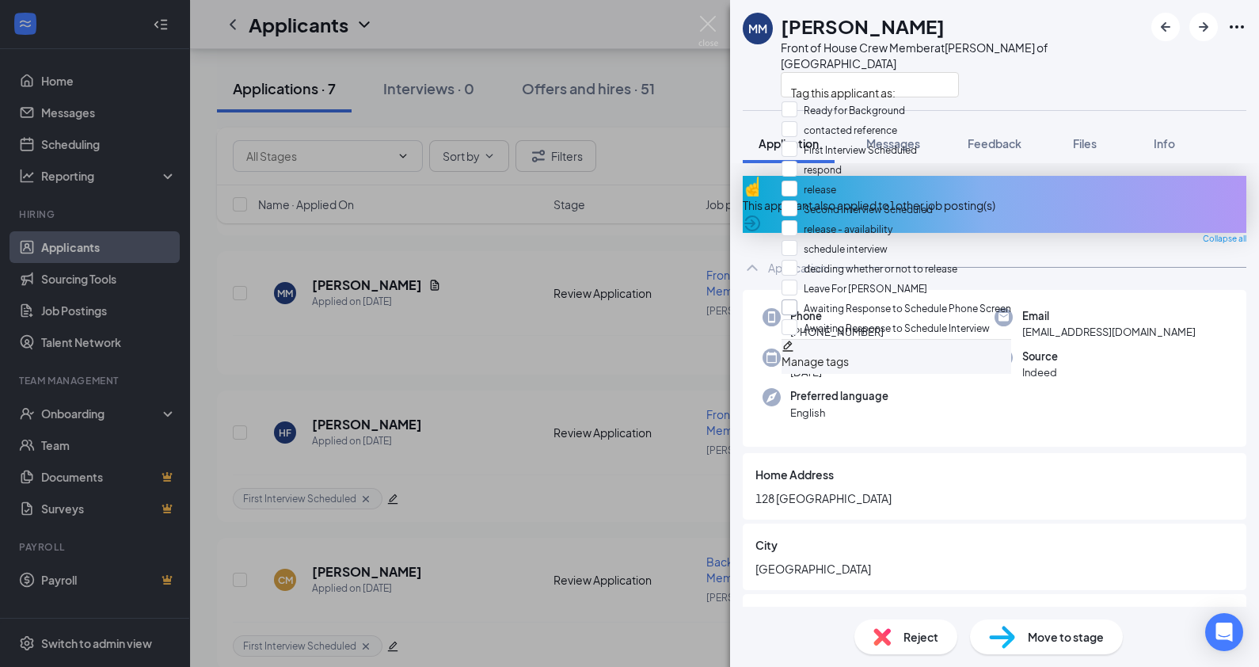
click at [805, 299] on input "Awaiting Response to Schedule Phone Screen" at bounding box center [897, 307] width 230 height 17
checkbox input "true"
click at [999, 71] on div at bounding box center [962, 84] width 363 height 26
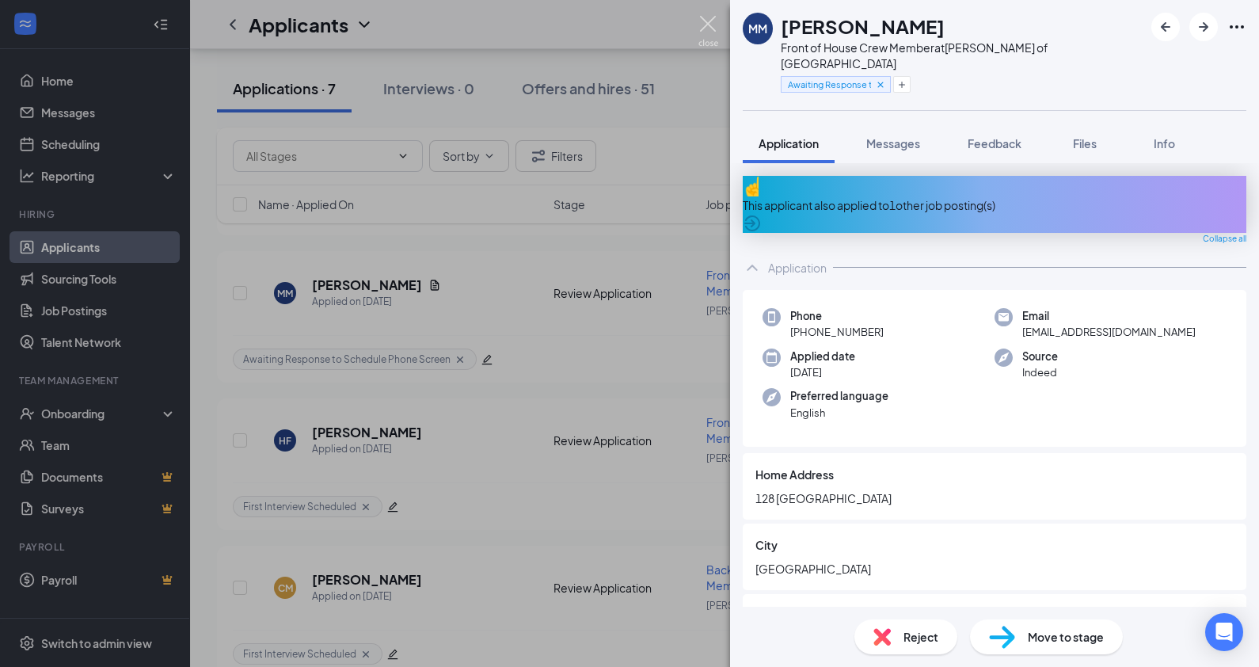
click at [713, 26] on img at bounding box center [709, 31] width 20 height 31
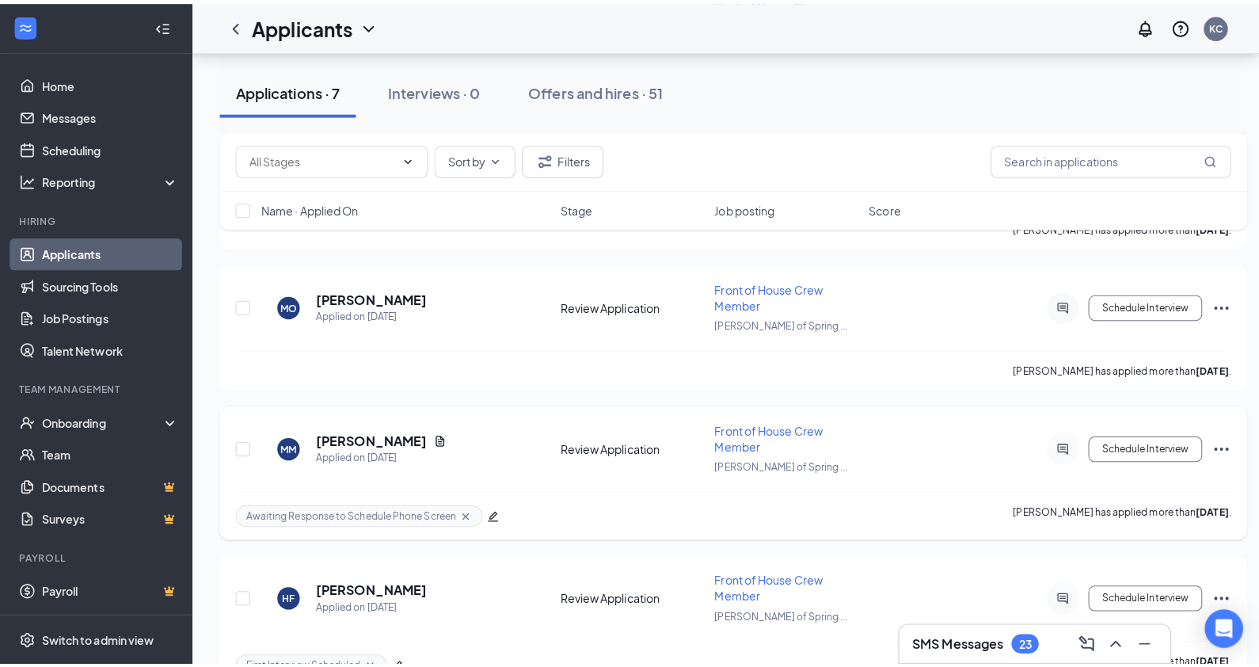
scroll to position [463, 0]
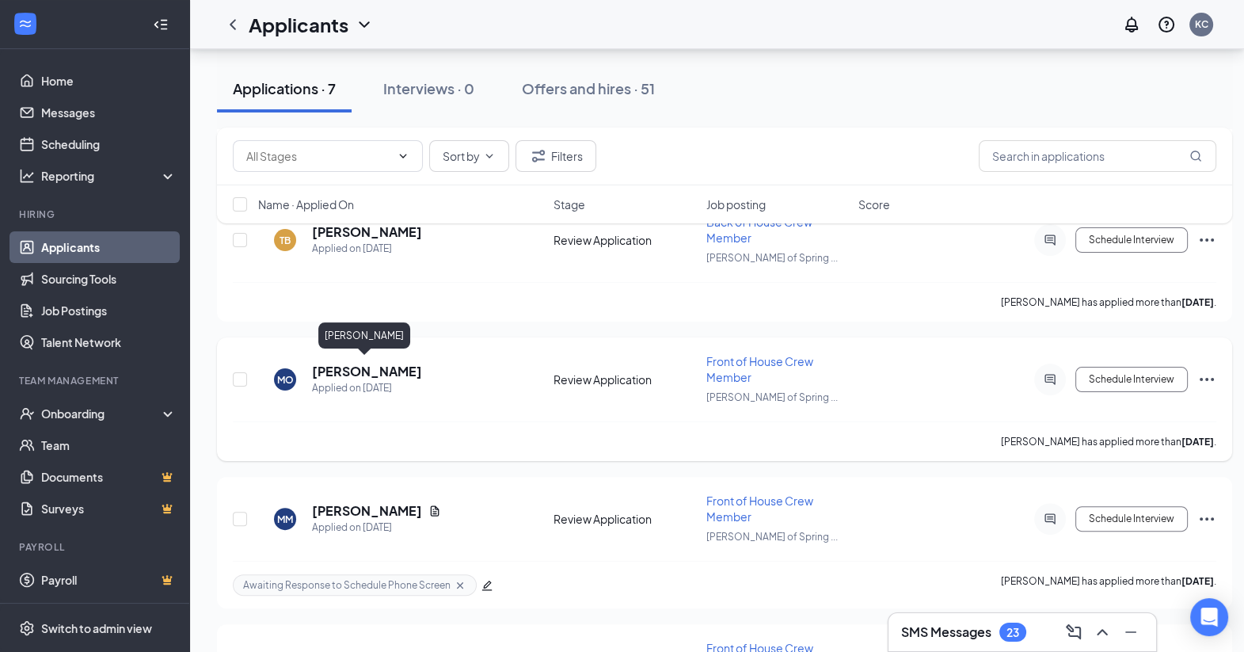
click at [390, 367] on h5 "[PERSON_NAME]" at bounding box center [367, 371] width 110 height 17
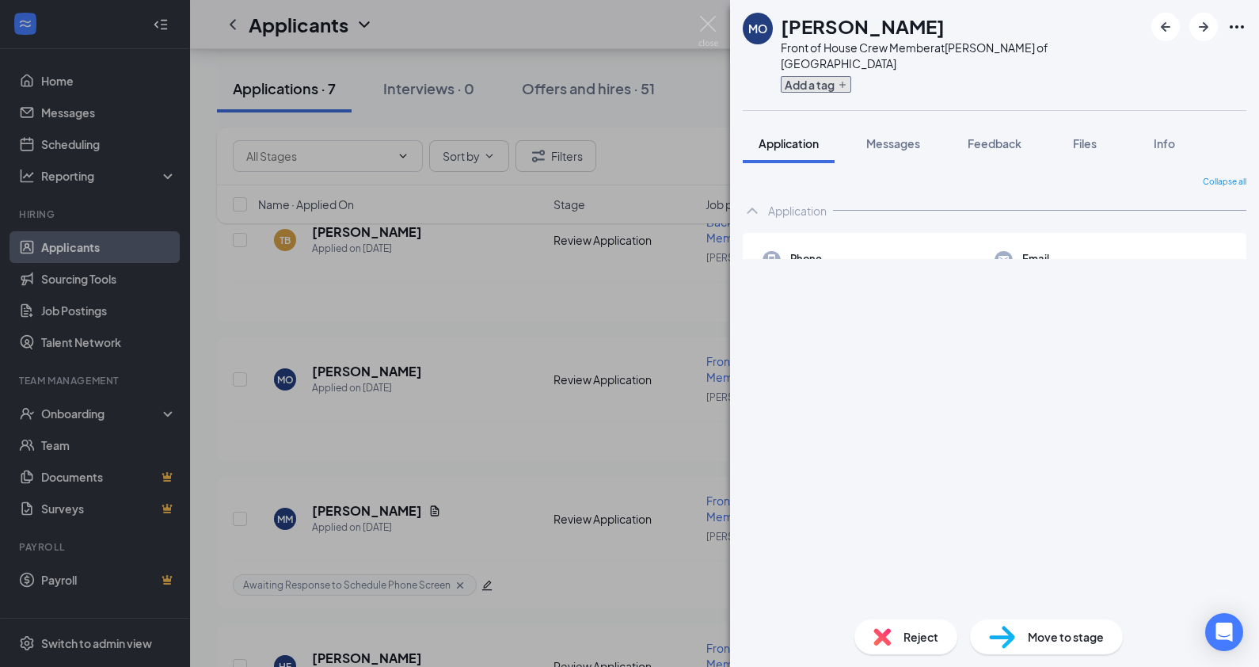
click at [812, 76] on button "Add a tag" at bounding box center [816, 84] width 70 height 17
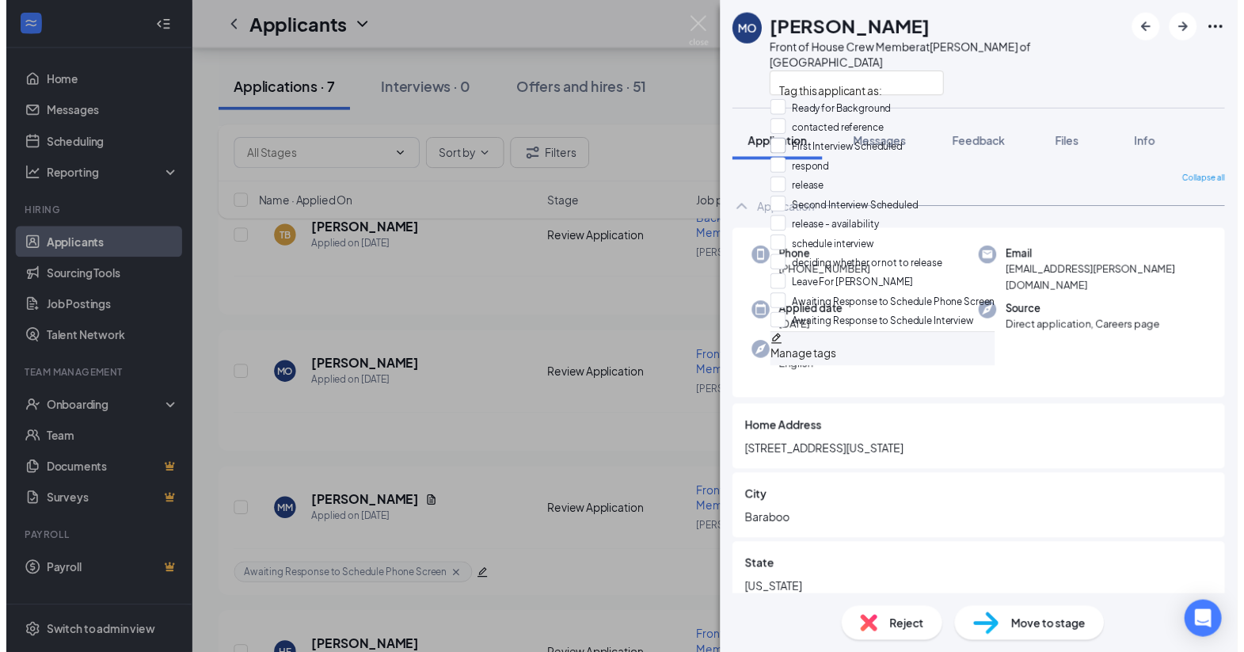
scroll to position [99, 0]
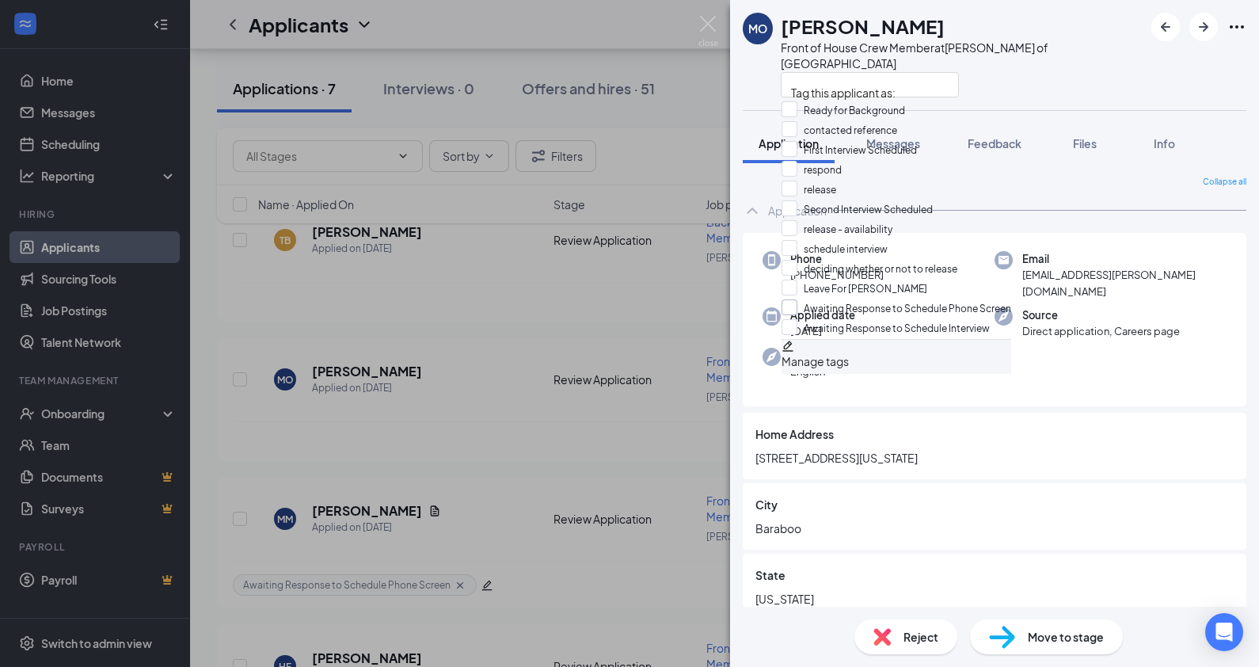
click at [801, 299] on input "Awaiting Response to Schedule Phone Screen" at bounding box center [897, 307] width 230 height 17
checkbox input "true"
click at [1054, 97] on div "MO [PERSON_NAME] Front of House Crew Member at [PERSON_NAME] of Spring Green Ap…" at bounding box center [994, 333] width 529 height 667
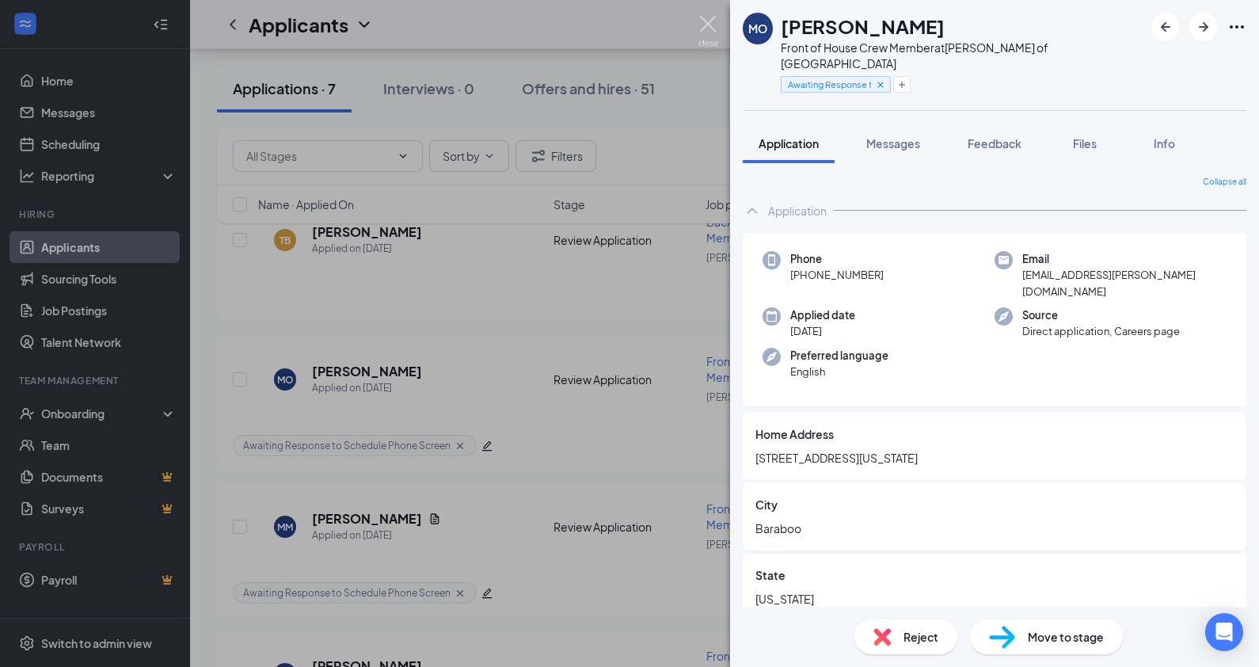
click at [711, 28] on img at bounding box center [709, 31] width 20 height 31
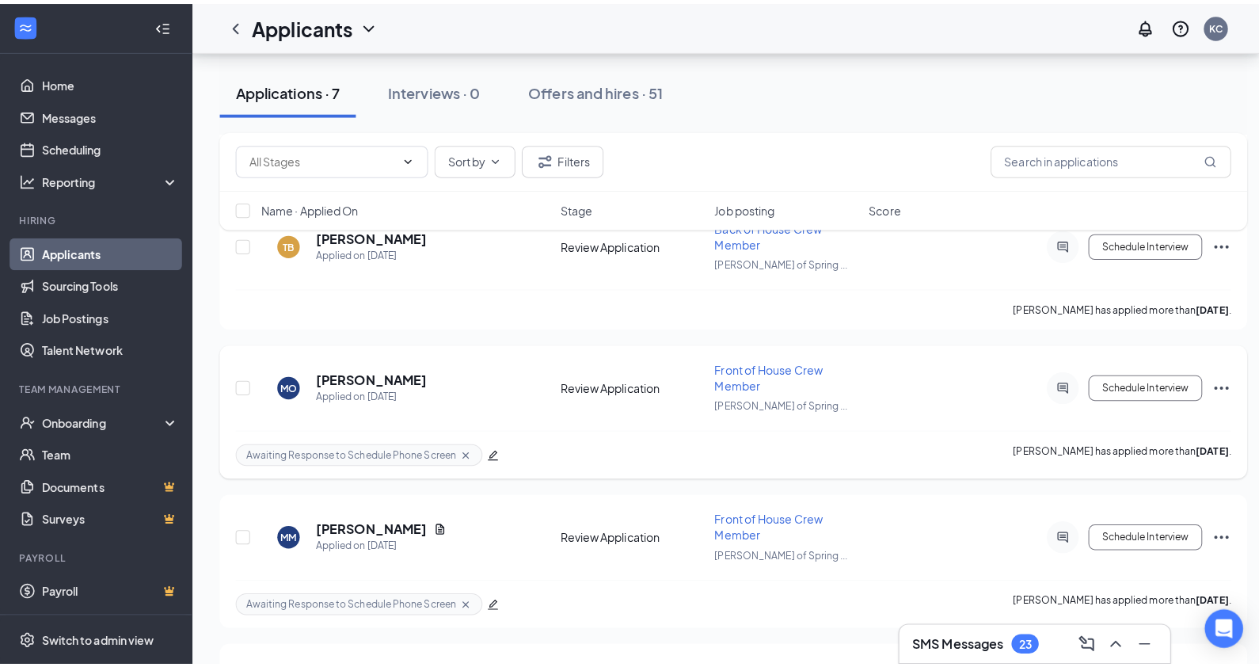
scroll to position [284, 0]
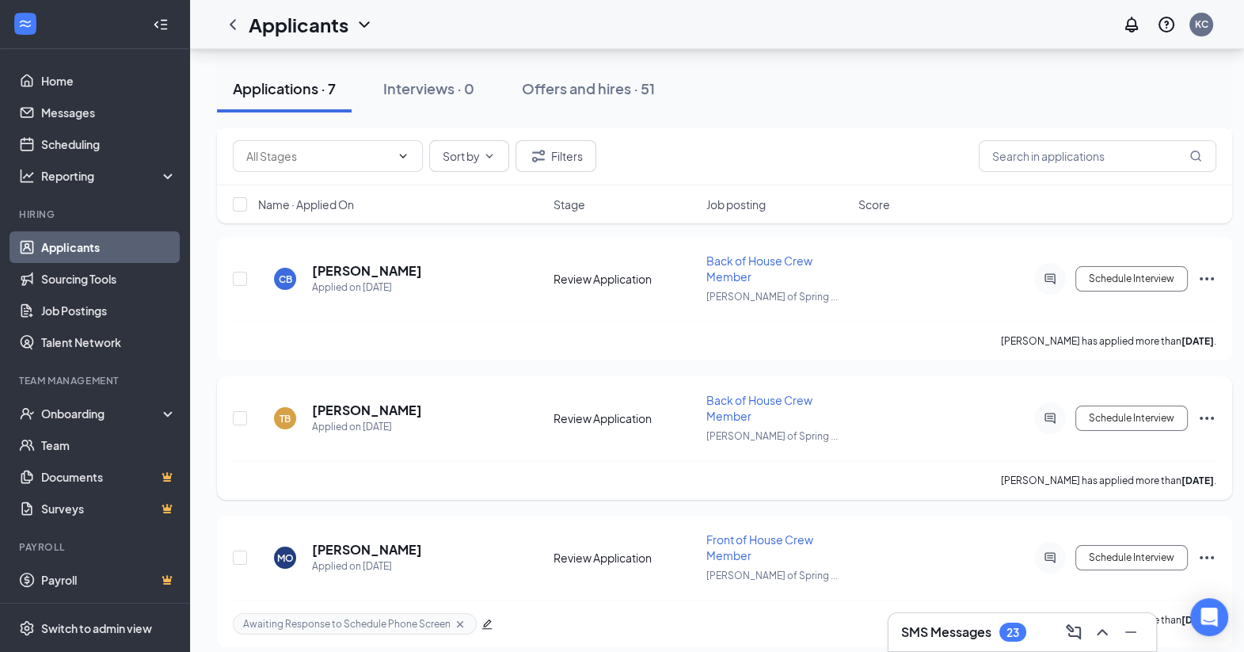
click at [379, 402] on h5 "[PERSON_NAME]" at bounding box center [367, 410] width 110 height 17
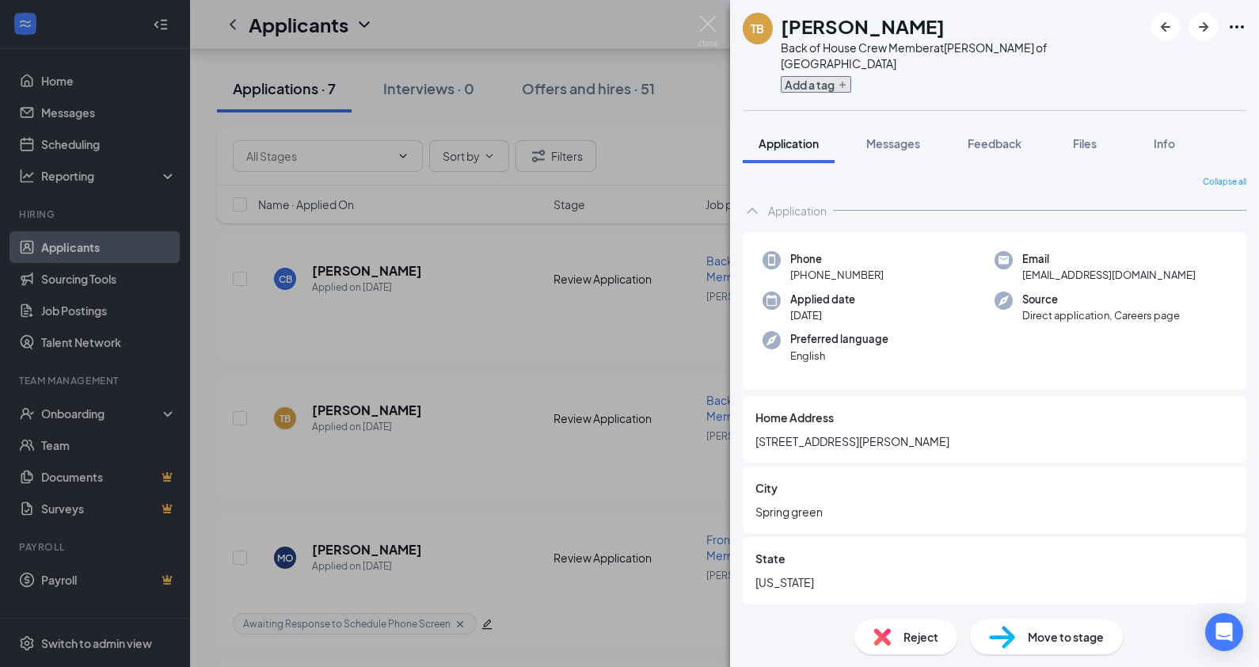
click at [811, 76] on button "Add a tag" at bounding box center [816, 84] width 70 height 17
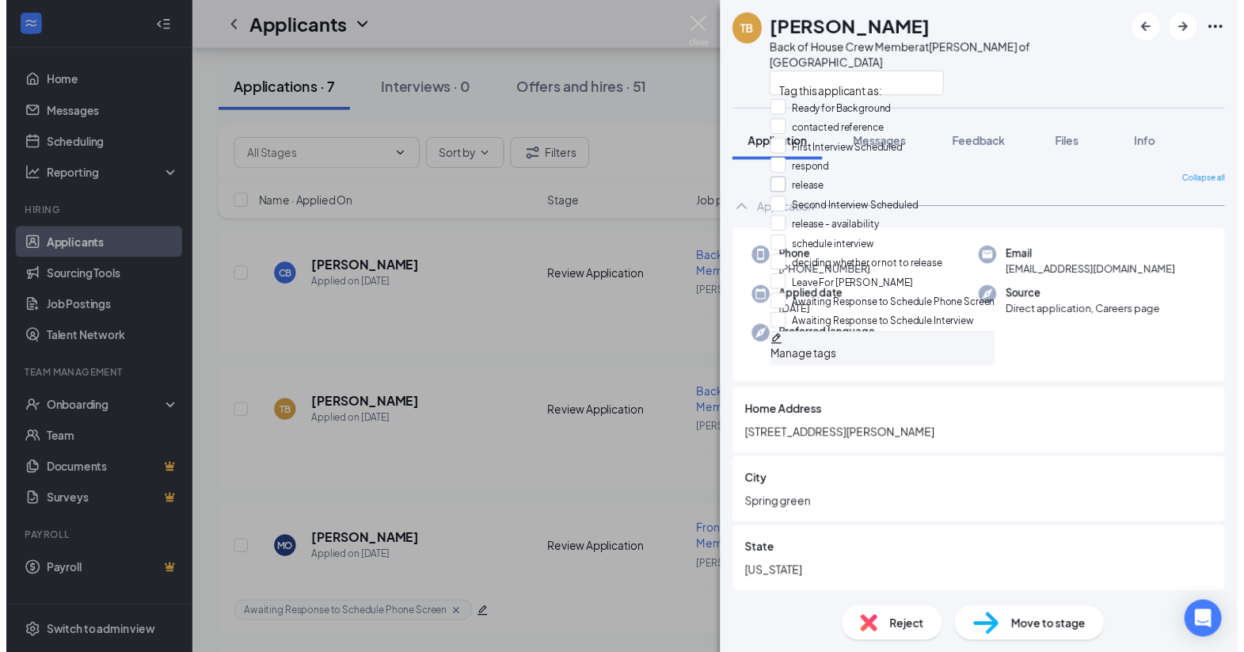
scroll to position [99, 0]
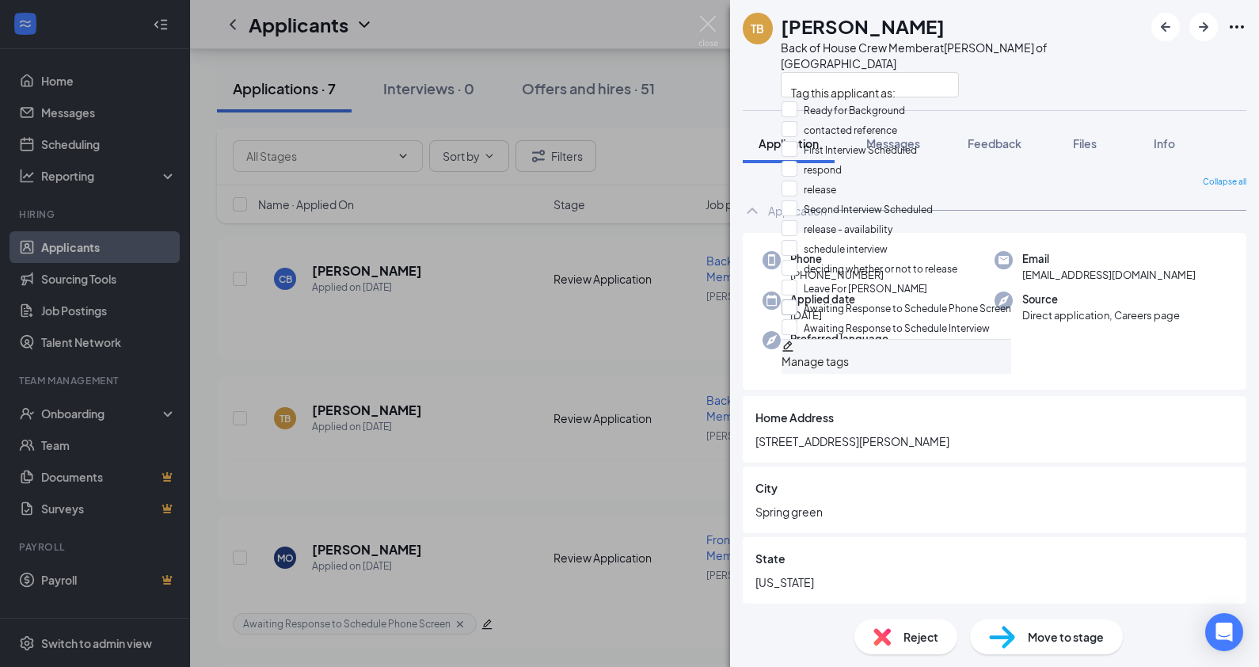
click at [798, 299] on input "Awaiting Response to Schedule Phone Screen" at bounding box center [897, 307] width 230 height 17
checkbox input "true"
click at [1026, 71] on div at bounding box center [962, 84] width 363 height 26
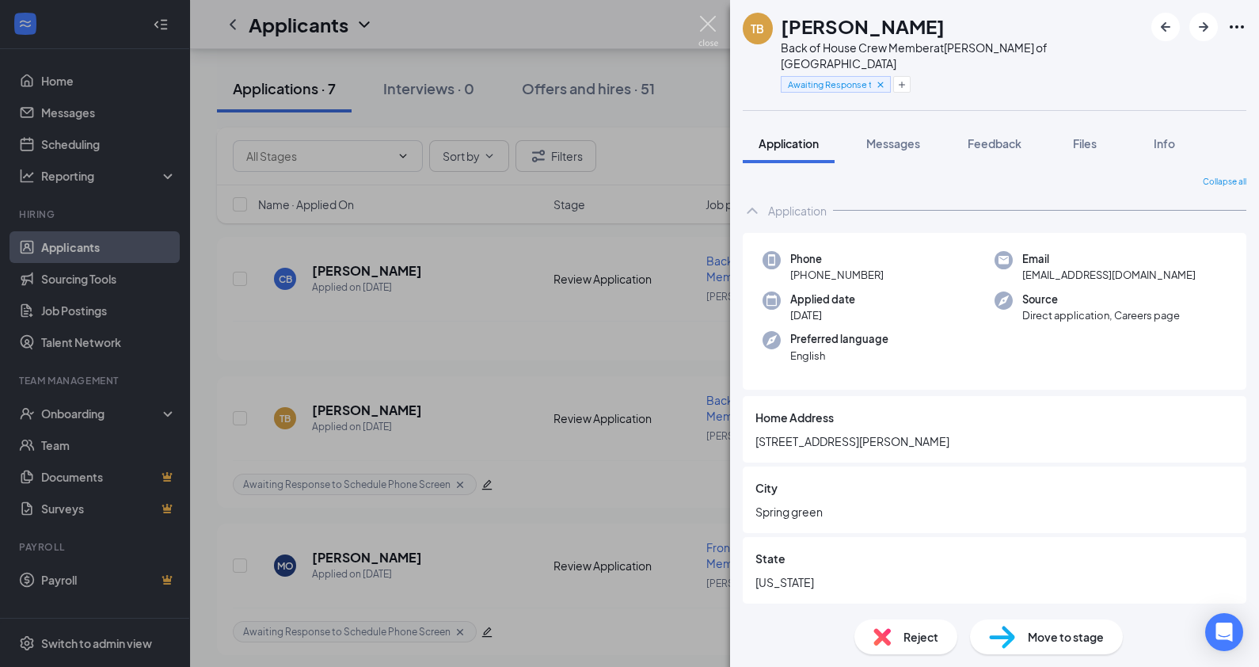
click at [705, 25] on img at bounding box center [709, 31] width 20 height 31
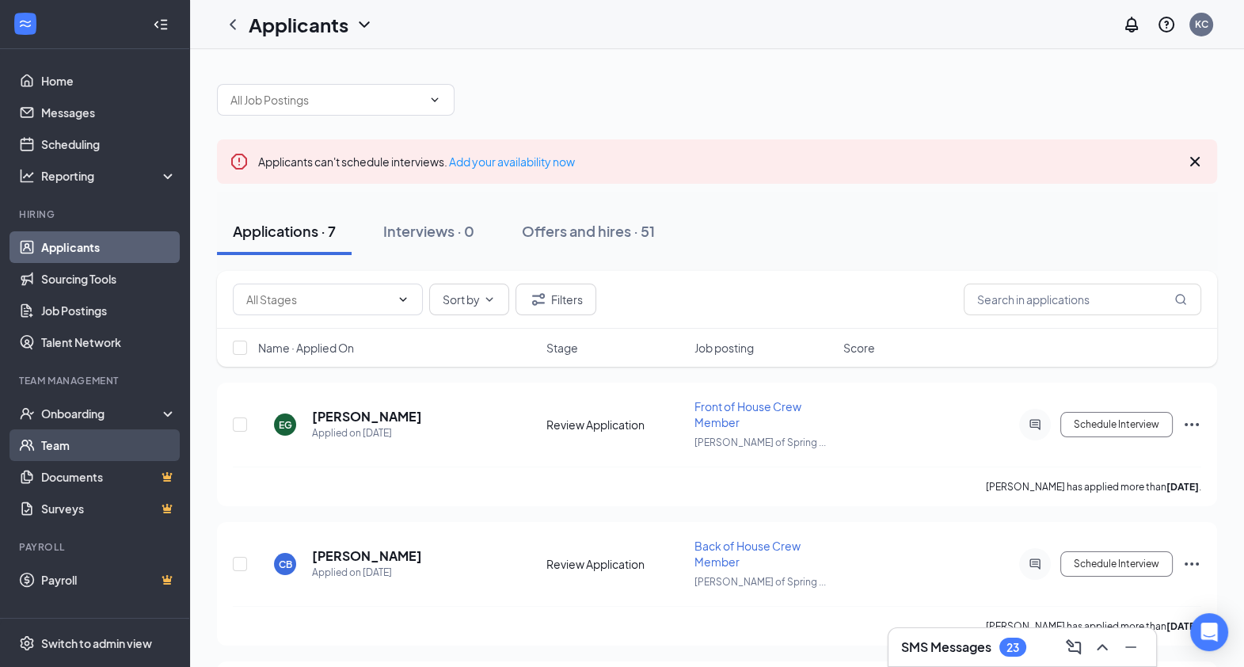
click at [104, 432] on link "Team" at bounding box center [108, 445] width 135 height 32
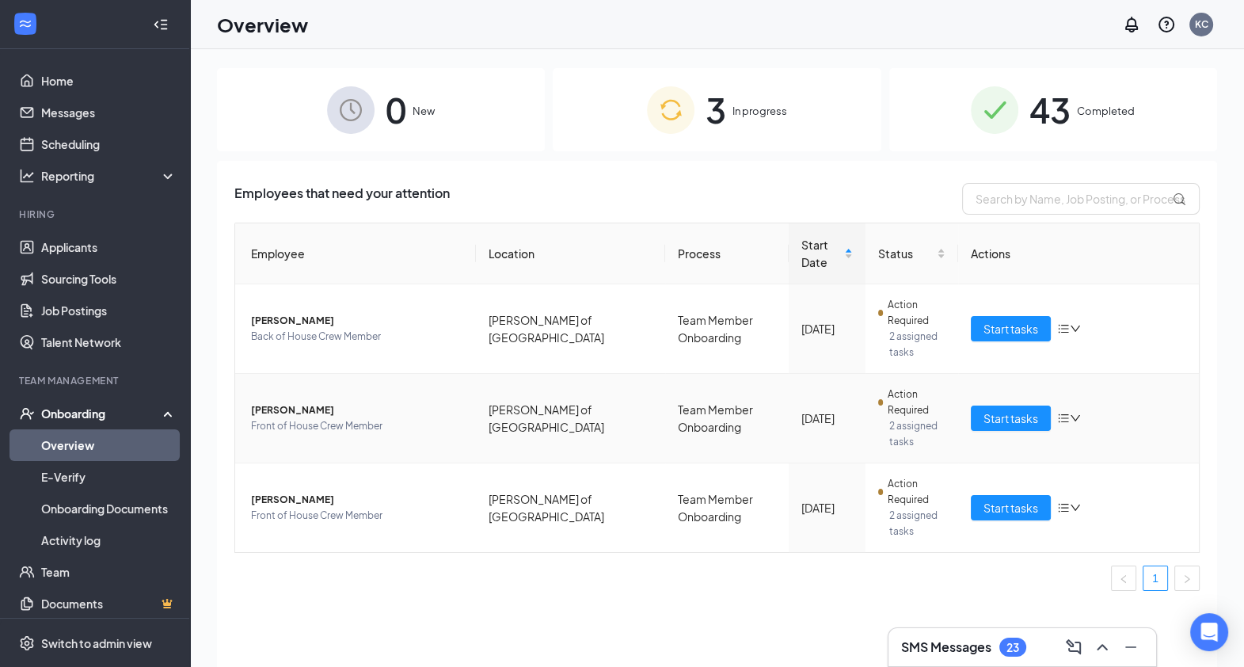
click at [300, 405] on span "Anabel L Springer" at bounding box center [357, 410] width 212 height 16
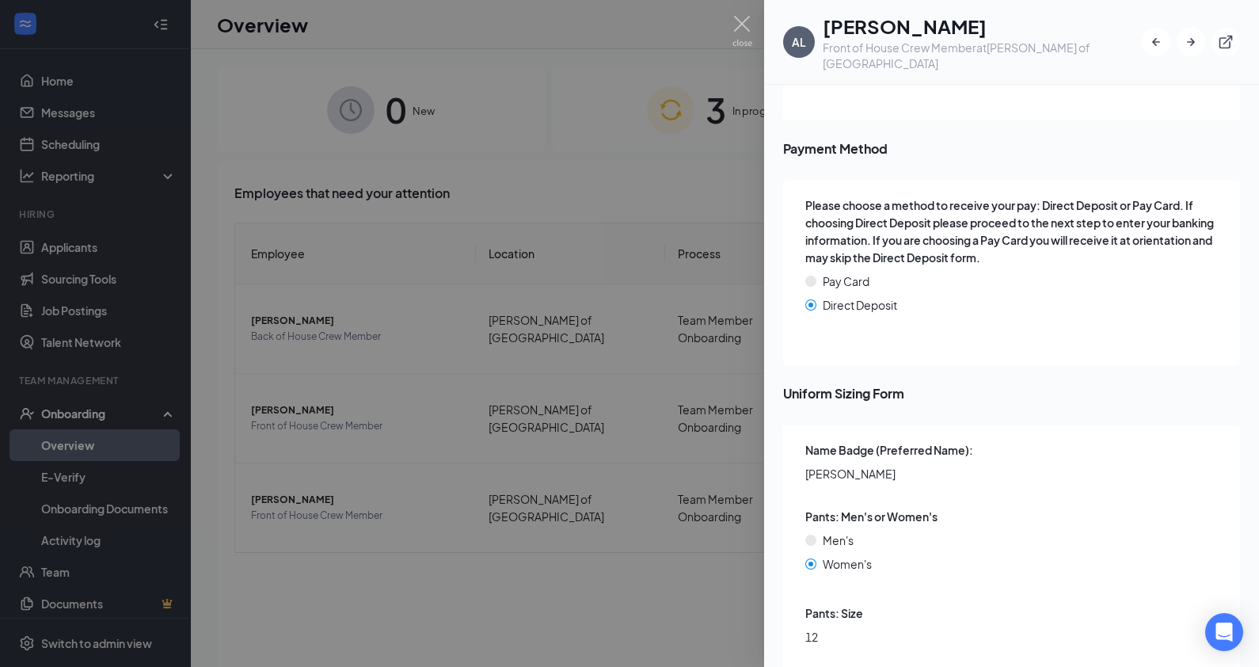
scroll to position [2457, 0]
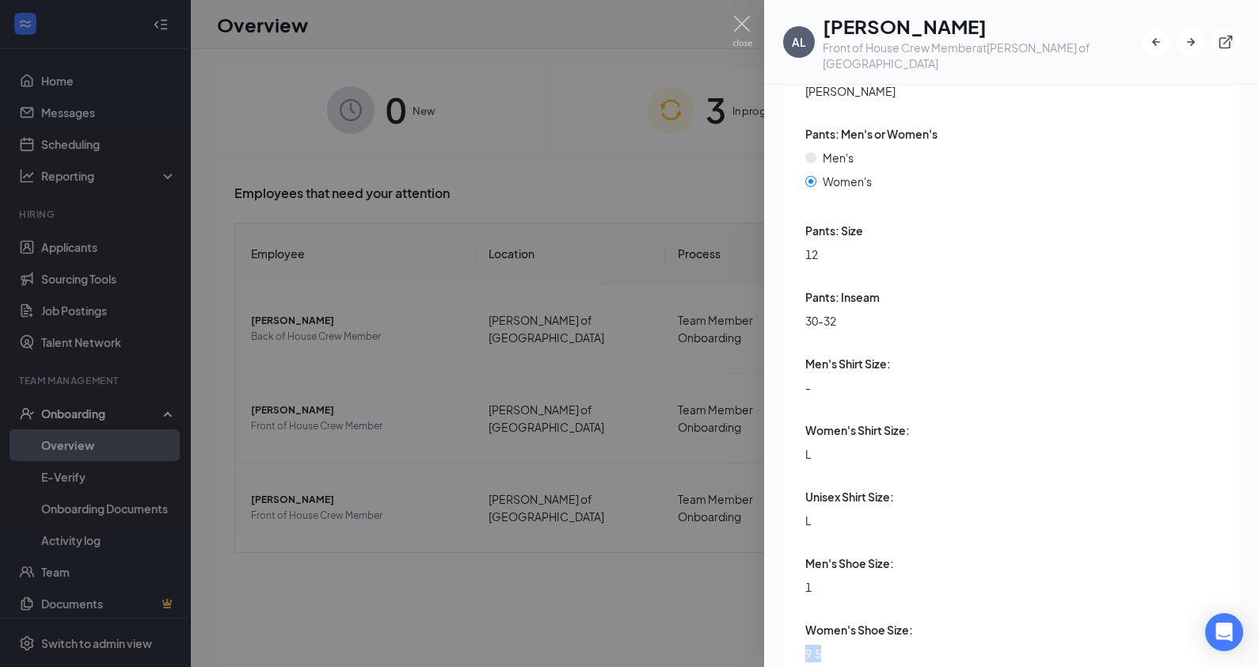
drag, startPoint x: 820, startPoint y: 602, endPoint x: 801, endPoint y: 599, distance: 20.1
click at [801, 599] on div "Name Badge (Preferred Name): Anabel Pants: Men's or Women's Men's Women's Pants…" at bounding box center [1011, 375] width 457 height 664
drag, startPoint x: 801, startPoint y: 599, endPoint x: 989, endPoint y: 565, distance: 191.5
click at [989, 565] on div "Name Badge (Preferred Name): Anabel Pants: Men's or Women's Men's Women's Pants…" at bounding box center [1012, 373] width 415 height 629
click at [543, 112] on div at bounding box center [629, 333] width 1259 height 667
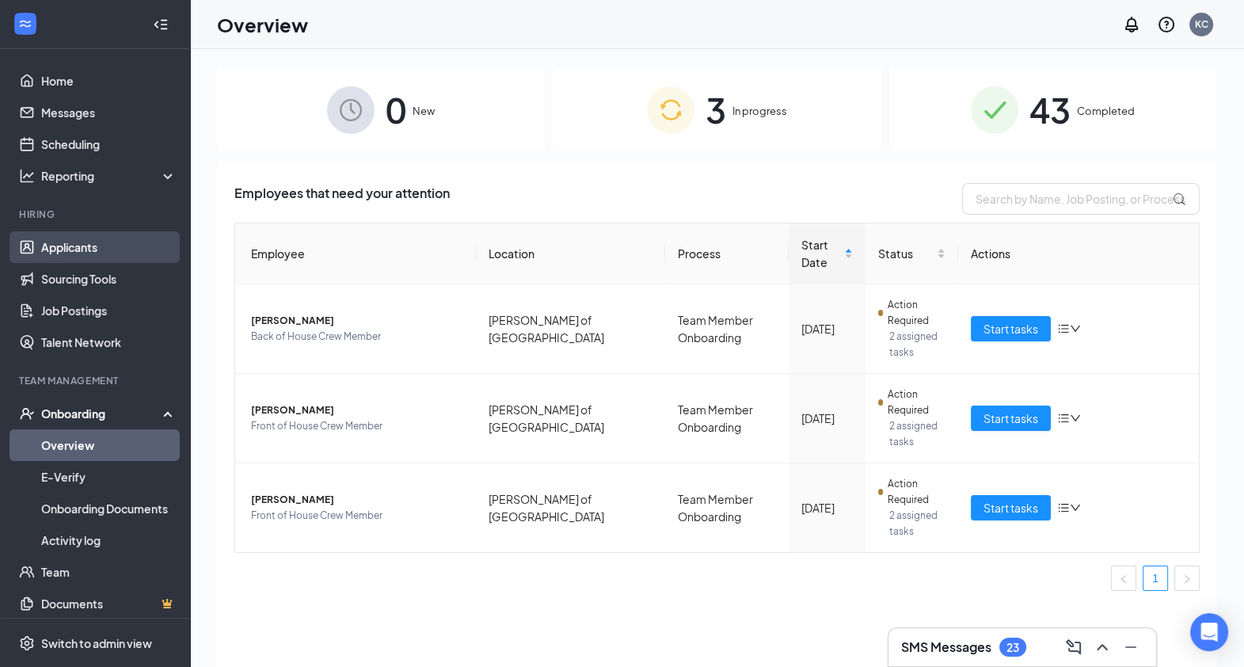
click at [95, 249] on link "Applicants" at bounding box center [108, 247] width 135 height 32
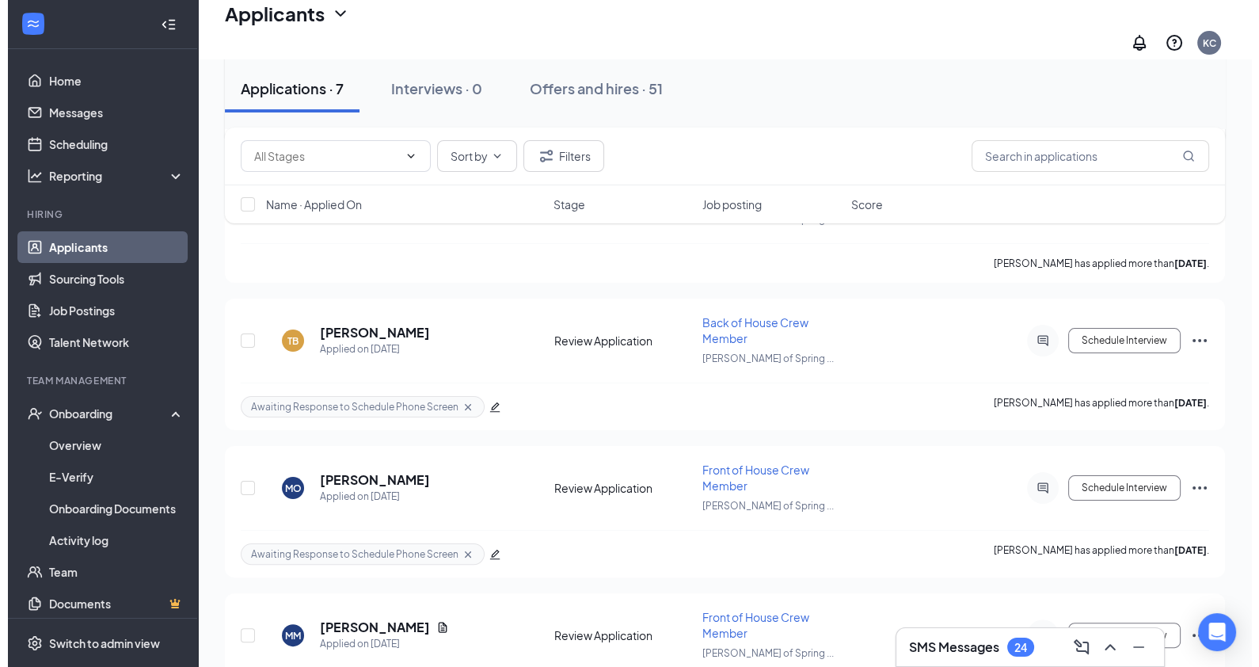
scroll to position [244, 0]
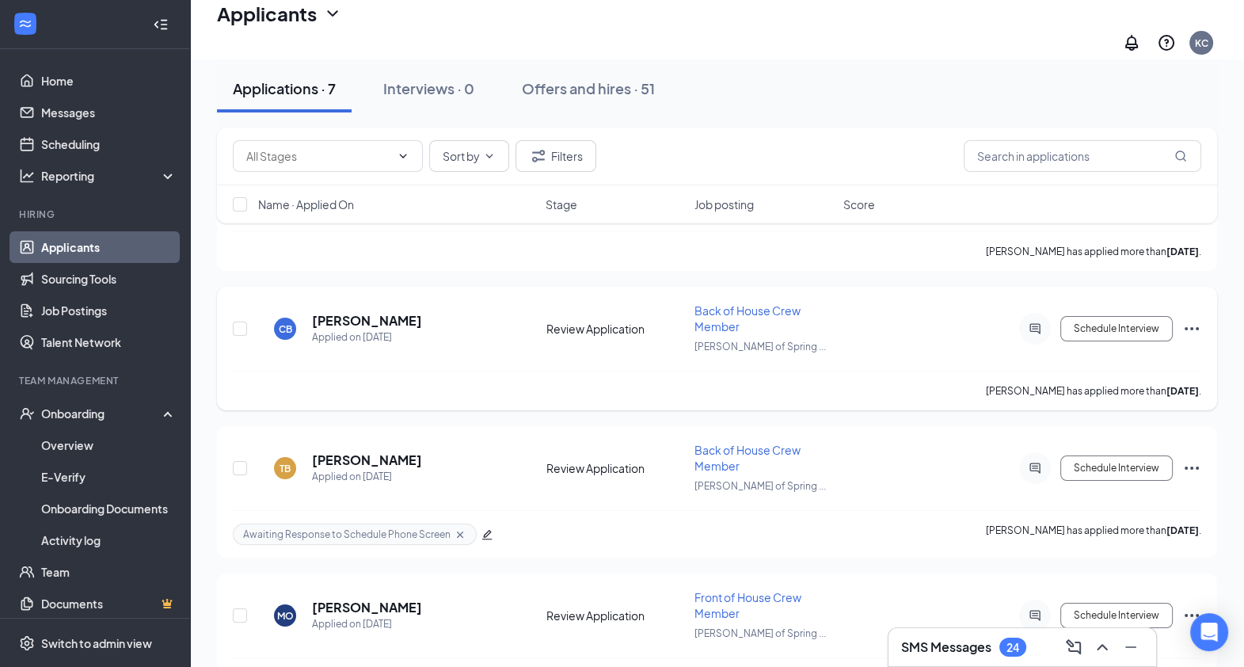
click at [1026, 322] on icon "ActiveChat" at bounding box center [1035, 328] width 19 height 13
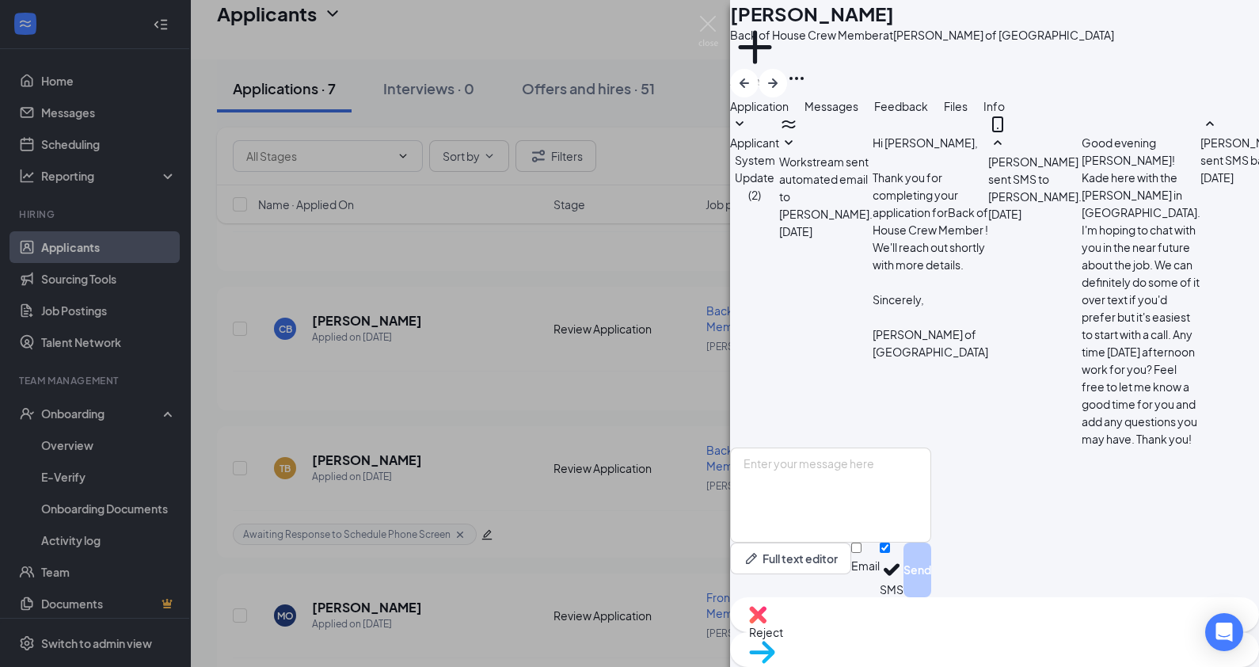
scroll to position [440, 0]
click at [784, 115] on button "Application" at bounding box center [759, 105] width 59 height 17
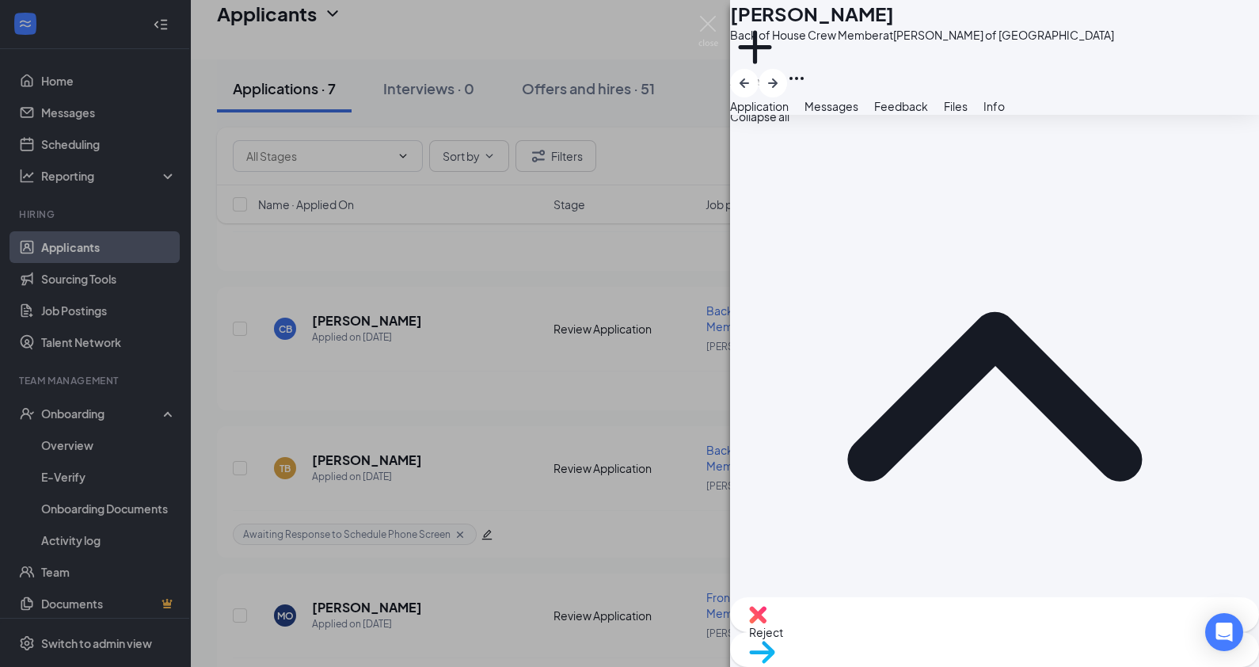
scroll to position [592, 0]
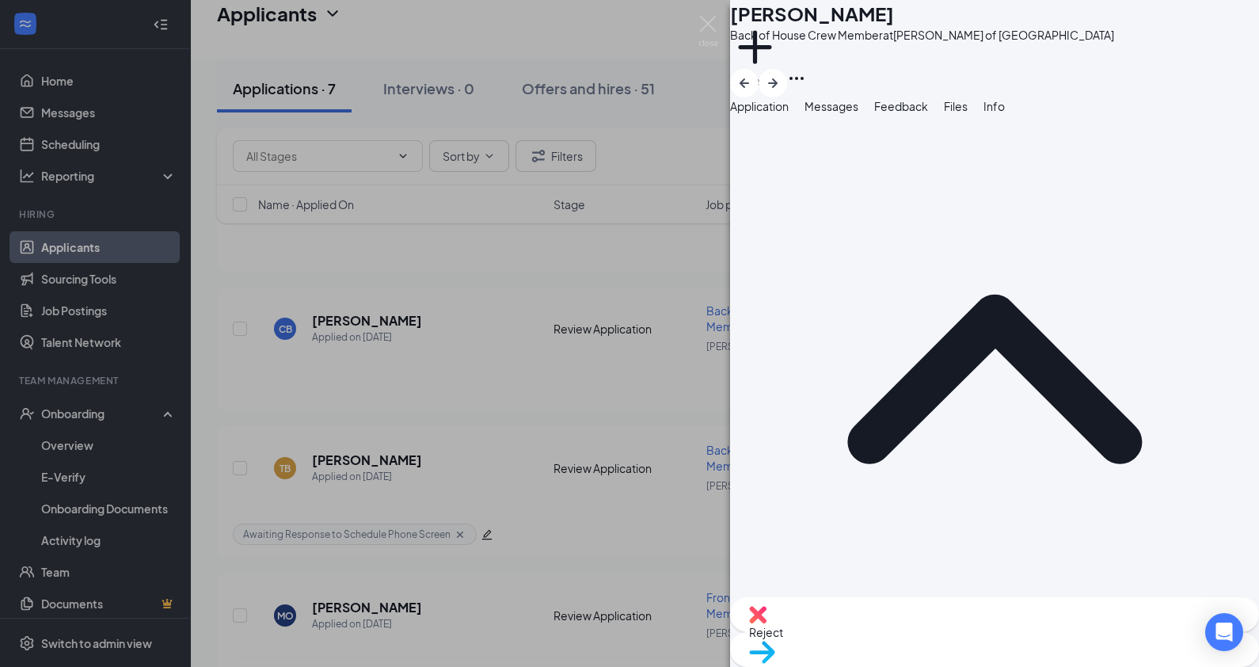
drag, startPoint x: 867, startPoint y: 326, endPoint x: 717, endPoint y: 293, distance: 153.9
click at [717, 293] on div "CB [PERSON_NAME] Back of House Crew Member at [PERSON_NAME] of Spring Green Add…" at bounding box center [629, 333] width 1259 height 667
drag, startPoint x: 717, startPoint y: 293, endPoint x: 928, endPoint y: 322, distance: 213.5
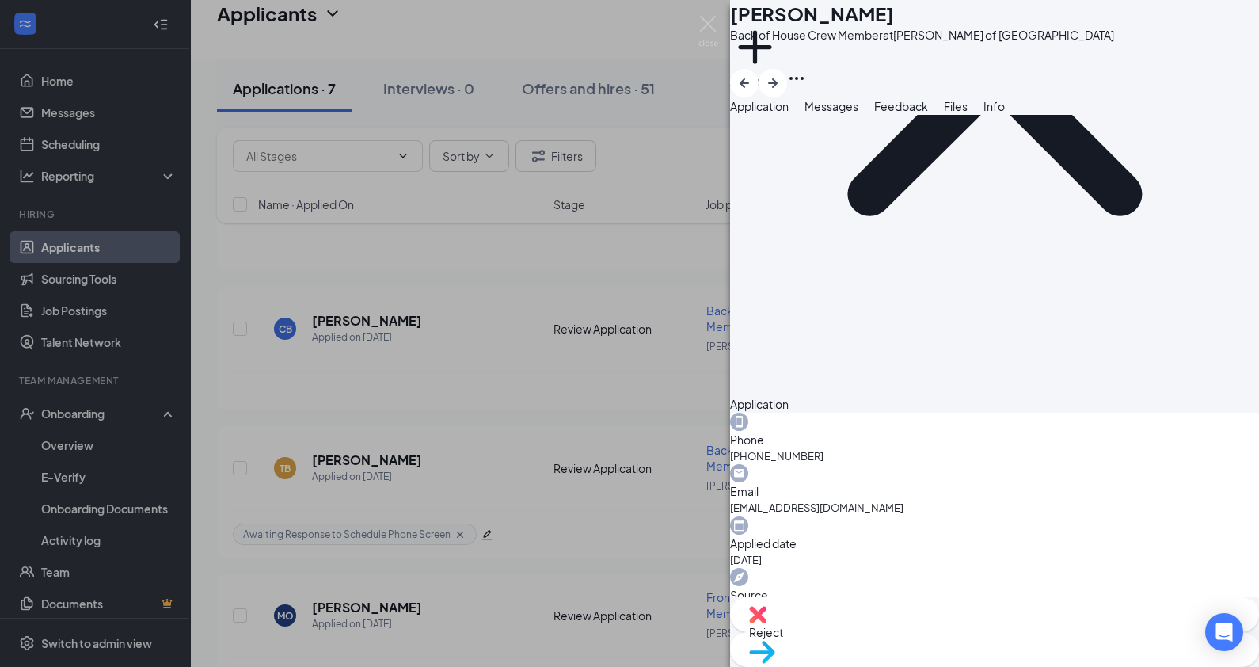
scroll to position [837, 0]
drag, startPoint x: 758, startPoint y: 349, endPoint x: 1026, endPoint y: 352, distance: 267.7
drag, startPoint x: 1026, startPoint y: 352, endPoint x: 908, endPoint y: 379, distance: 121.0
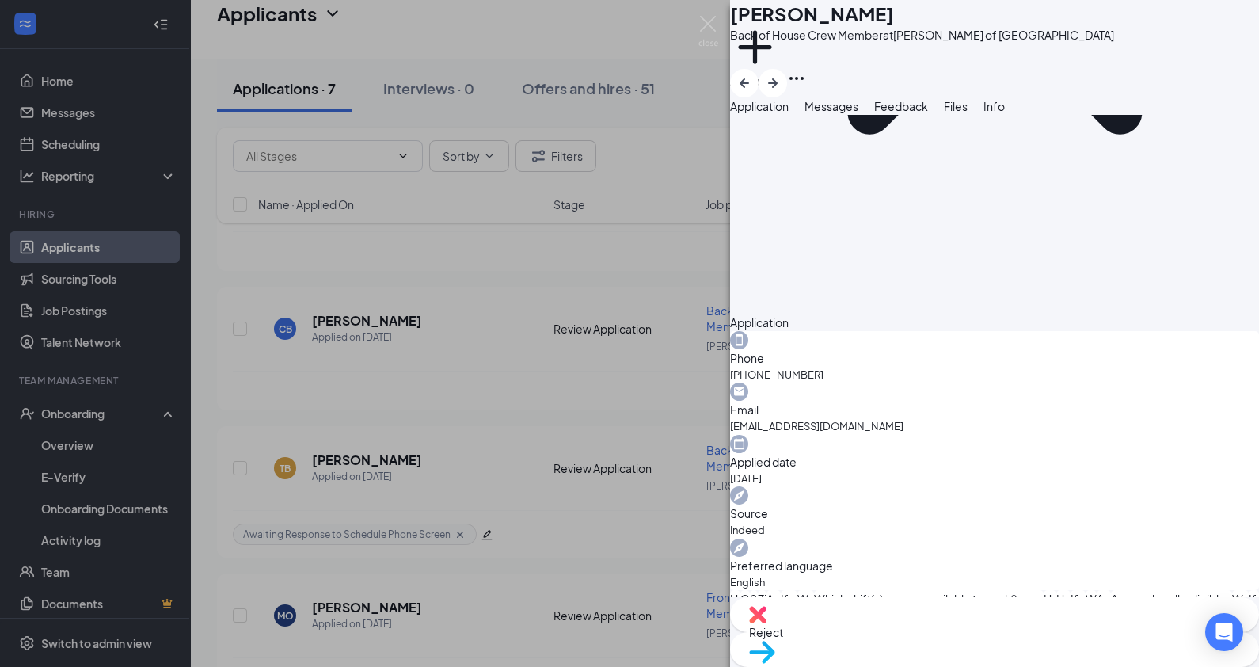
scroll to position [916, 0]
drag, startPoint x: 761, startPoint y: 297, endPoint x: 790, endPoint y: 297, distance: 29.3
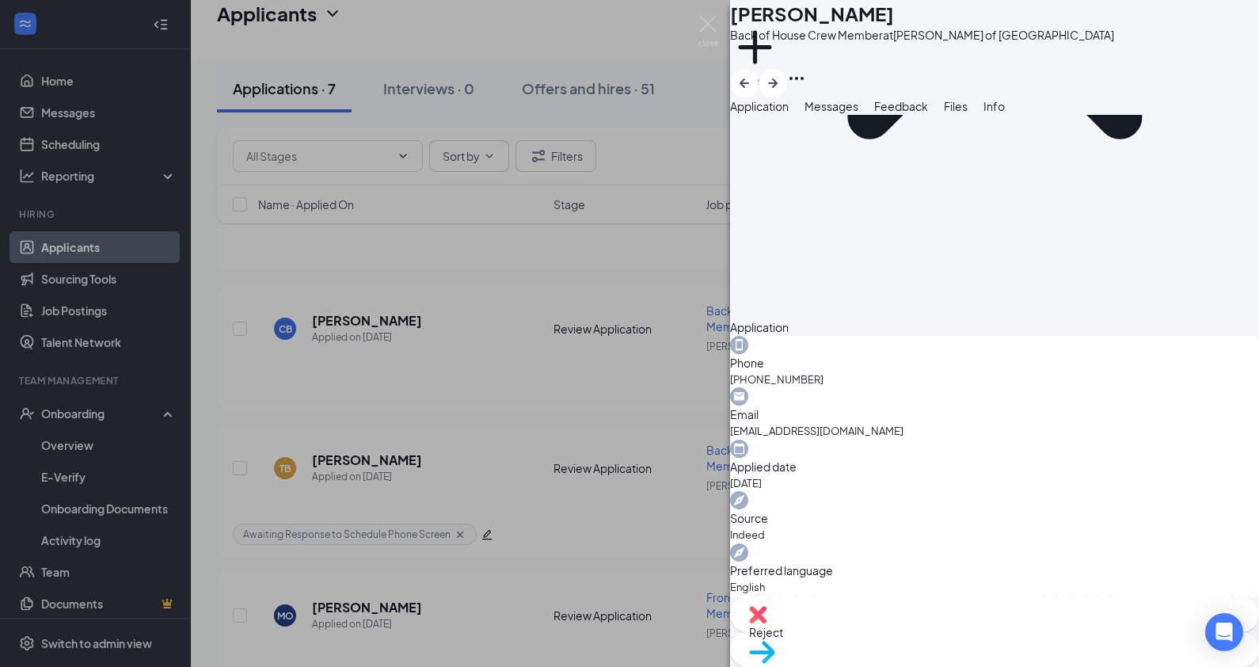
drag, startPoint x: 761, startPoint y: 274, endPoint x: 1007, endPoint y: 277, distance: 245.5
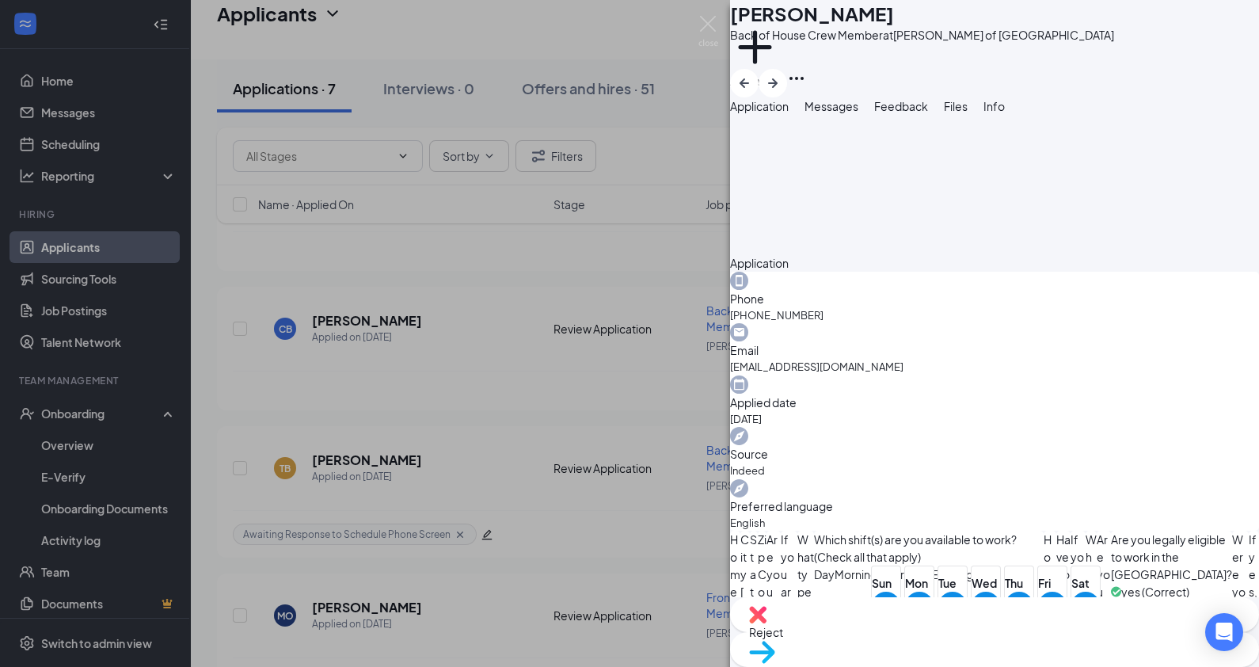
scroll to position [966, 0]
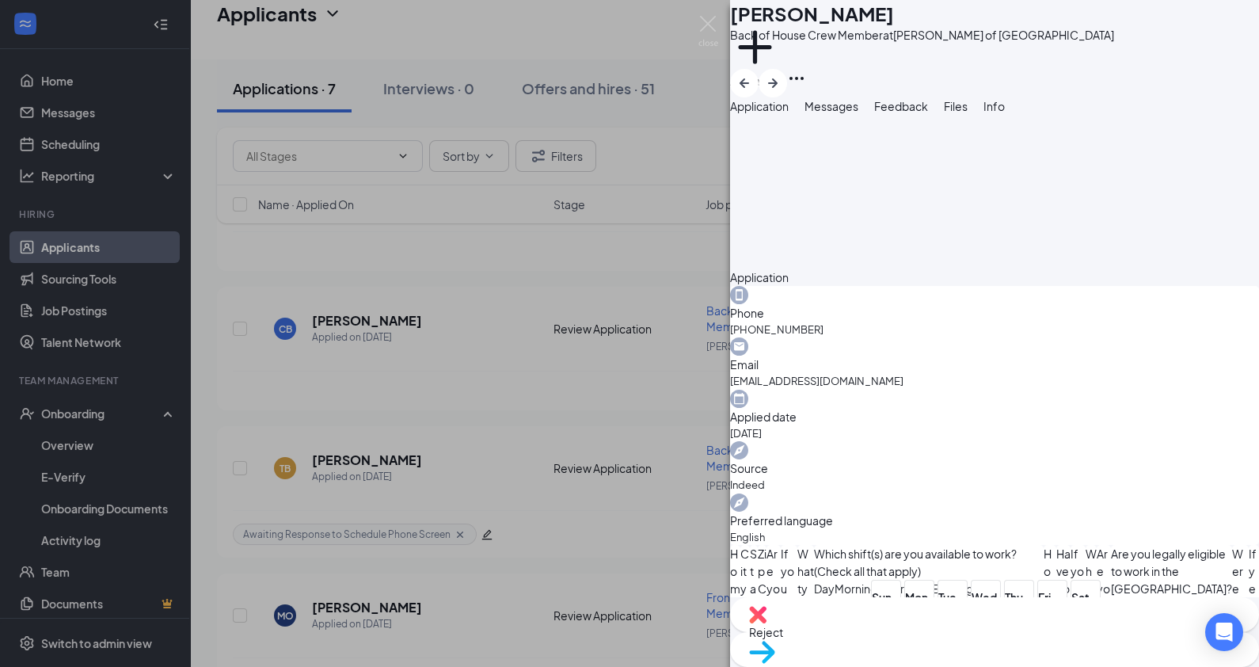
drag, startPoint x: 762, startPoint y: 418, endPoint x: 974, endPoint y: 411, distance: 212.4
drag, startPoint x: 974, startPoint y: 411, endPoint x: 1099, endPoint y: 427, distance: 126.1
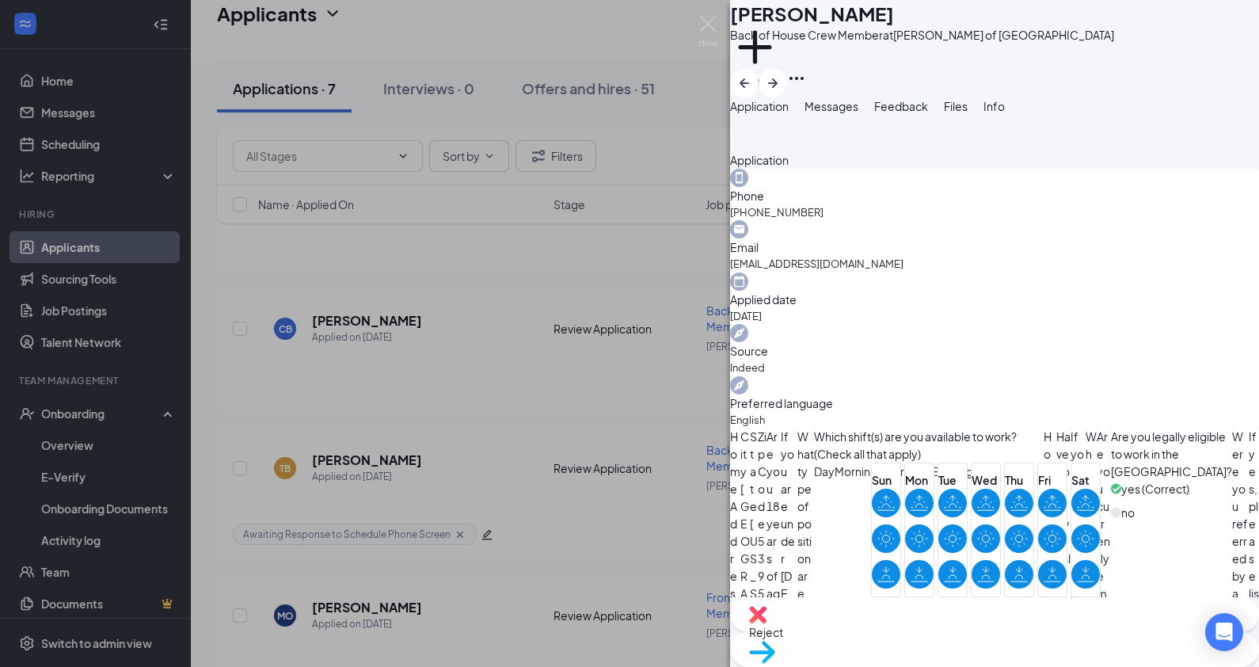
scroll to position [1087, 0]
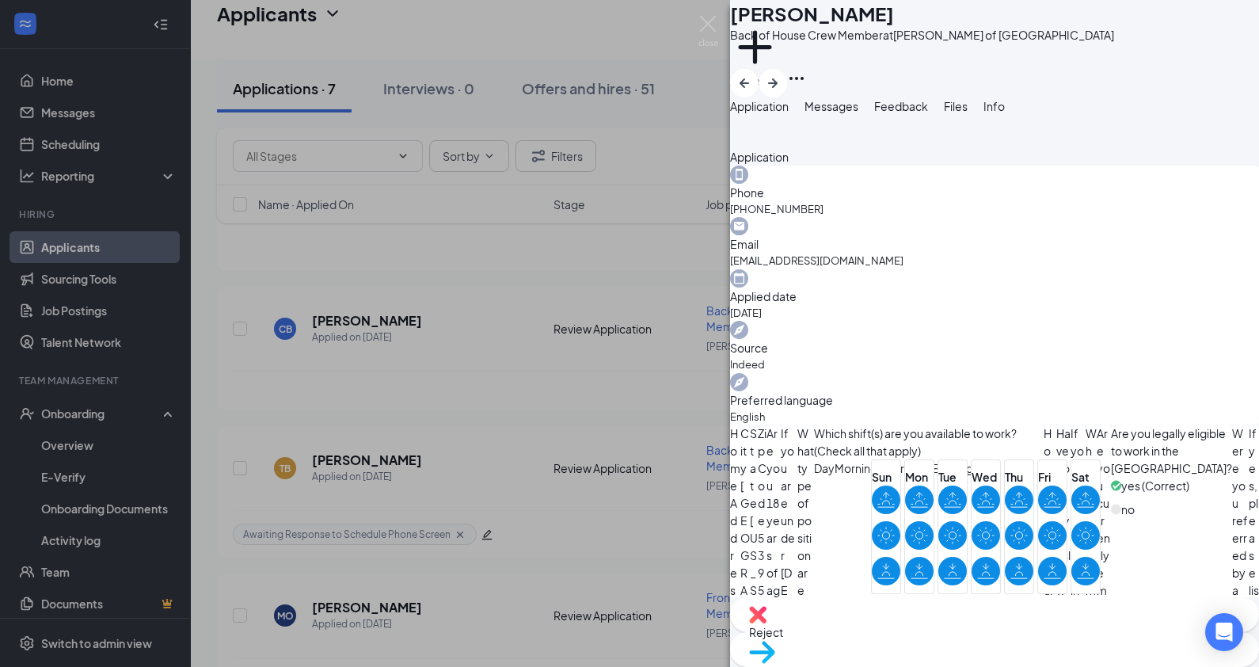
drag, startPoint x: 759, startPoint y: 367, endPoint x: 832, endPoint y: 368, distance: 72.9
drag, startPoint x: 752, startPoint y: 368, endPoint x: 858, endPoint y: 373, distance: 105.4
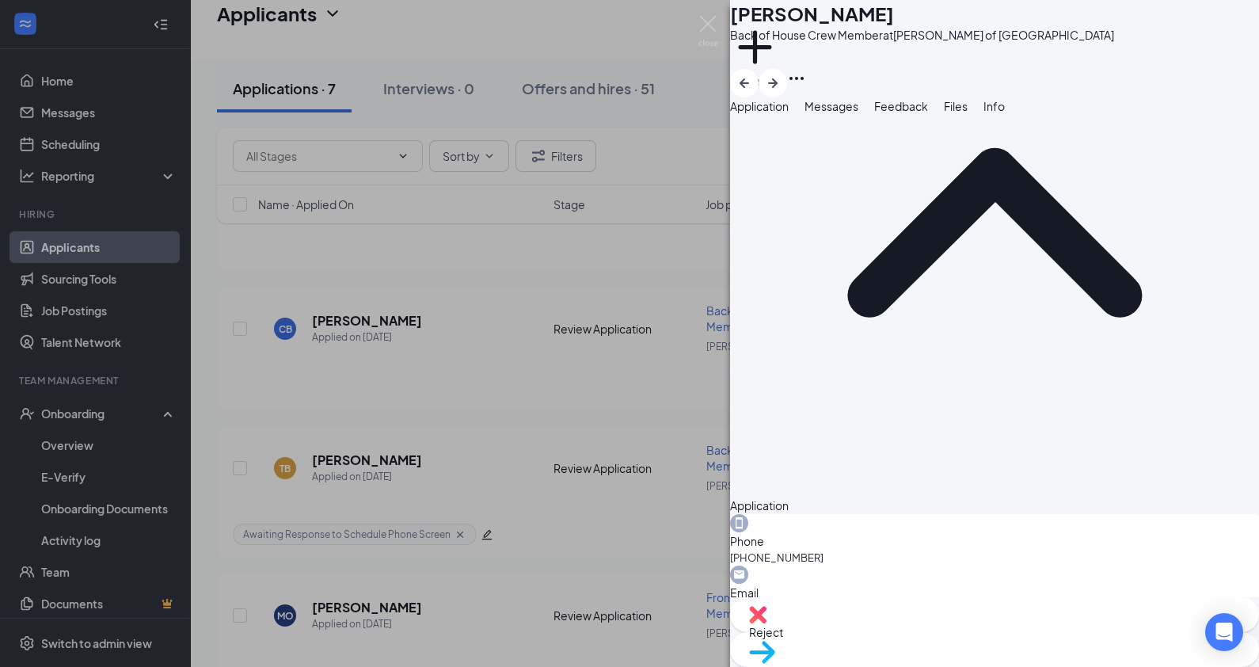
scroll to position [733, 0]
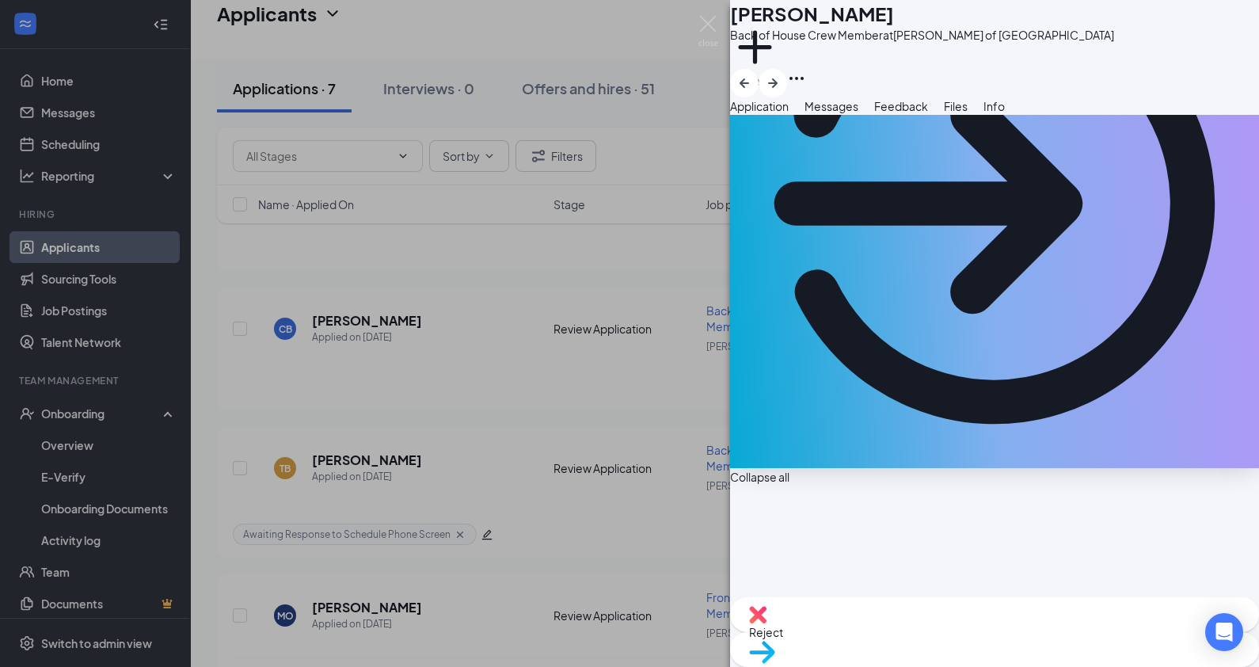
scroll to position [0, 0]
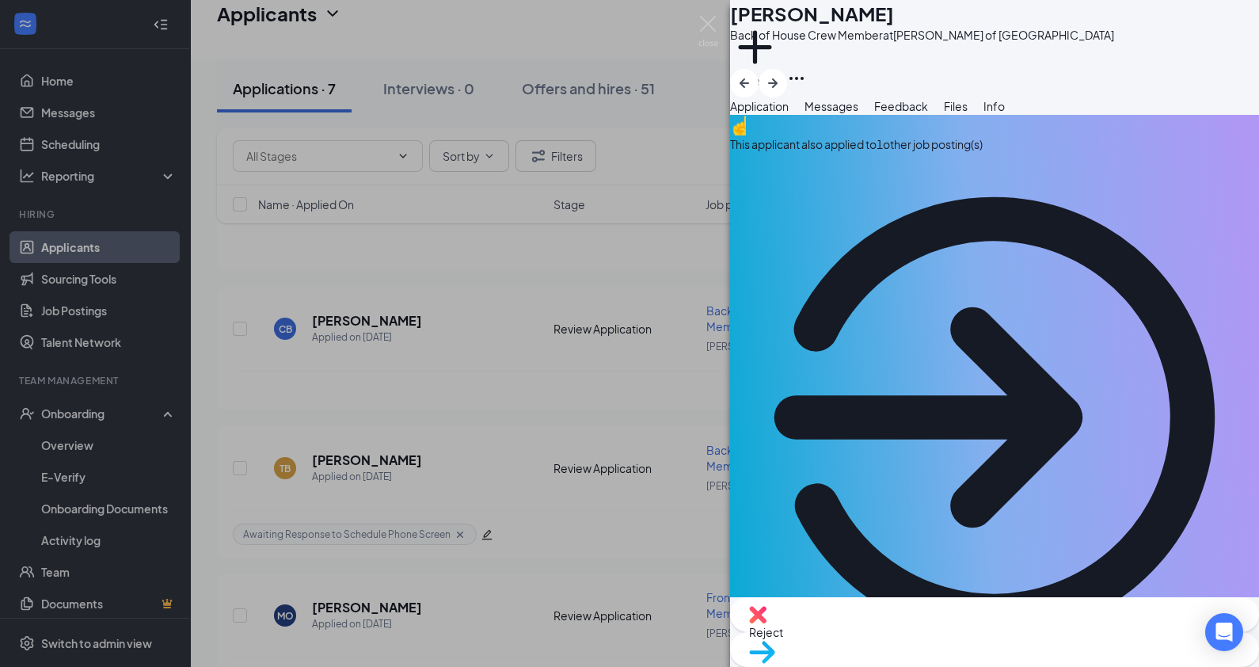
click at [859, 108] on button "Messages" at bounding box center [832, 105] width 54 height 17
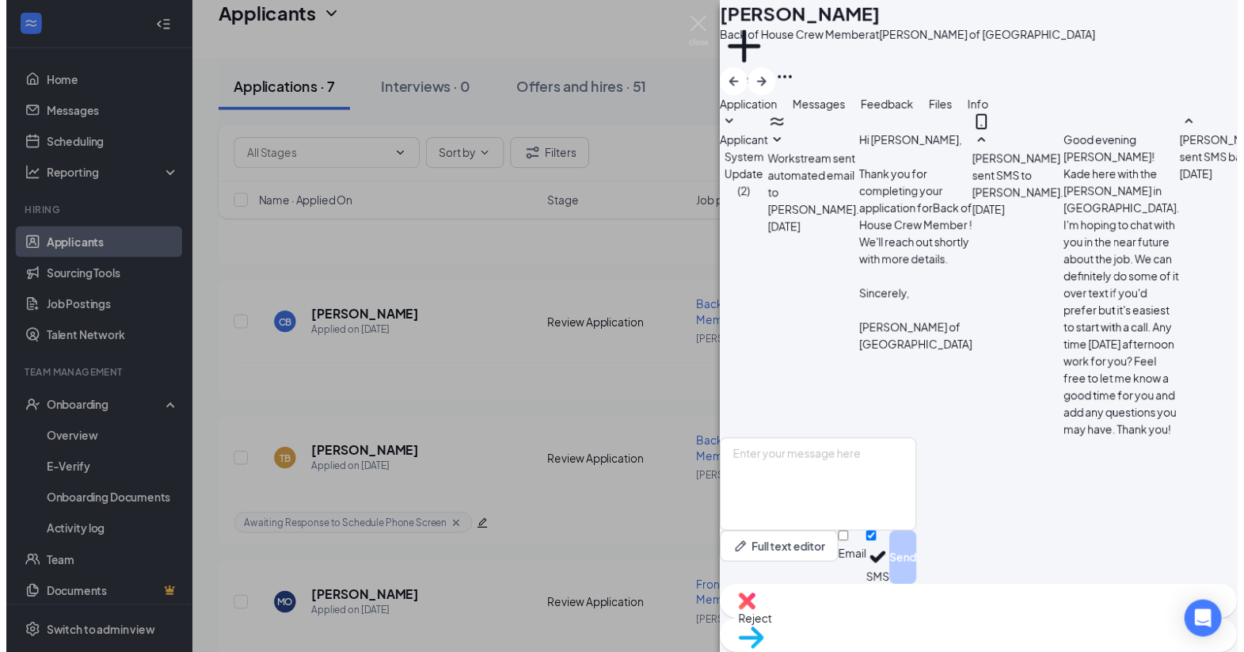
scroll to position [466, 0]
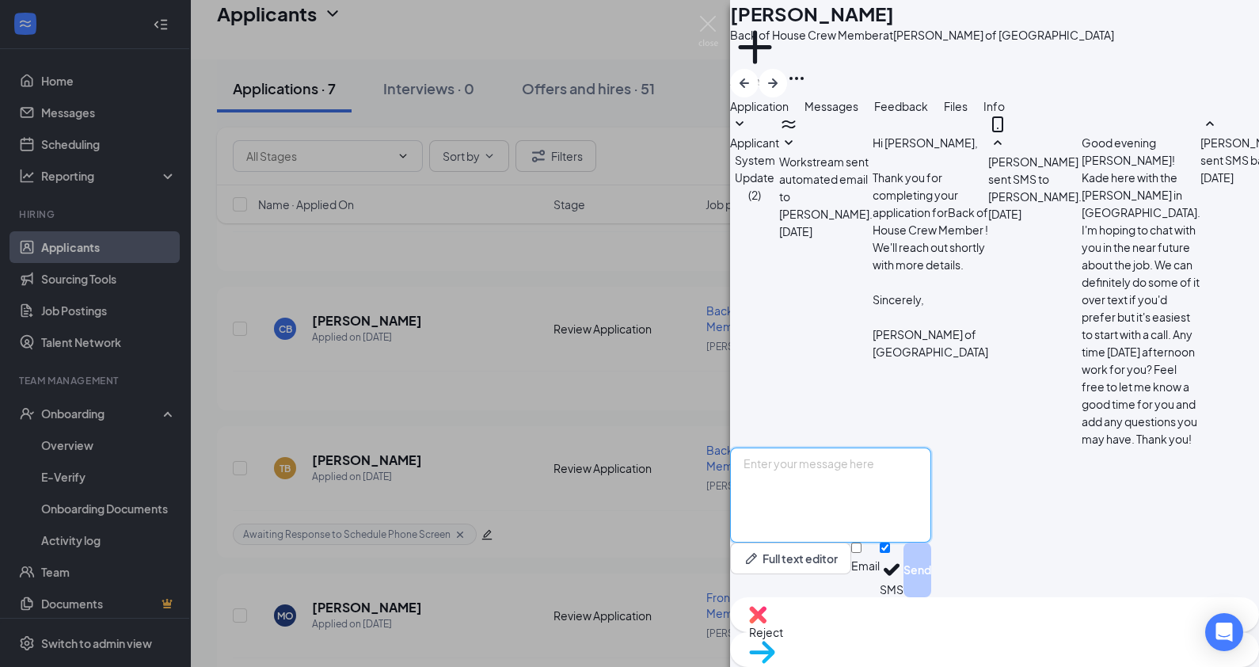
click at [878, 543] on textarea at bounding box center [830, 494] width 201 height 95
click at [950, 115] on div "Application Messages Feedback Files Info" at bounding box center [994, 105] width 529 height 17
click at [974, 115] on div "Application Messages Feedback Files Info" at bounding box center [994, 105] width 529 height 17
click at [928, 113] on span "Feedback" at bounding box center [901, 106] width 54 height 14
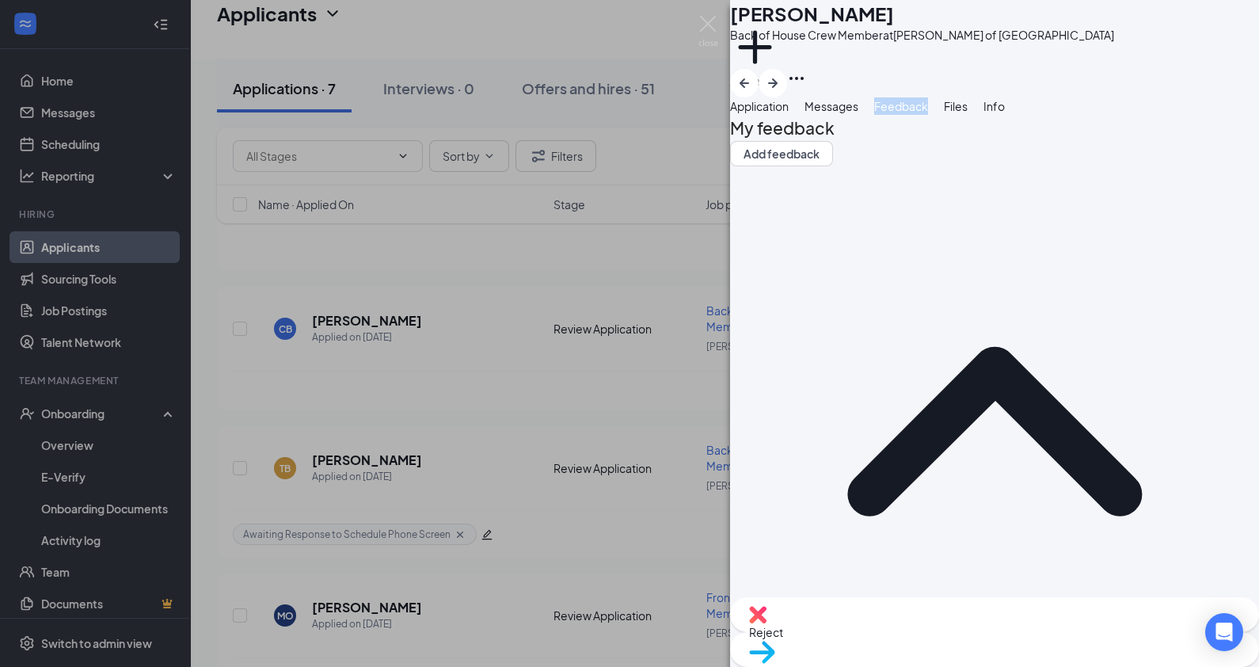
drag, startPoint x: 906, startPoint y: 330, endPoint x: 903, endPoint y: 317, distance: 13.8
click at [706, 24] on img at bounding box center [709, 31] width 20 height 31
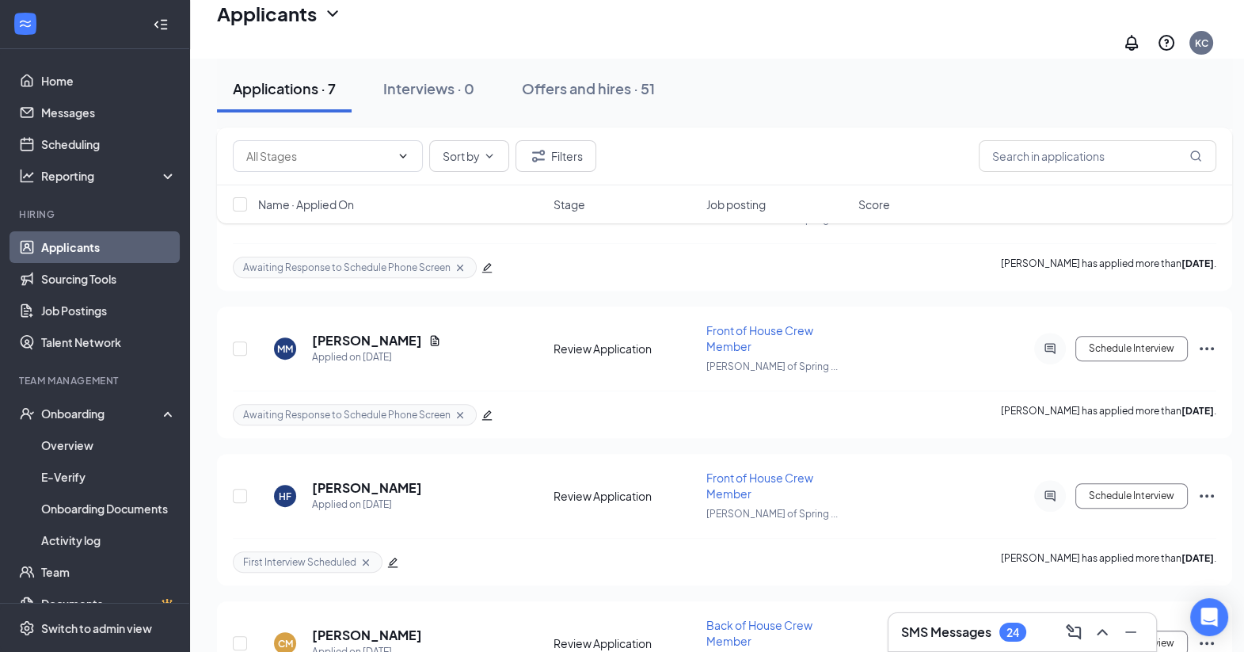
scroll to position [734, 0]
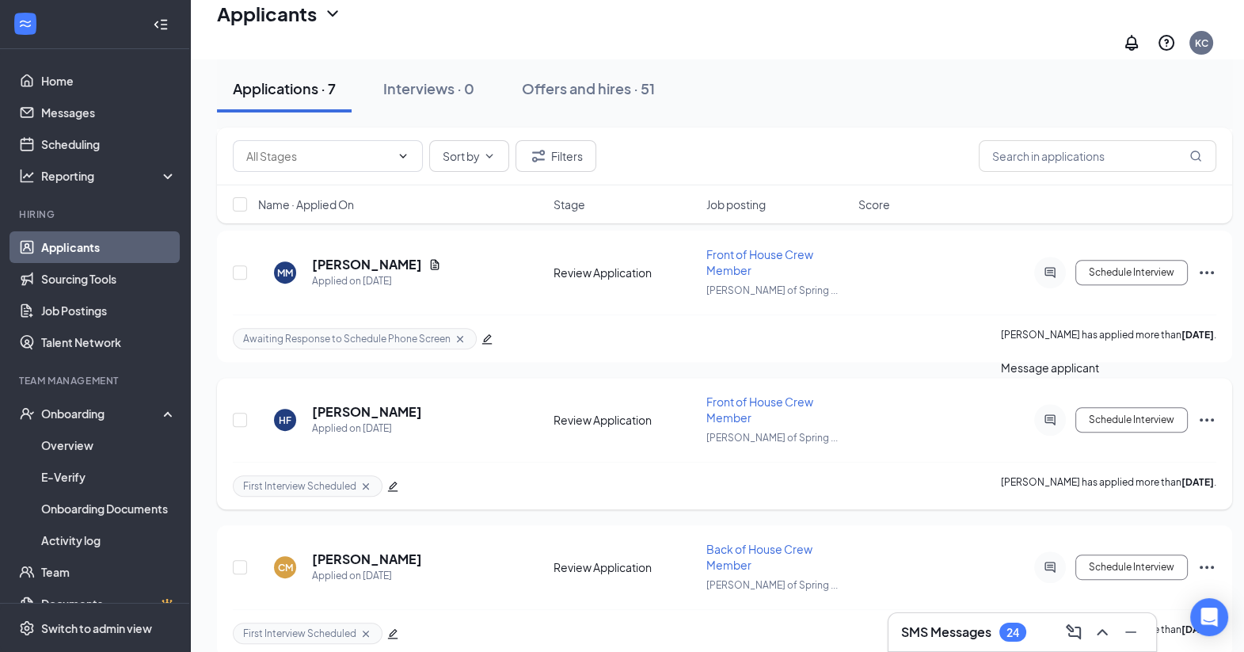
click at [1049, 413] on icon "ActiveChat" at bounding box center [1050, 419] width 19 height 13
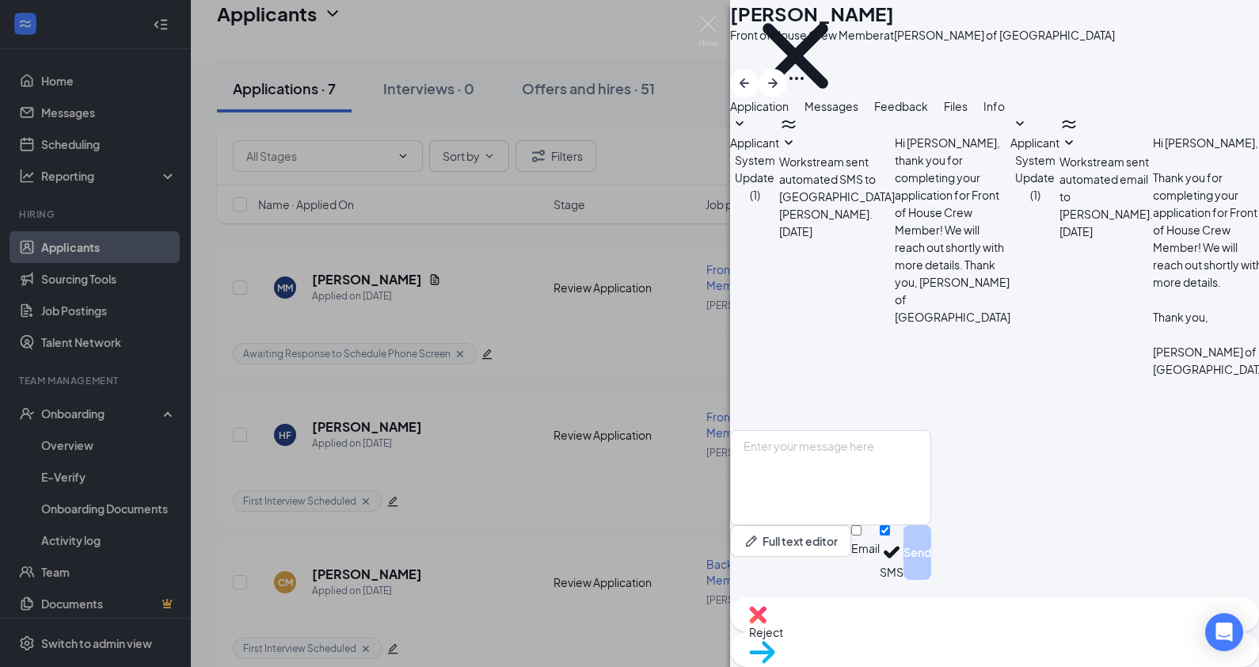
scroll to position [672, 0]
click at [789, 115] on div "Application" at bounding box center [759, 105] width 59 height 17
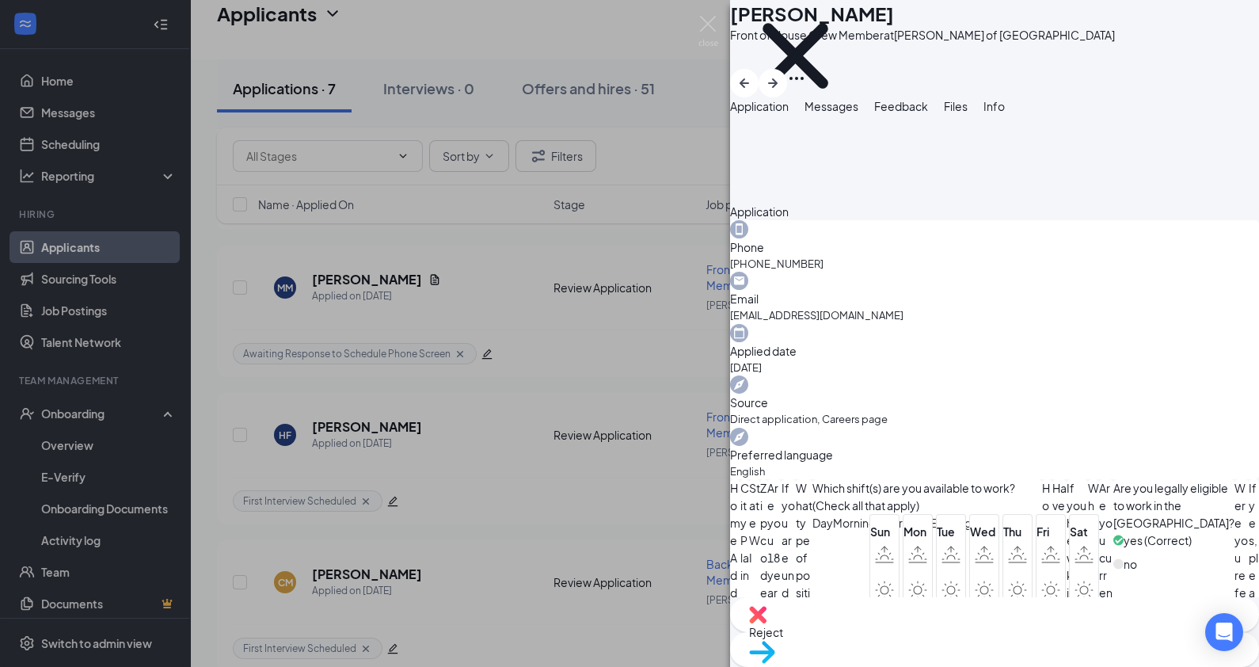
scroll to position [464, 0]
drag, startPoint x: 759, startPoint y: 214, endPoint x: 927, endPoint y: 220, distance: 168.0
click at [782, 480] on div "Are you 18 years of age or older?" at bounding box center [774, 610] width 14 height 261
click at [782, 480] on div at bounding box center [782, 610] width 0 height 261
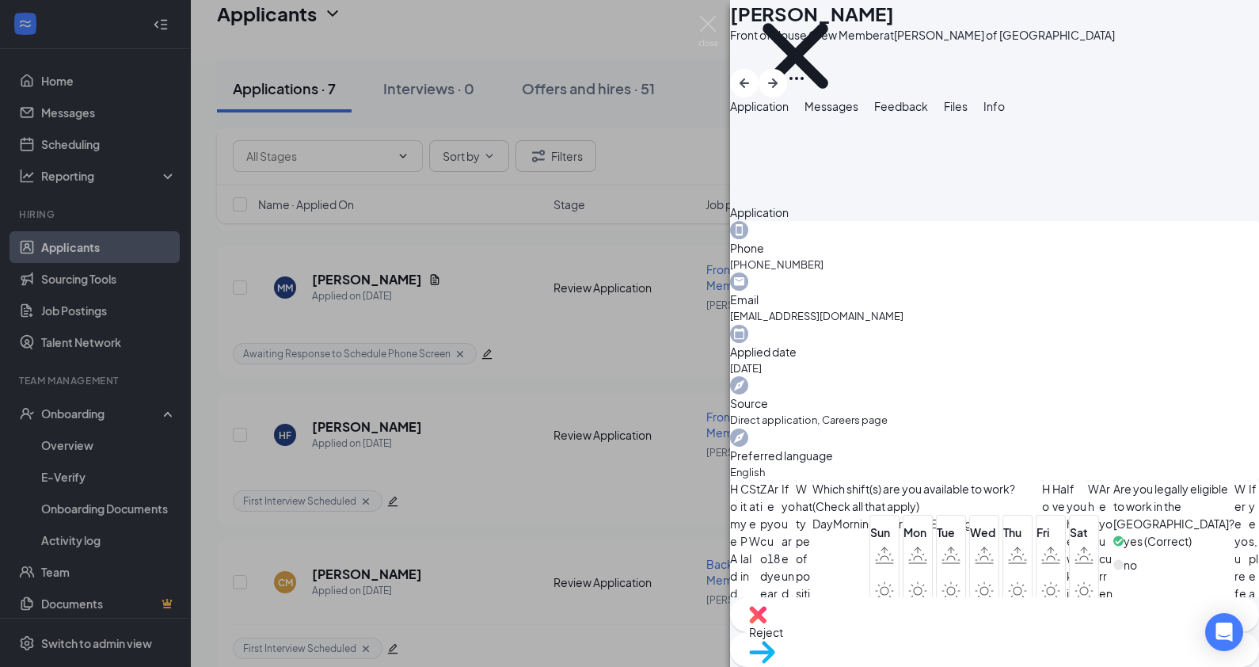
drag, startPoint x: 817, startPoint y: 341, endPoint x: 742, endPoint y: 320, distance: 77.5
drag, startPoint x: 742, startPoint y: 320, endPoint x: 798, endPoint y: 329, distance: 57.0
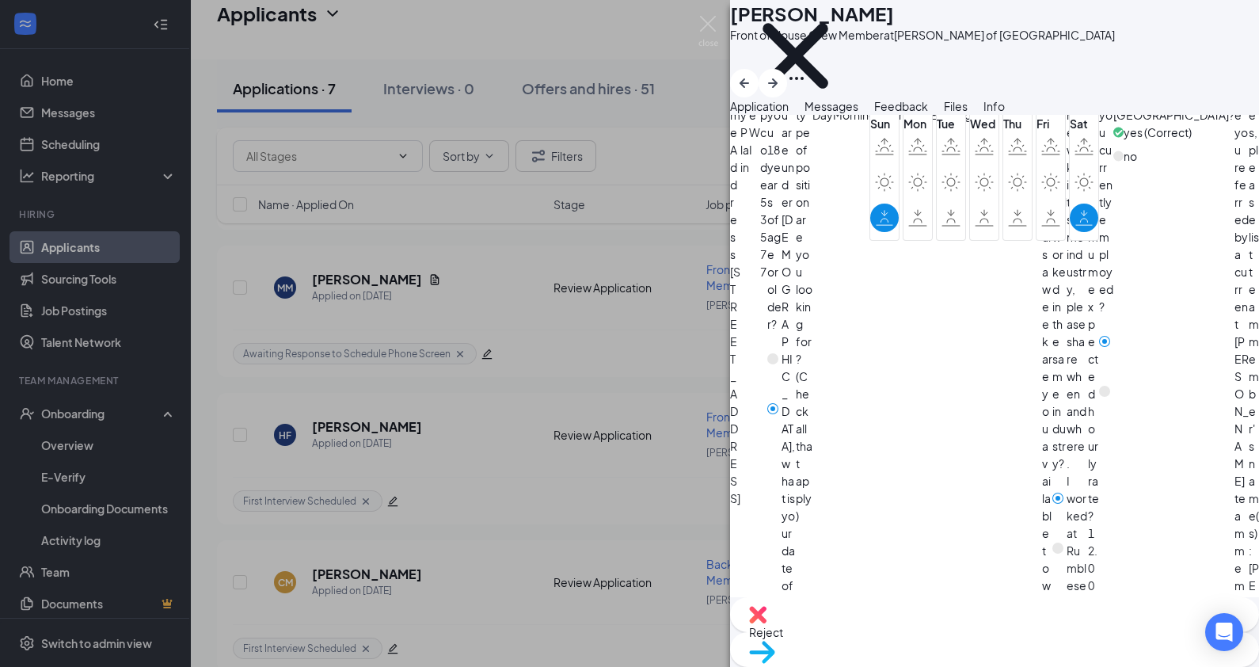
scroll to position [877, 0]
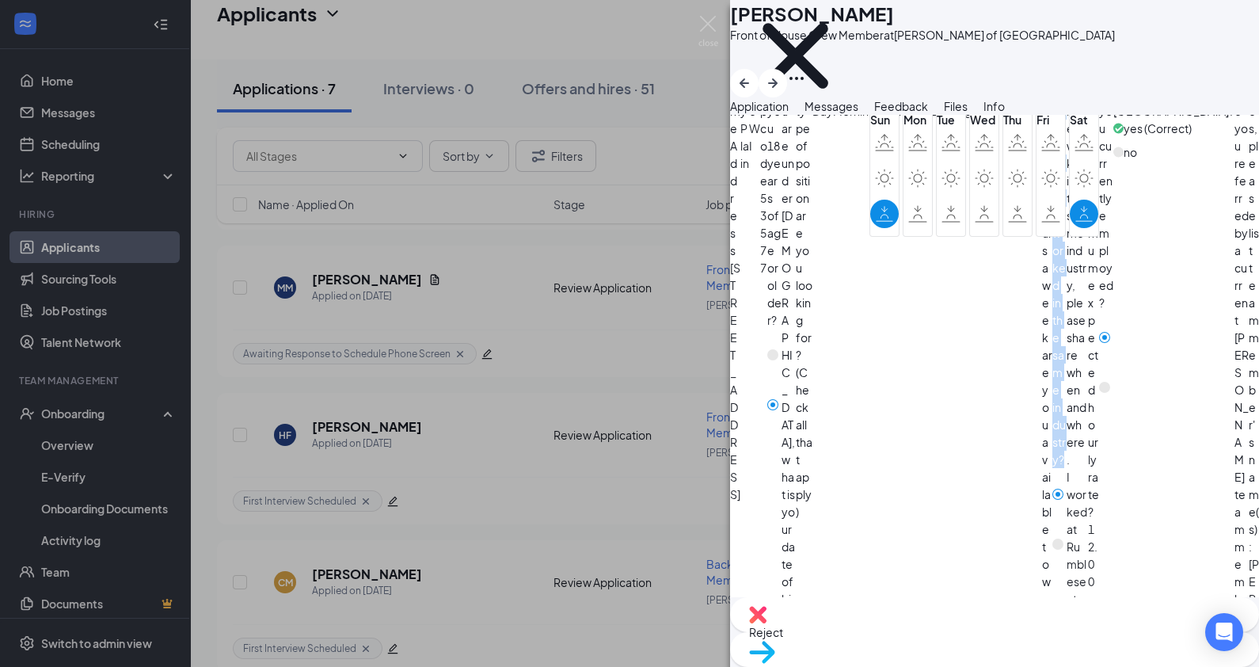
drag, startPoint x: 757, startPoint y: 356, endPoint x: 1030, endPoint y: 348, distance: 272.6
click at [1053, 348] on div "Have you previously worked in the same industry?" at bounding box center [1060, 267] width 14 height 401
drag, startPoint x: 1030, startPoint y: 348, endPoint x: 894, endPoint y: 365, distance: 136.4
click at [1053, 365] on div "Have you previously worked in the same industry? Yes No" at bounding box center [1060, 317] width 14 height 501
click at [1053, 356] on span "Have you previously worked in the same industry?" at bounding box center [1060, 267] width 14 height 401
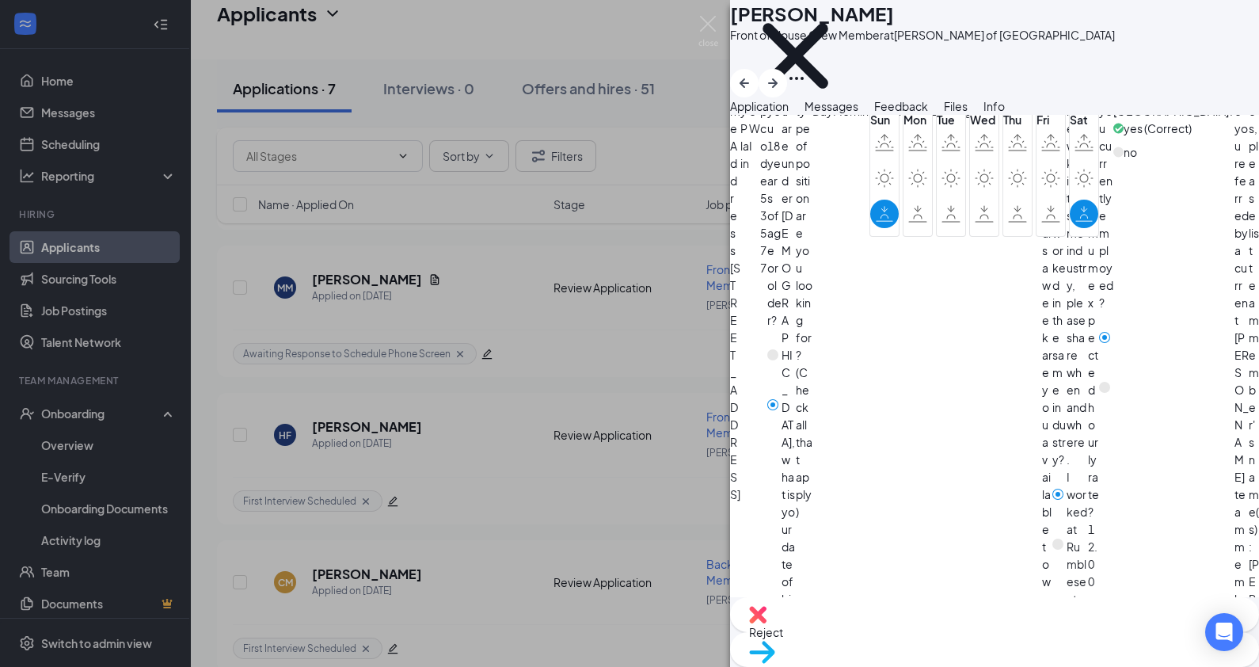
click at [1053, 430] on div "Have you previously worked in the same industry? Yes No" at bounding box center [1060, 598] width 14 height 1063
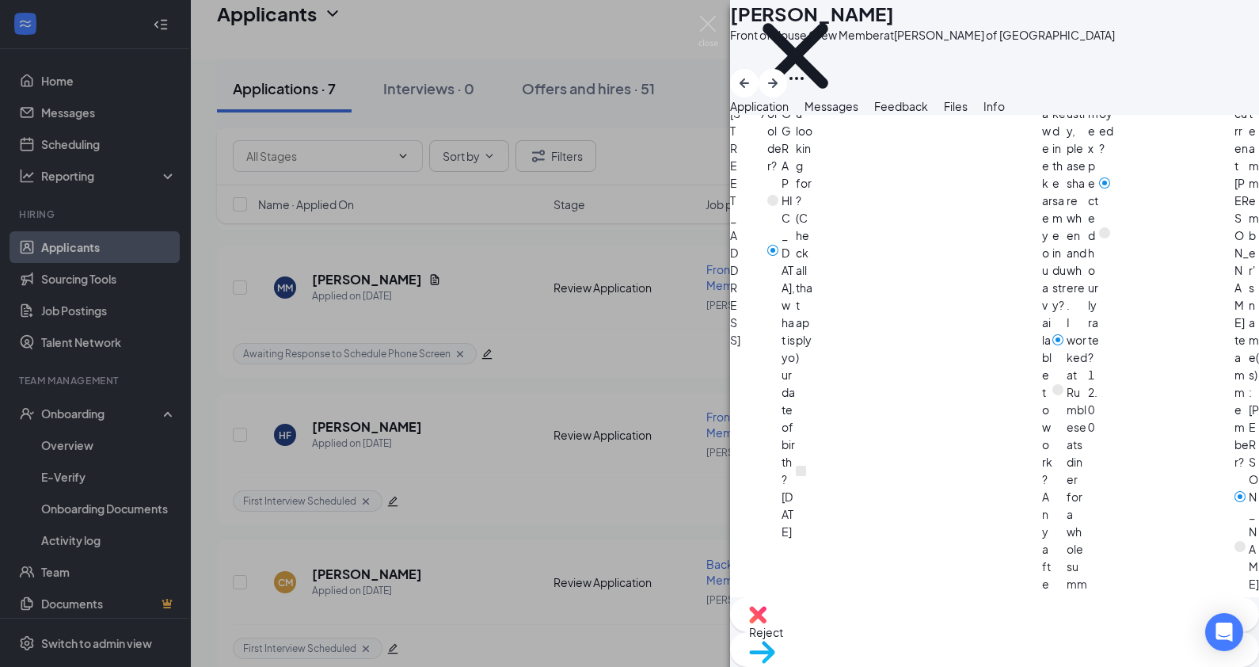
click at [1067, 322] on span "I worked at Rumbleseats diner for a whole summer in [DATE]. I currently work at…" at bounding box center [1077, 601] width 21 height 575
drag, startPoint x: 756, startPoint y: 301, endPoint x: 816, endPoint y: 310, distance: 60.0
click at [1067, 310] on span "If you have worked in the same industry, please share when and where." at bounding box center [1077, 113] width 21 height 401
drag, startPoint x: 816, startPoint y: 310, endPoint x: 825, endPoint y: 306, distance: 10.0
click at [1067, 306] on span "If you have worked in the same industry, please share when and where." at bounding box center [1077, 113] width 21 height 401
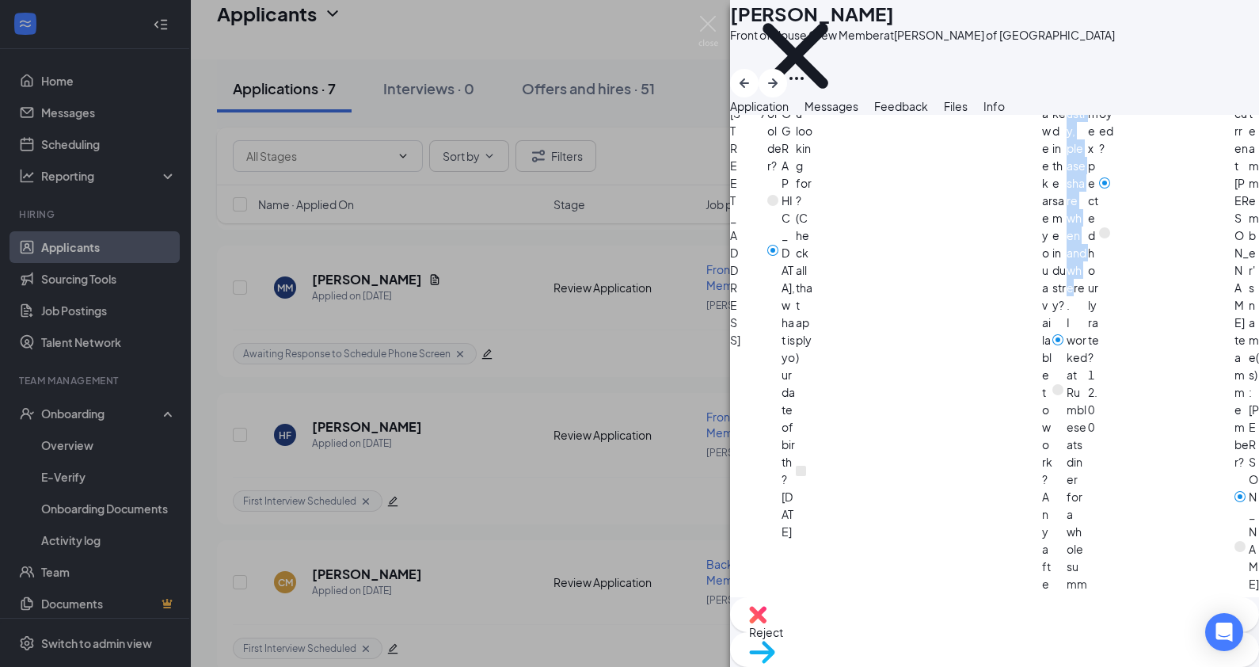
drag, startPoint x: 760, startPoint y: 300, endPoint x: 1110, endPoint y: 290, distance: 349.4
click at [1088, 290] on div "If you have worked in the same industry, please share when and where. I worked …" at bounding box center [1077, 444] width 21 height 1063
drag, startPoint x: 1110, startPoint y: 290, endPoint x: 942, endPoint y: 331, distance: 172.1
click at [1067, 331] on span "I worked at Rumbleseats diner for a whole summer in [DATE]. I currently work at…" at bounding box center [1077, 601] width 21 height 575
drag, startPoint x: 858, startPoint y: 344, endPoint x: 760, endPoint y: 322, distance: 99.7
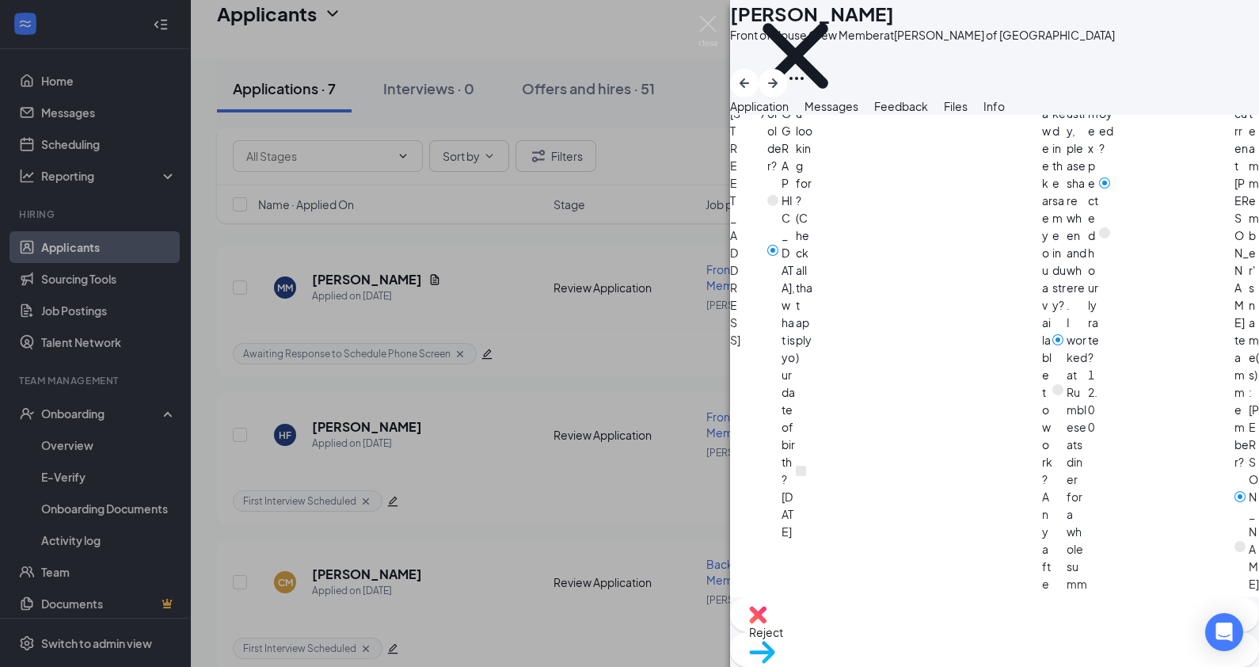
click at [1067, 322] on span "I worked at Rumbleseats diner for a whole summer in [DATE]. I currently work at…" at bounding box center [1077, 601] width 21 height 575
drag, startPoint x: 760, startPoint y: 322, endPoint x: 815, endPoint y: 394, distance: 90.4
click at [1088, 366] on span "What is your minimum expected hourly rate?" at bounding box center [1093, 139] width 11 height 453
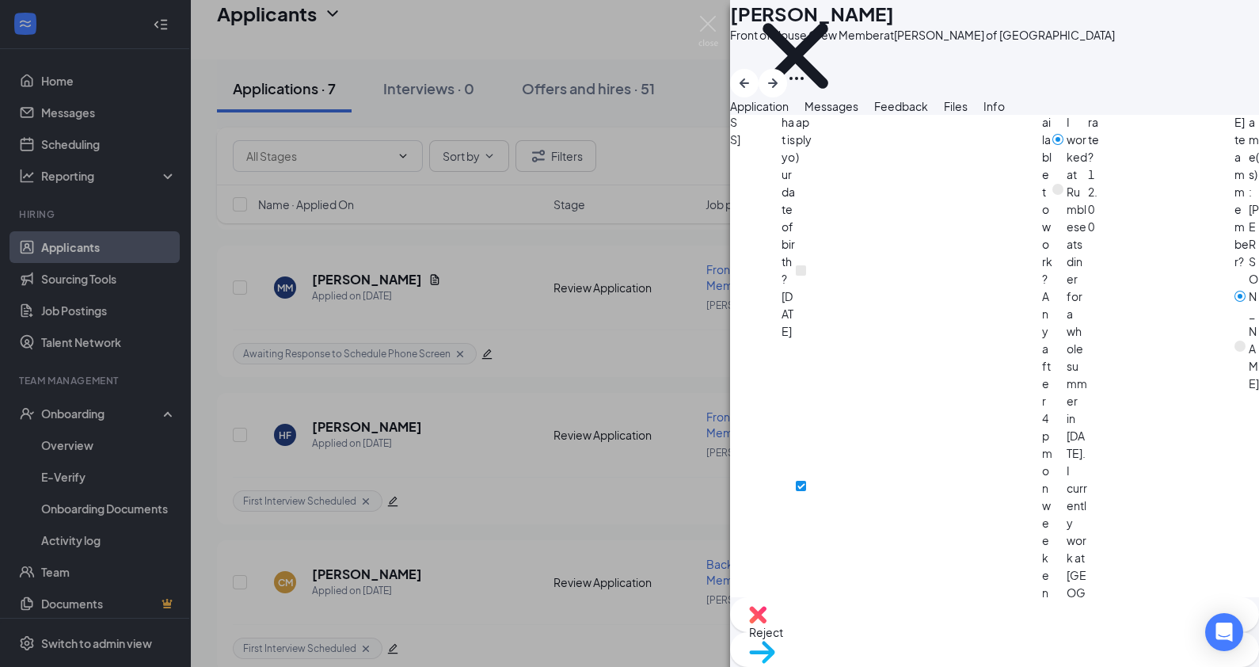
scroll to position [1226, 0]
click at [928, 113] on span "Feedback" at bounding box center [901, 106] width 54 height 14
